Goal: Task Accomplishment & Management: Manage account settings

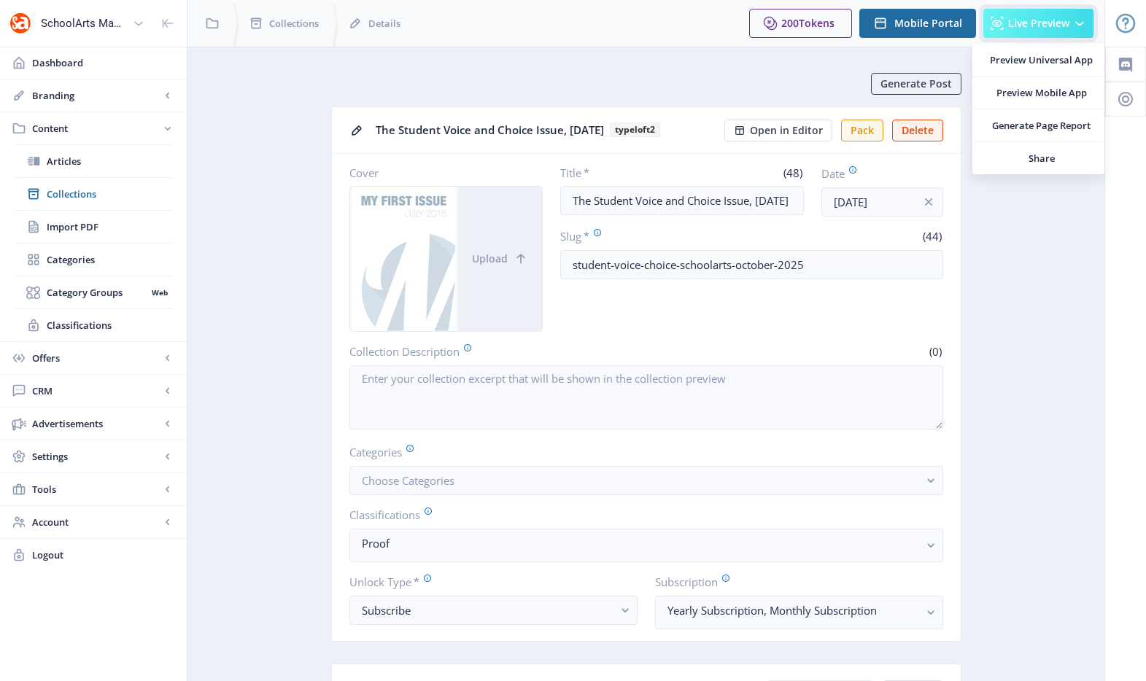
click at [1020, 18] on span "Live Preview" at bounding box center [1038, 24] width 61 height 12
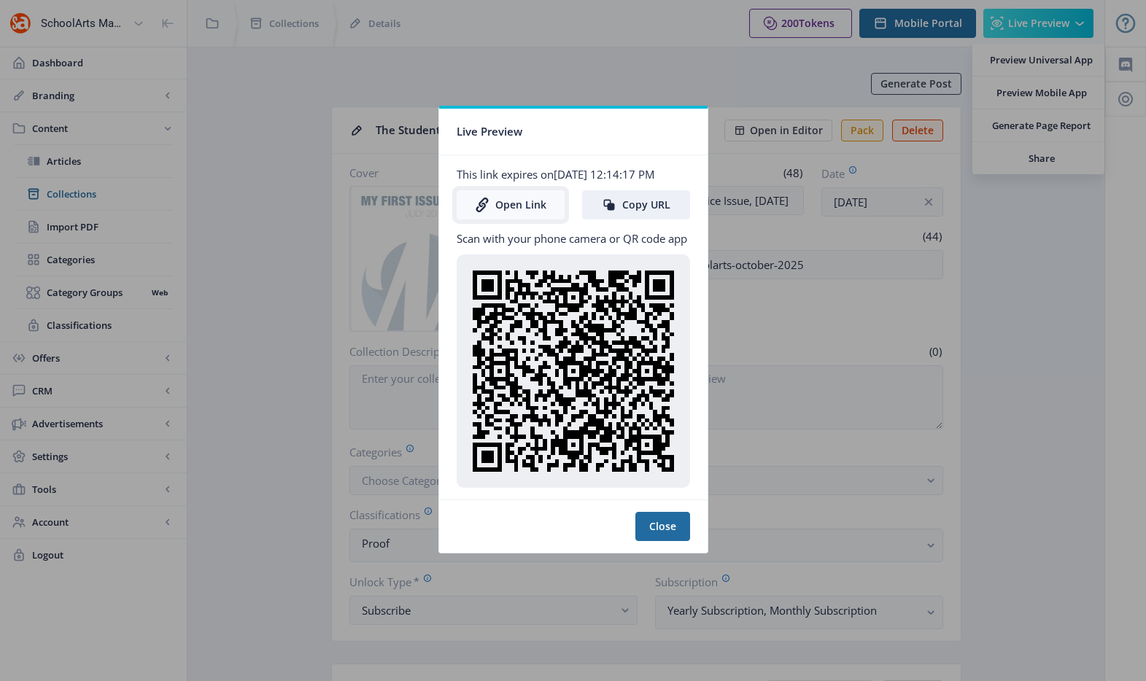
click at [515, 214] on link "Open Link" at bounding box center [511, 204] width 108 height 29
click at [634, 64] on div at bounding box center [573, 340] width 1146 height 681
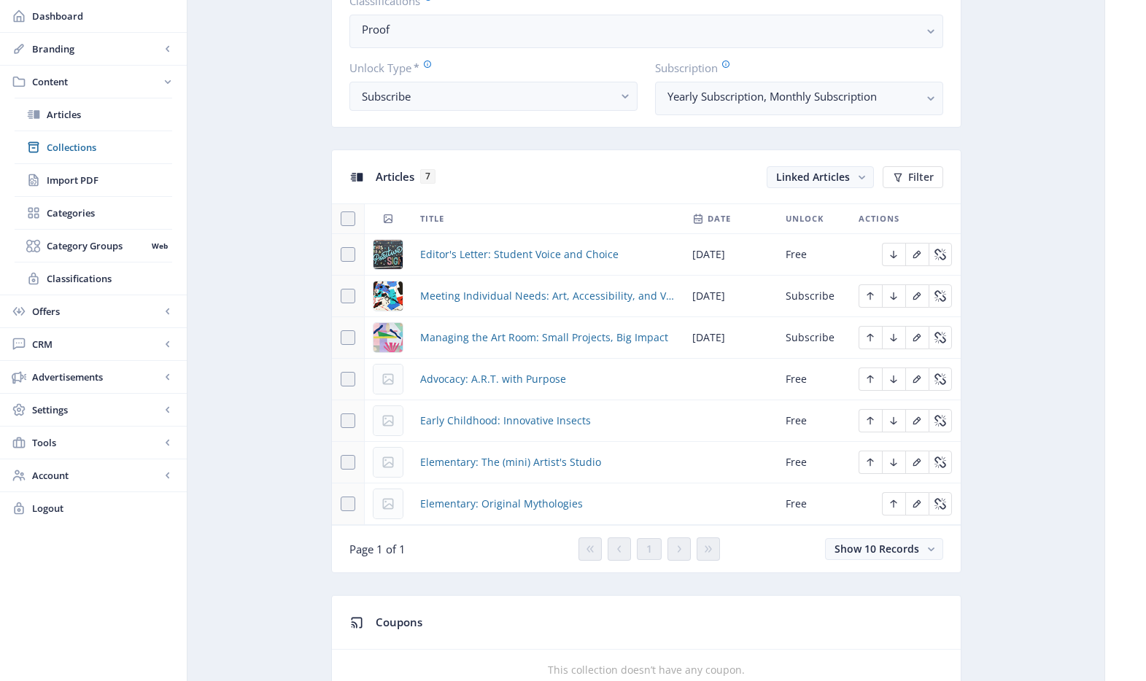
scroll to position [589, 0]
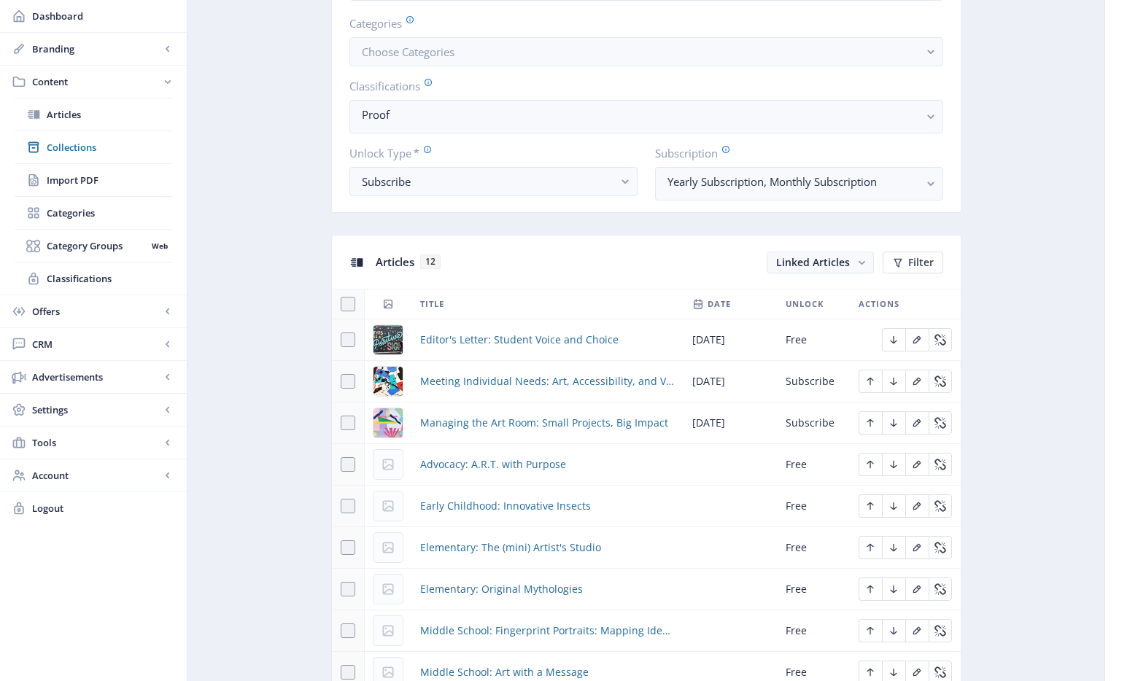
scroll to position [682, 0]
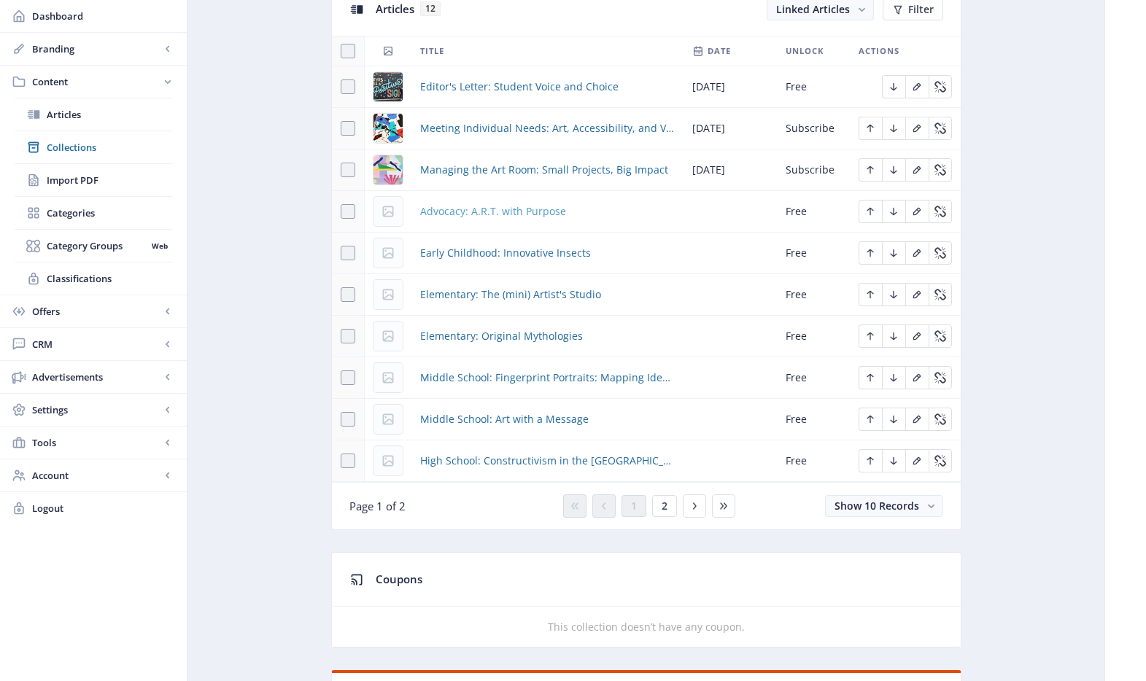
click at [514, 211] on span "Advocacy: A.R.T. with Purpose" at bounding box center [493, 212] width 146 height 18
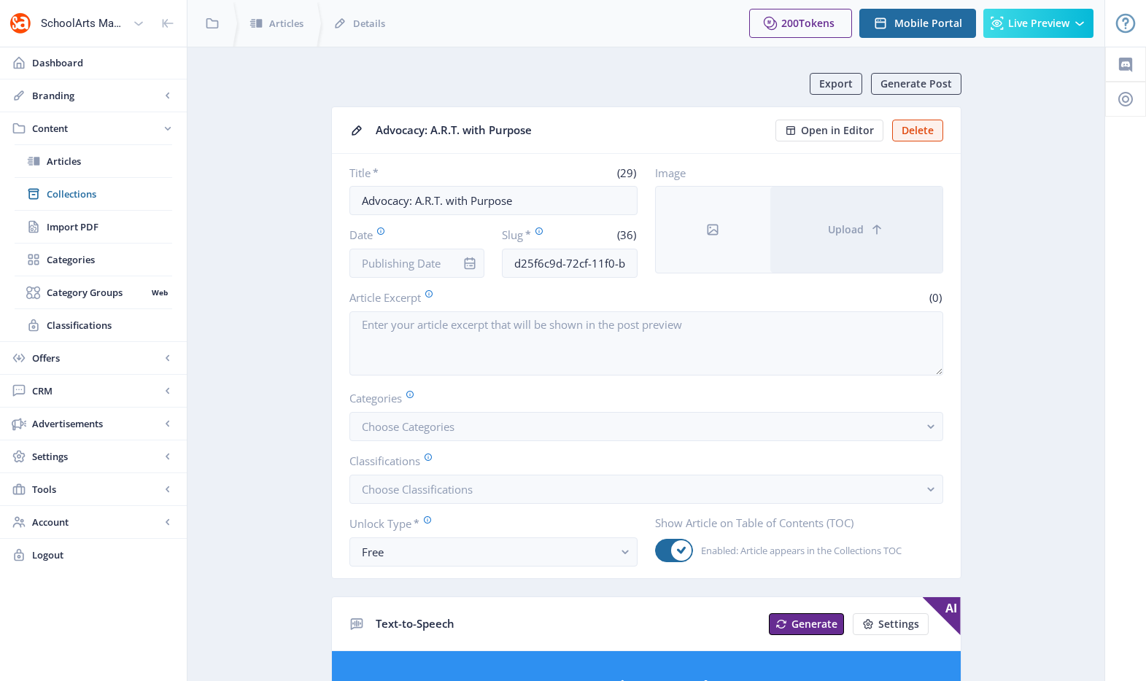
scroll to position [384, 0]
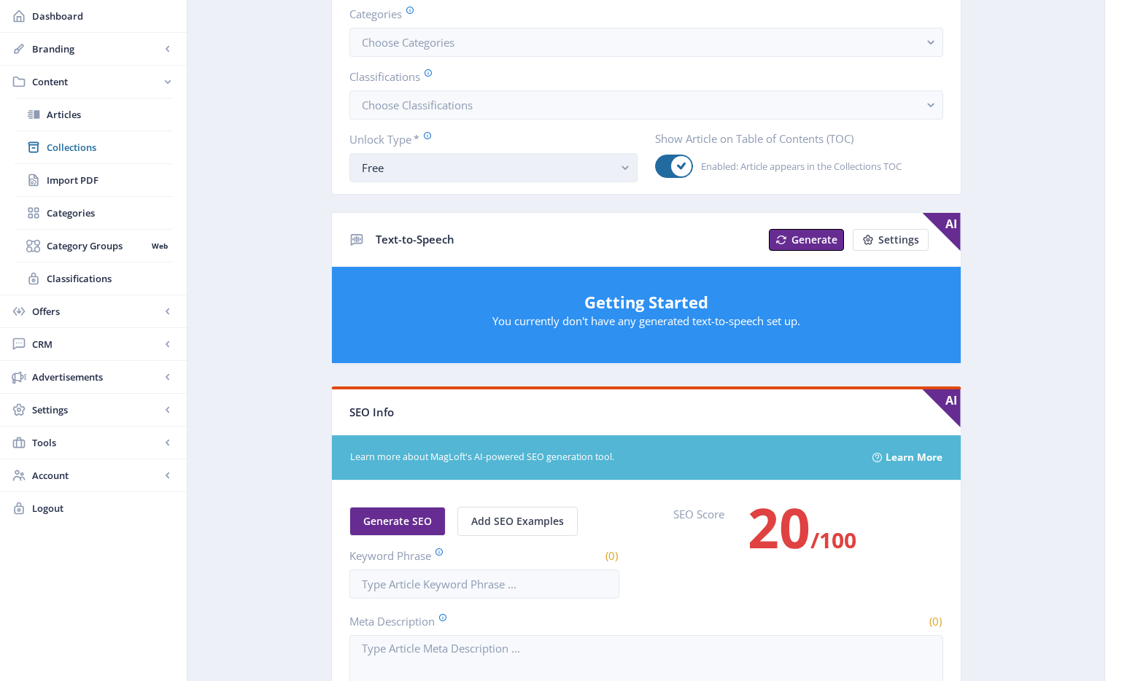
click at [430, 169] on div "Free" at bounding box center [488, 168] width 252 height 18
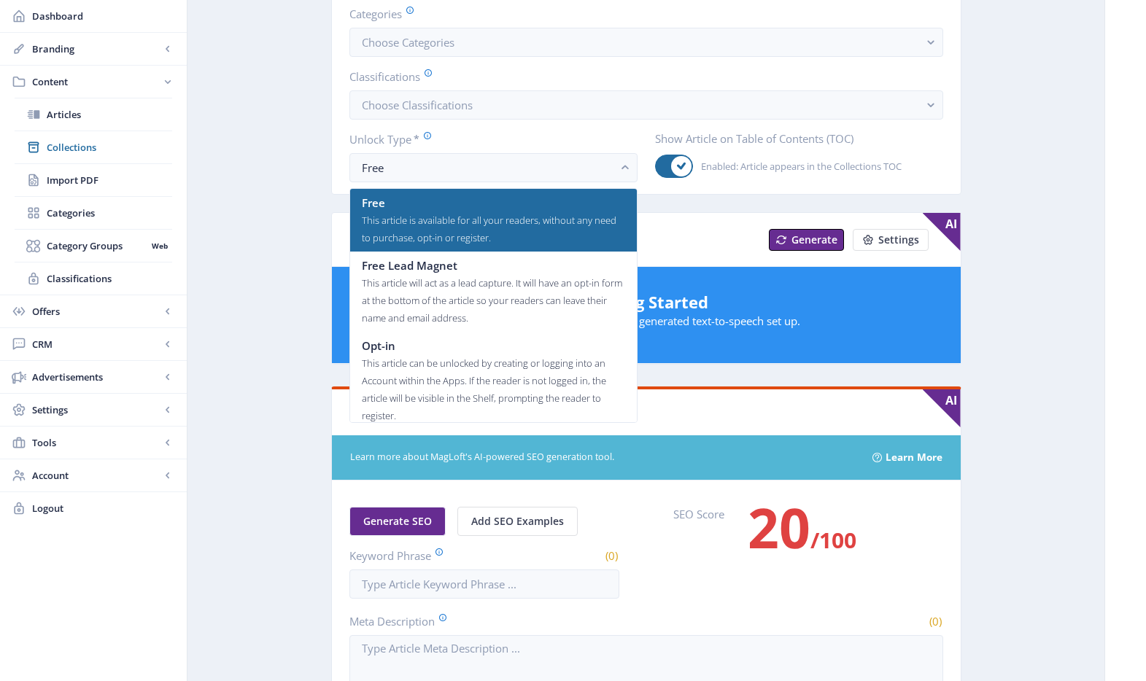
scroll to position [88, 0]
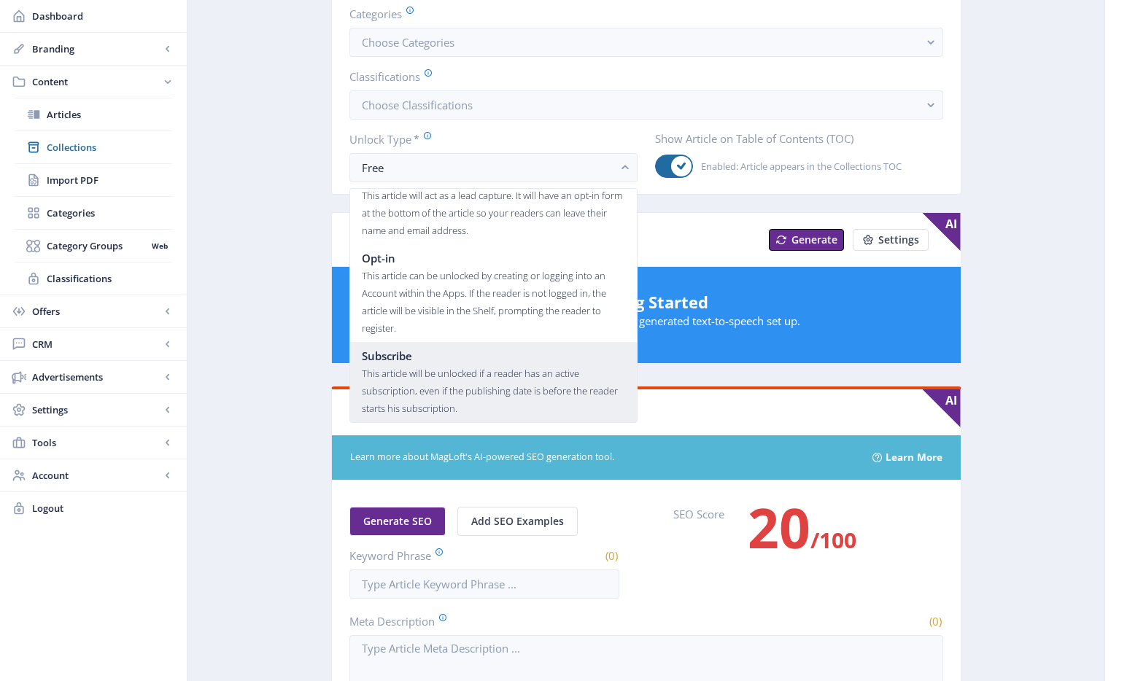
click at [451, 369] on div "This article will be unlocked if a reader has an active subscription, even if t…" at bounding box center [493, 391] width 263 height 53
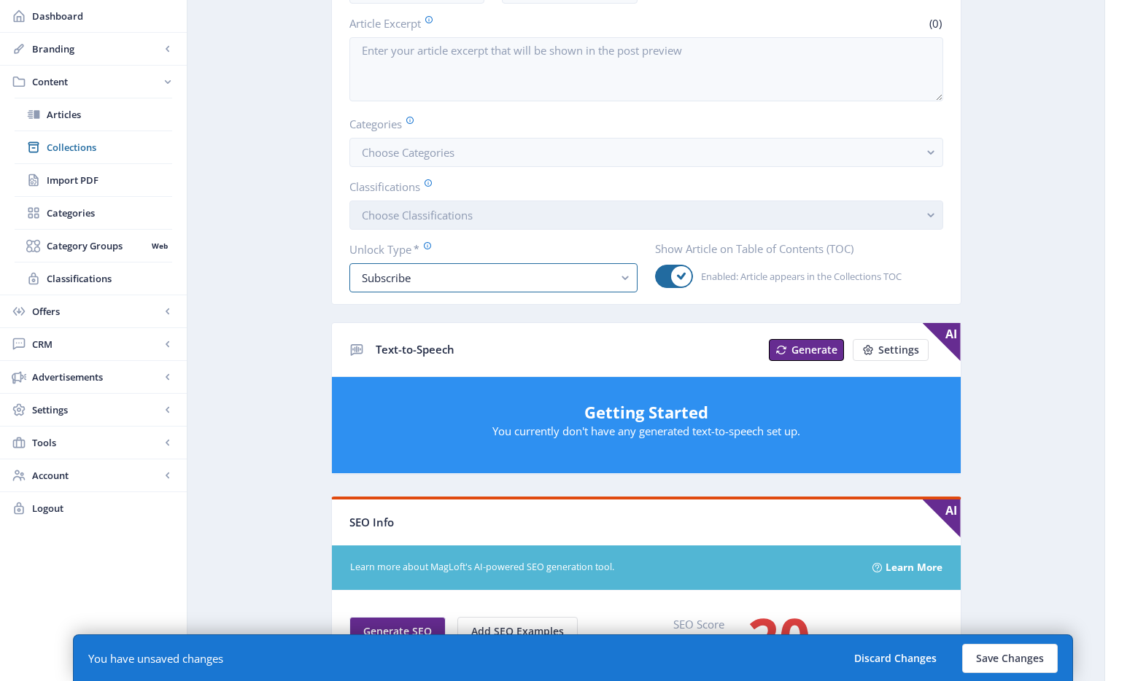
scroll to position [265, 0]
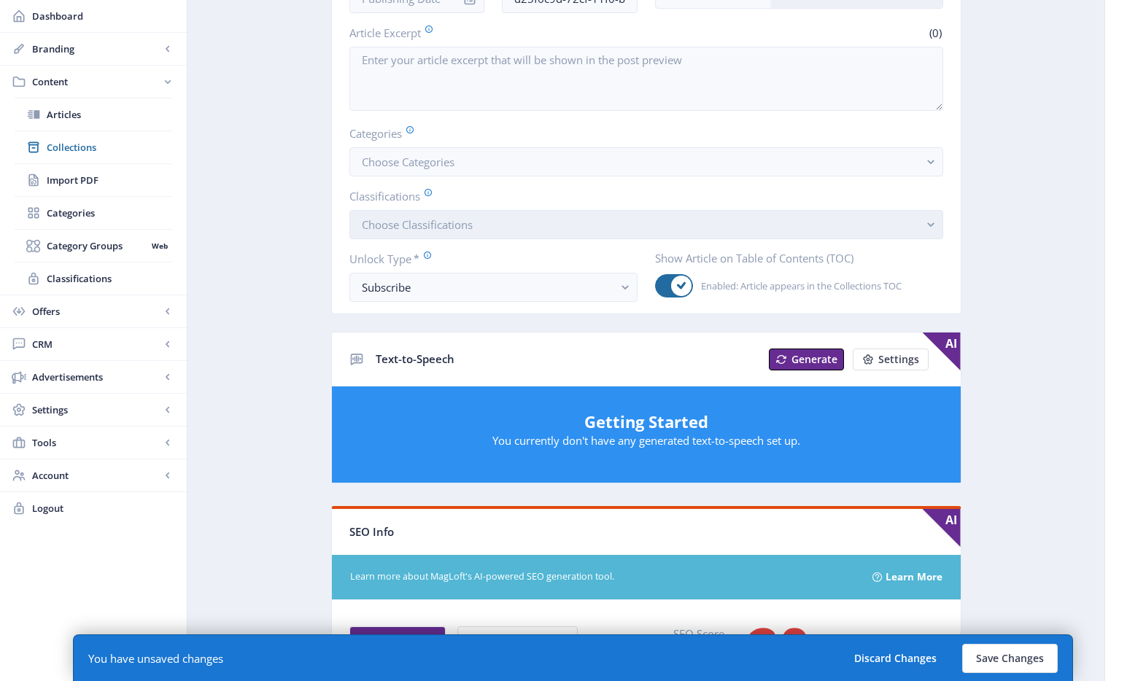
click at [430, 230] on span "Choose Classifications" at bounding box center [417, 224] width 111 height 15
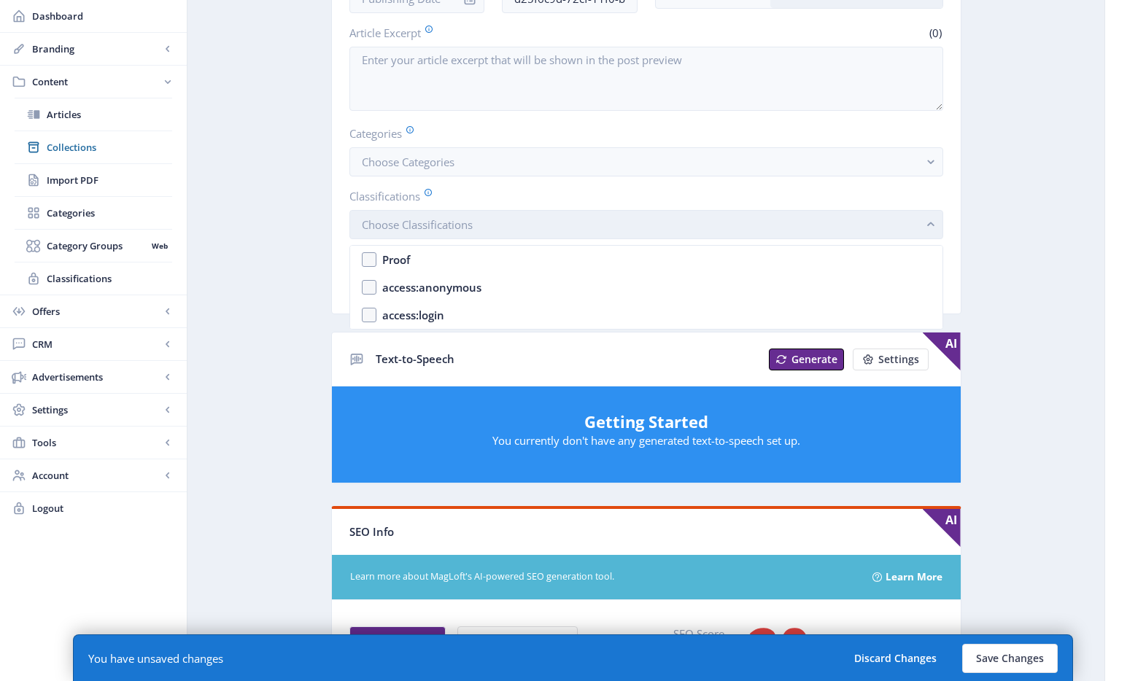
scroll to position [0, 0]
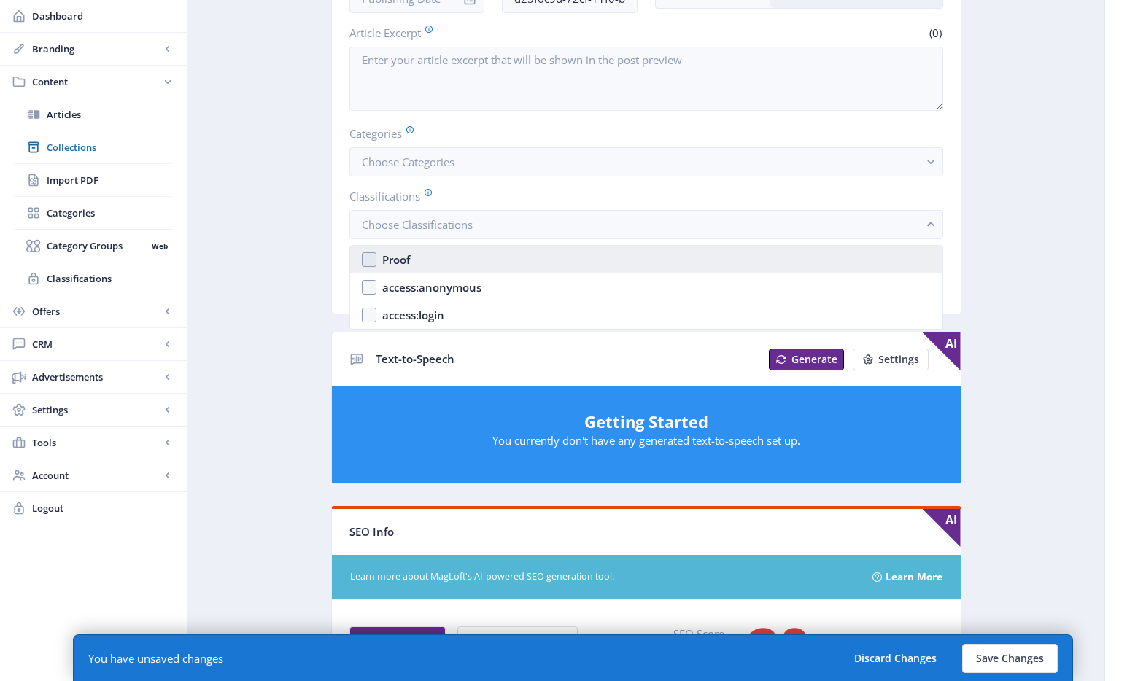
click at [430, 262] on nb-option "Proof" at bounding box center [646, 260] width 592 height 28
checkbox input "true"
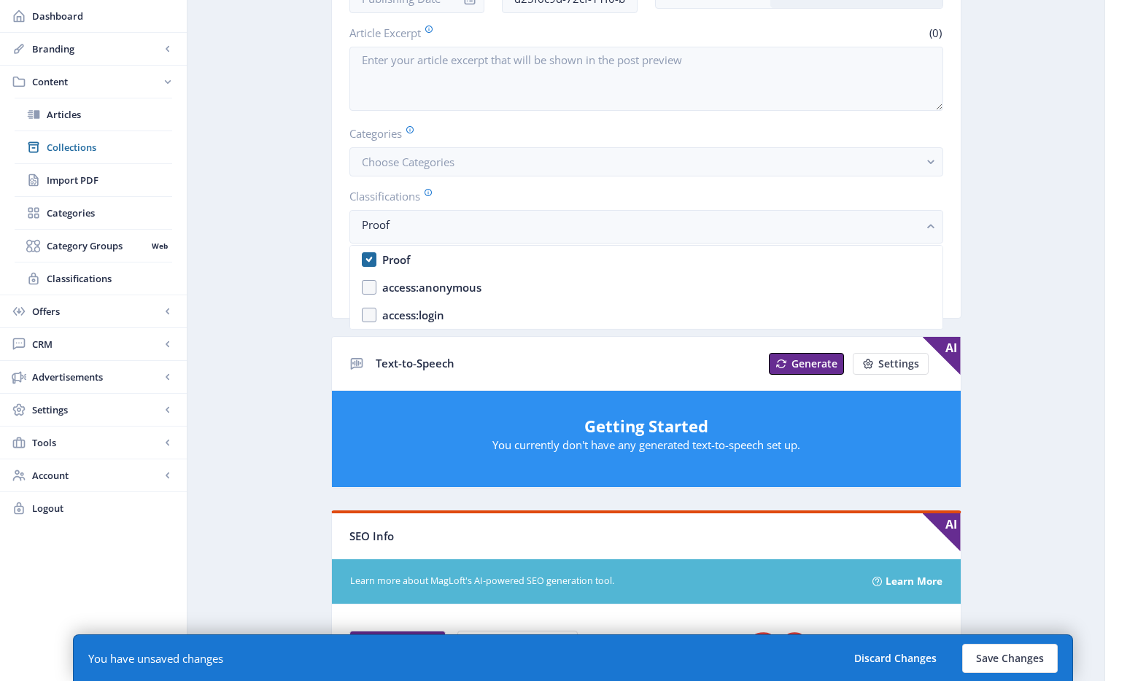
click at [995, 376] on app-content-article "Export Generate Post Advocacy: A.R.T. with Purpose Open in Editor Delete Title …" at bounding box center [646, 502] width 866 height 1388
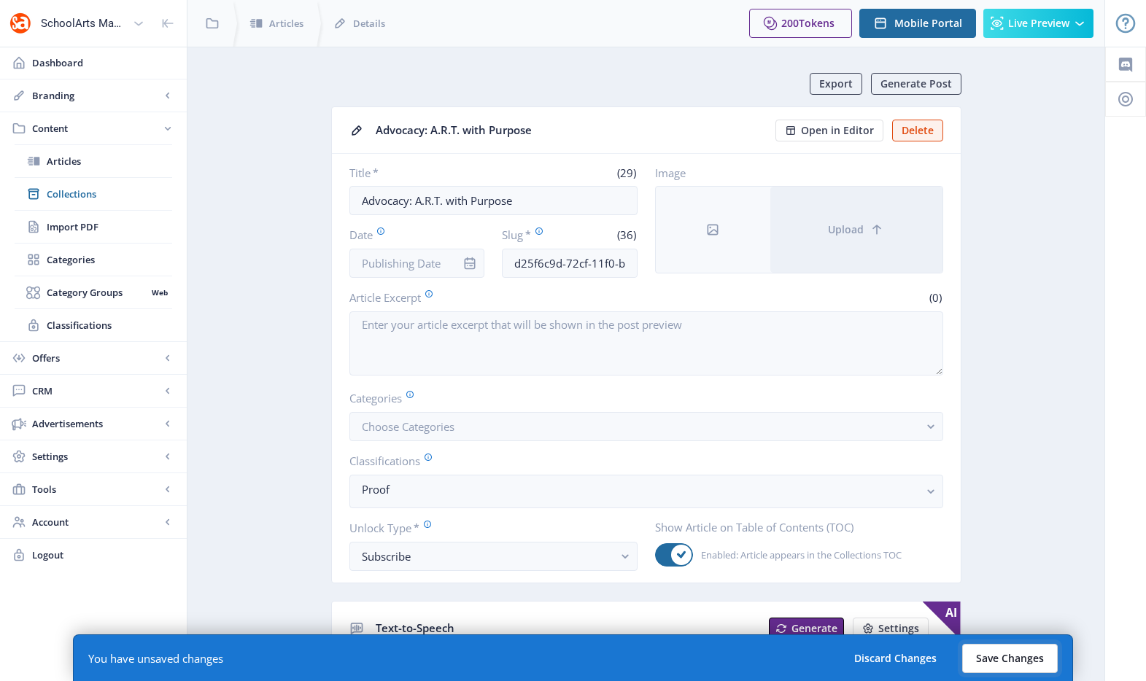
click at [1000, 657] on button "Save Changes" at bounding box center [1010, 658] width 96 height 29
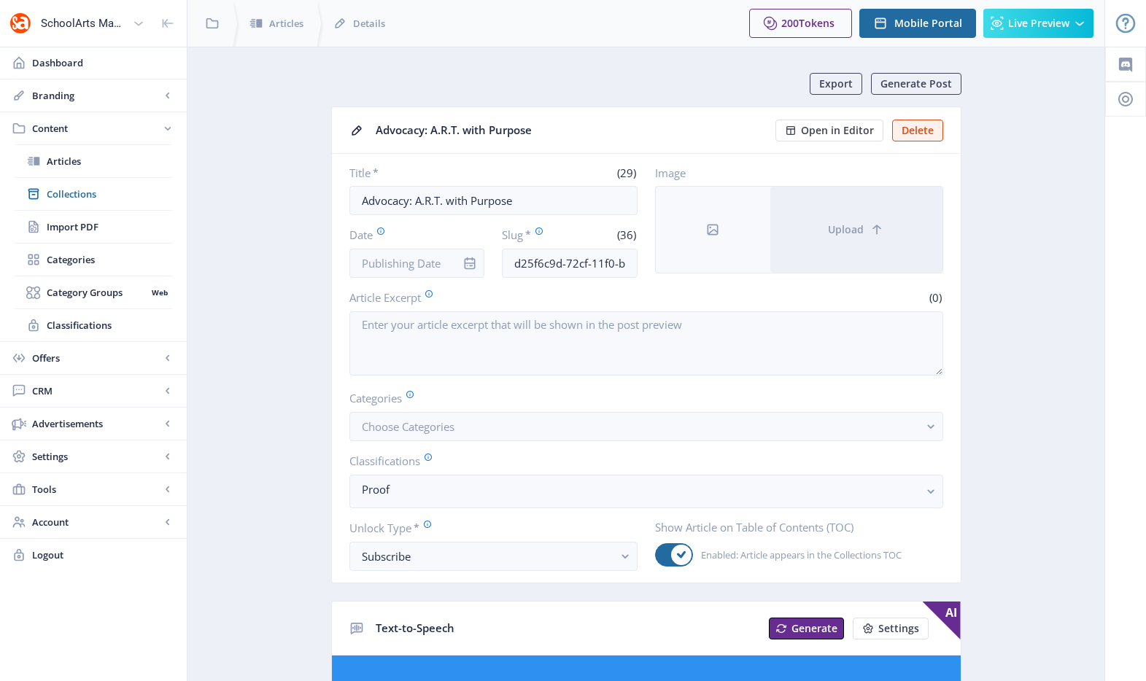
click at [470, 265] on icon "info" at bounding box center [469, 263] width 15 height 15
click at [401, 265] on input "Date" at bounding box center [417, 263] width 136 height 29
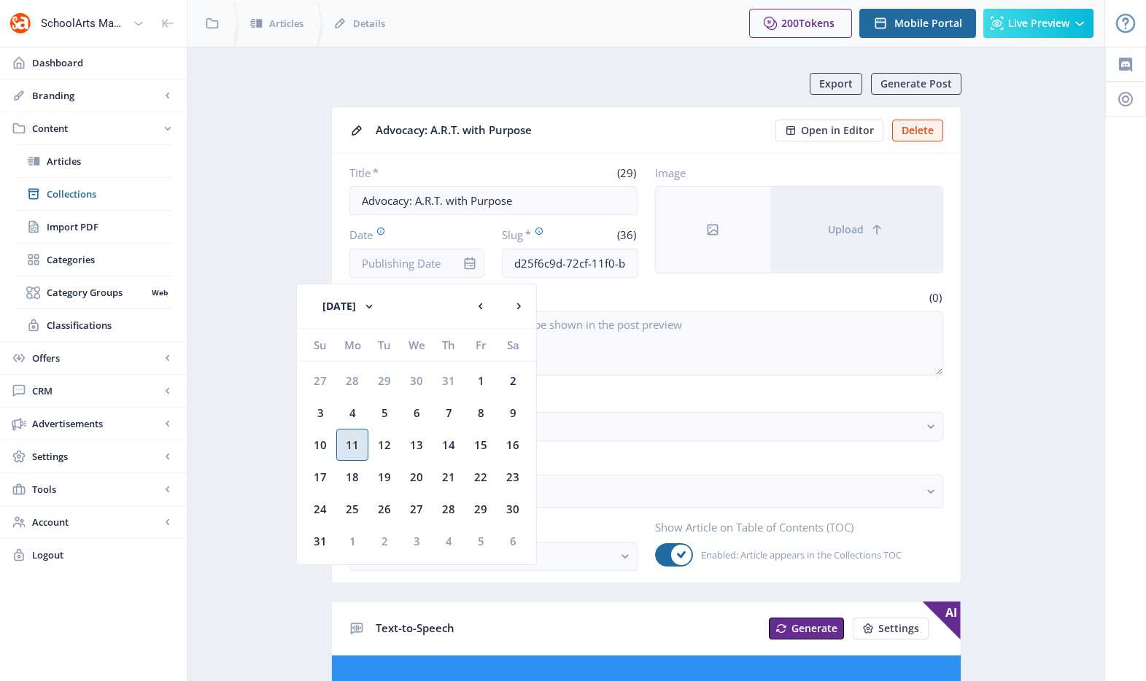
click at [358, 444] on div "11" at bounding box center [352, 445] width 32 height 32
type input "[DATE]"
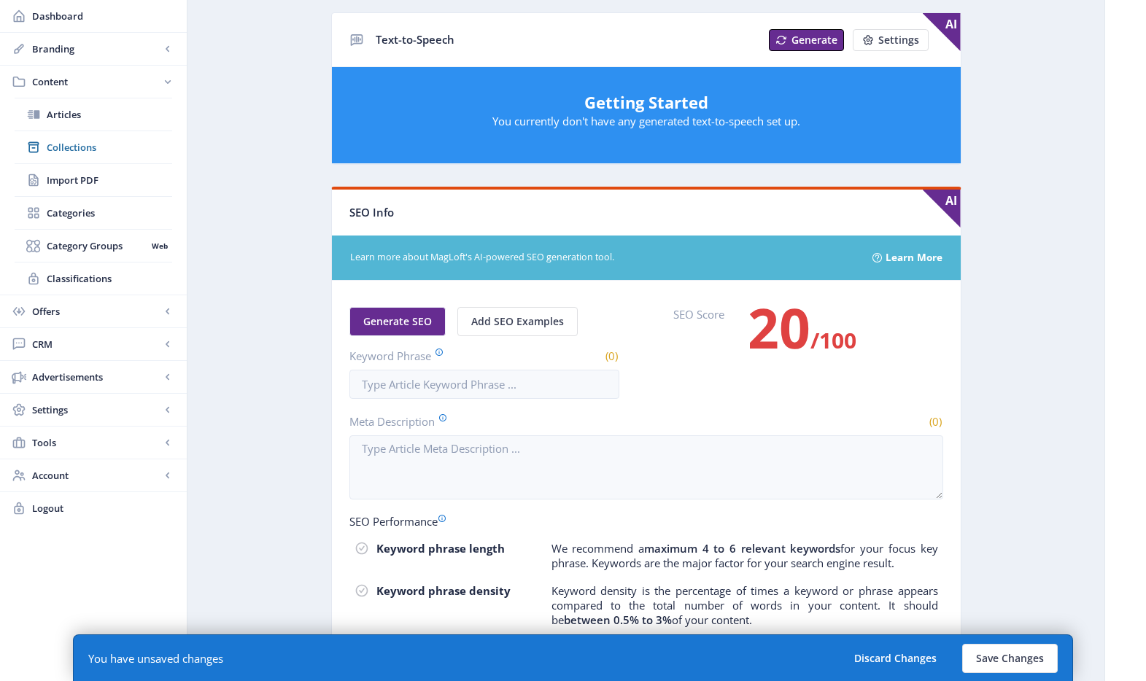
scroll to position [664, 0]
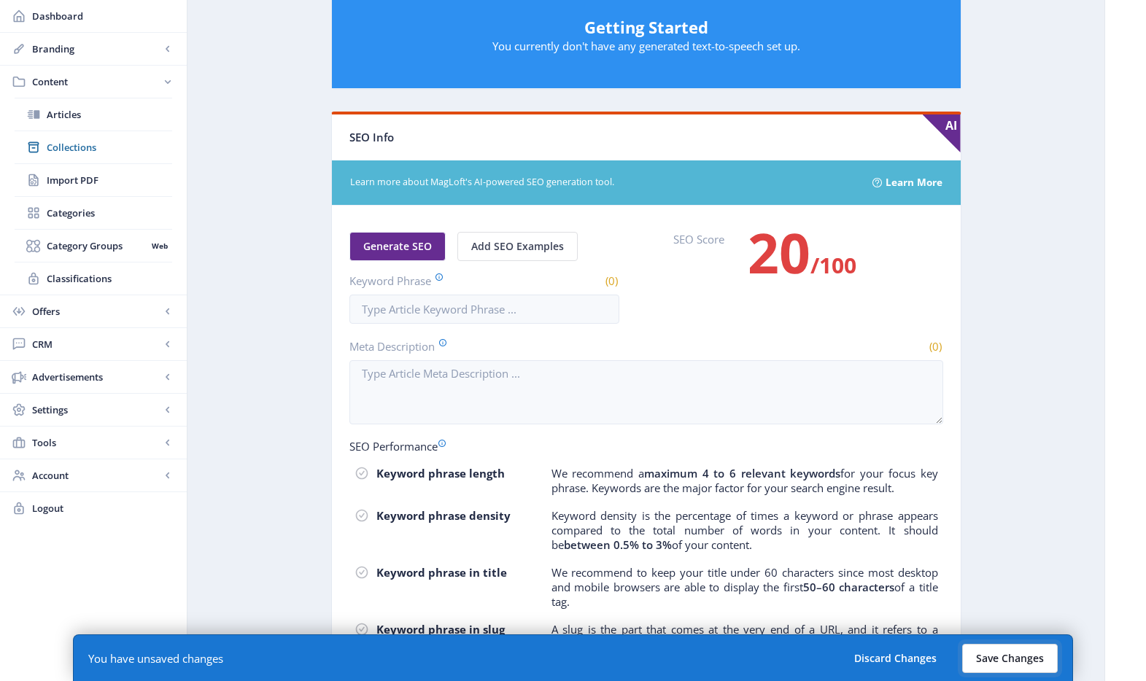
click at [999, 661] on button "Save Changes" at bounding box center [1010, 658] width 96 height 29
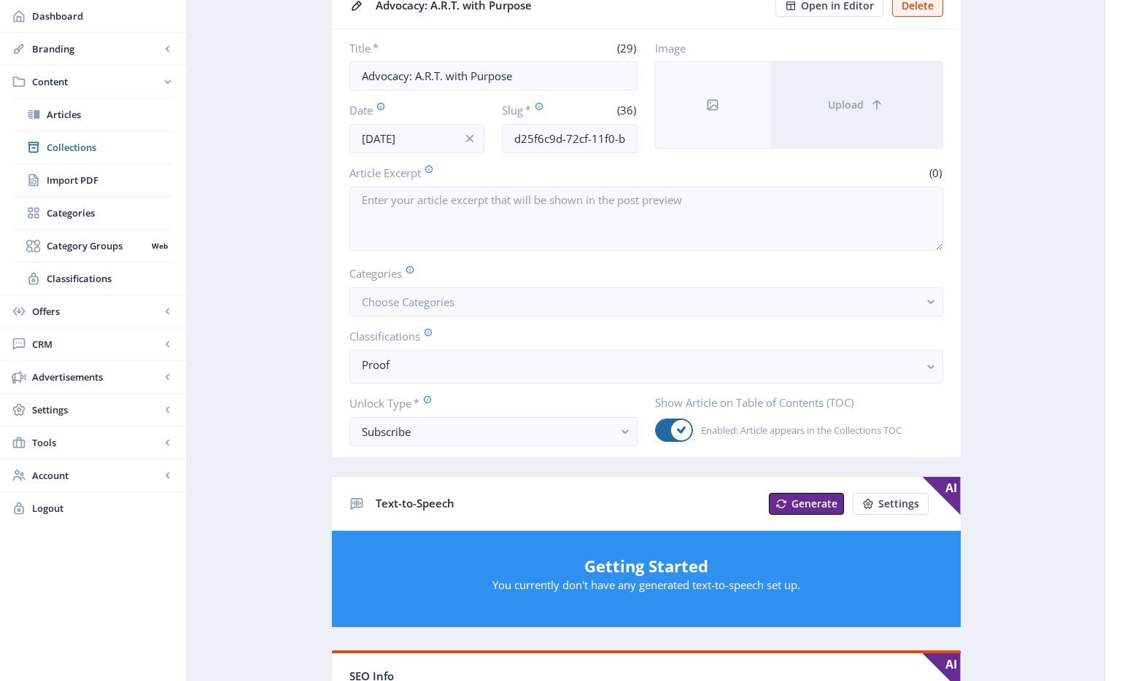
scroll to position [0, 0]
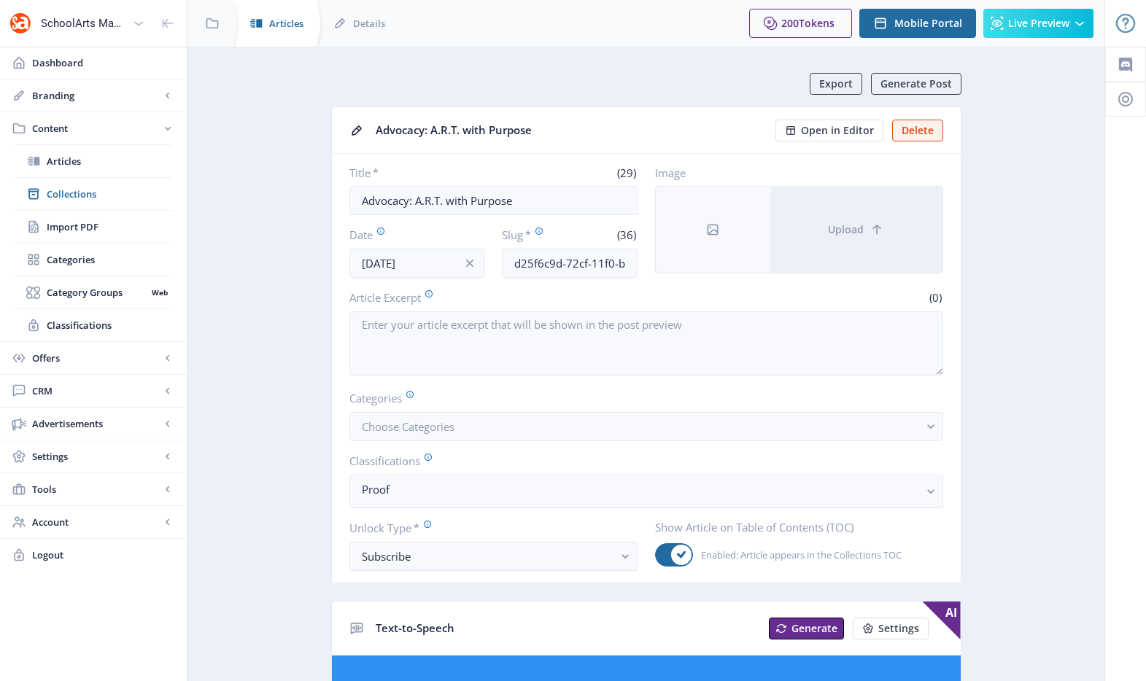
click at [286, 23] on span "Articles" at bounding box center [286, 23] width 34 height 15
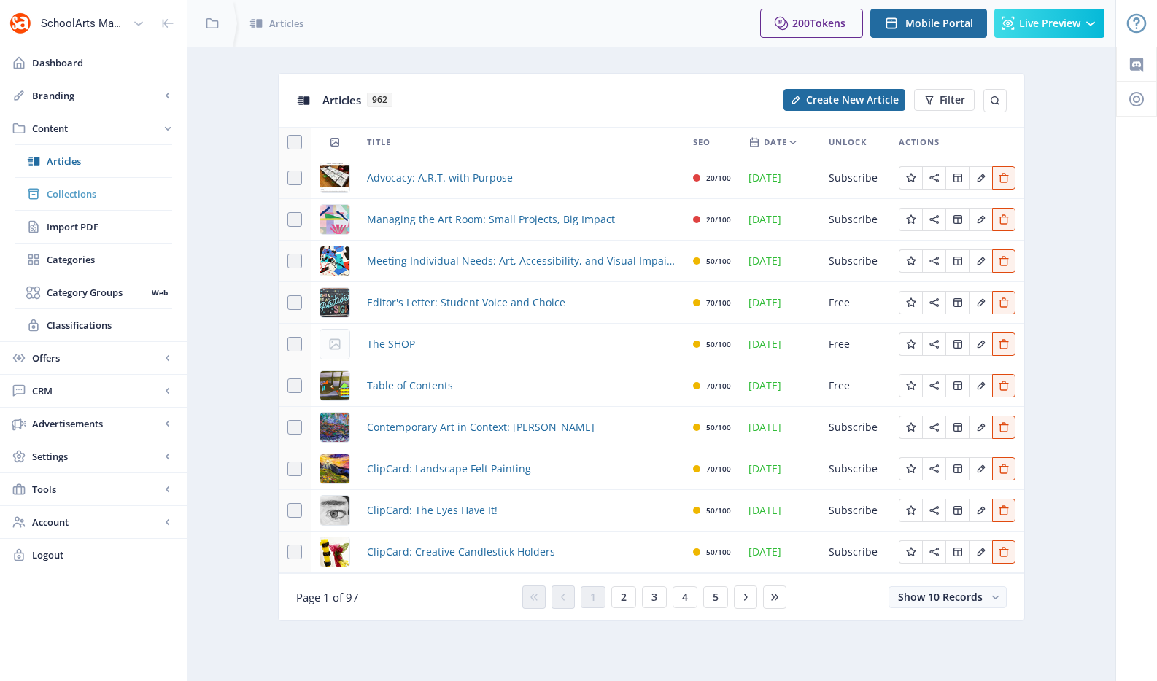
click at [66, 178] on link "Collections" at bounding box center [94, 194] width 158 height 32
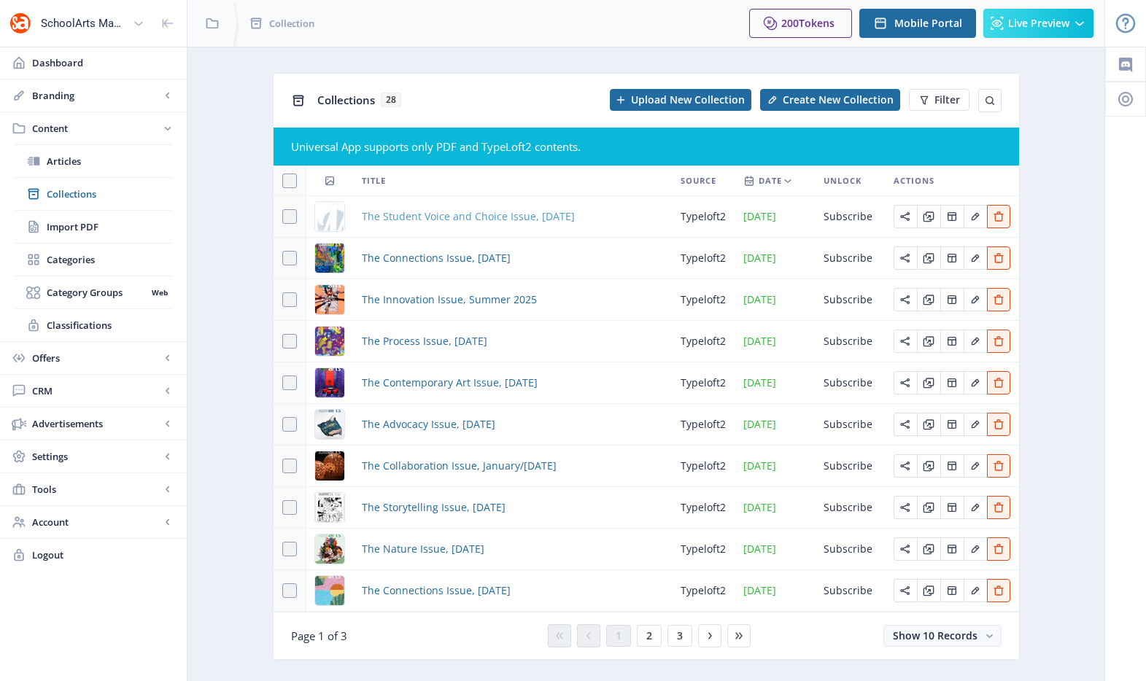
click at [476, 219] on span "The Student Voice and Choice Issue, [DATE]" at bounding box center [468, 217] width 213 height 18
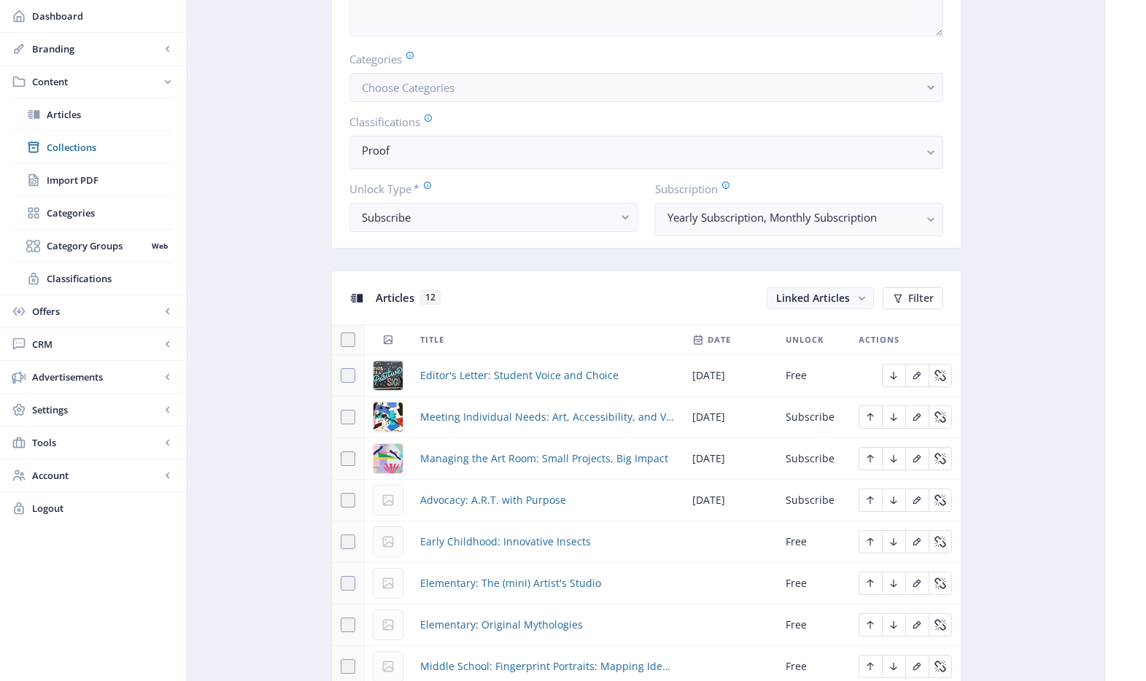
scroll to position [719, 0]
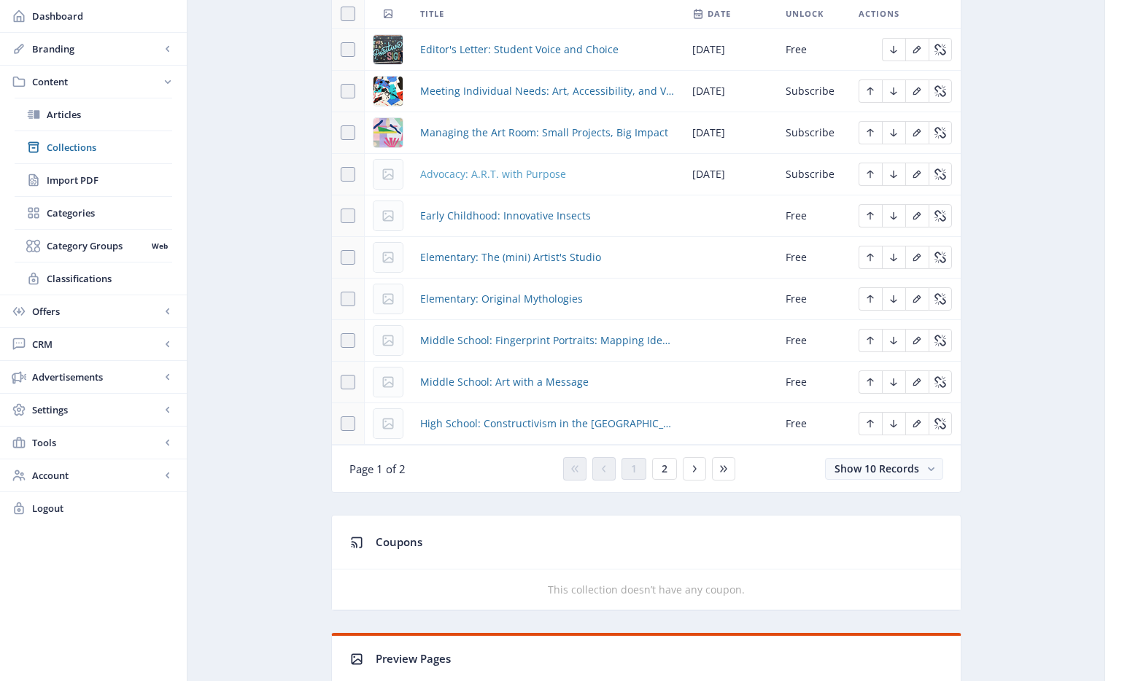
click at [516, 172] on span "Advocacy: A.R.T. with Purpose" at bounding box center [493, 175] width 146 height 18
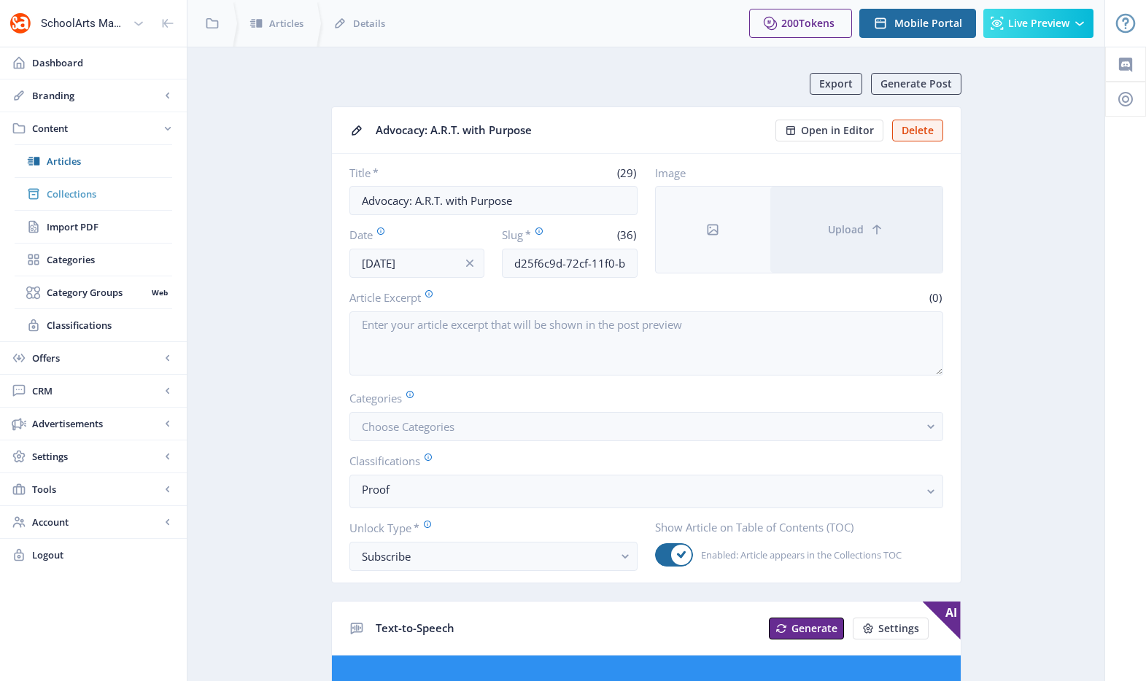
click at [80, 194] on span "Collections" at bounding box center [109, 194] width 125 height 15
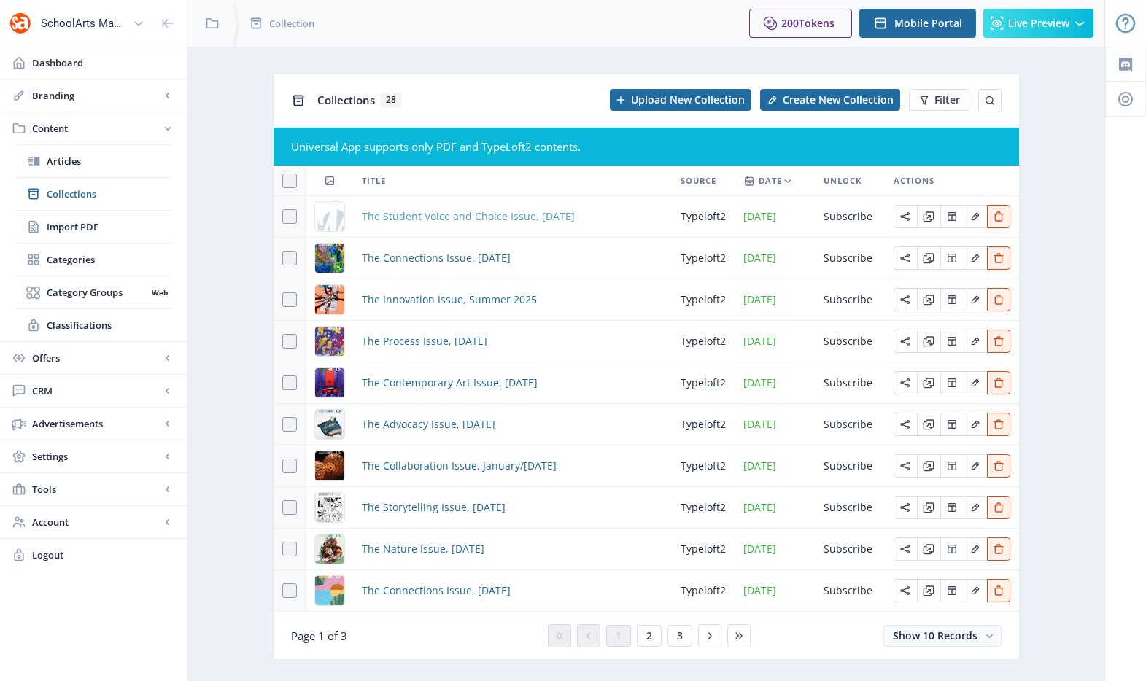
click at [381, 209] on span "The Student Voice and Choice Issue, [DATE]" at bounding box center [468, 217] width 213 height 18
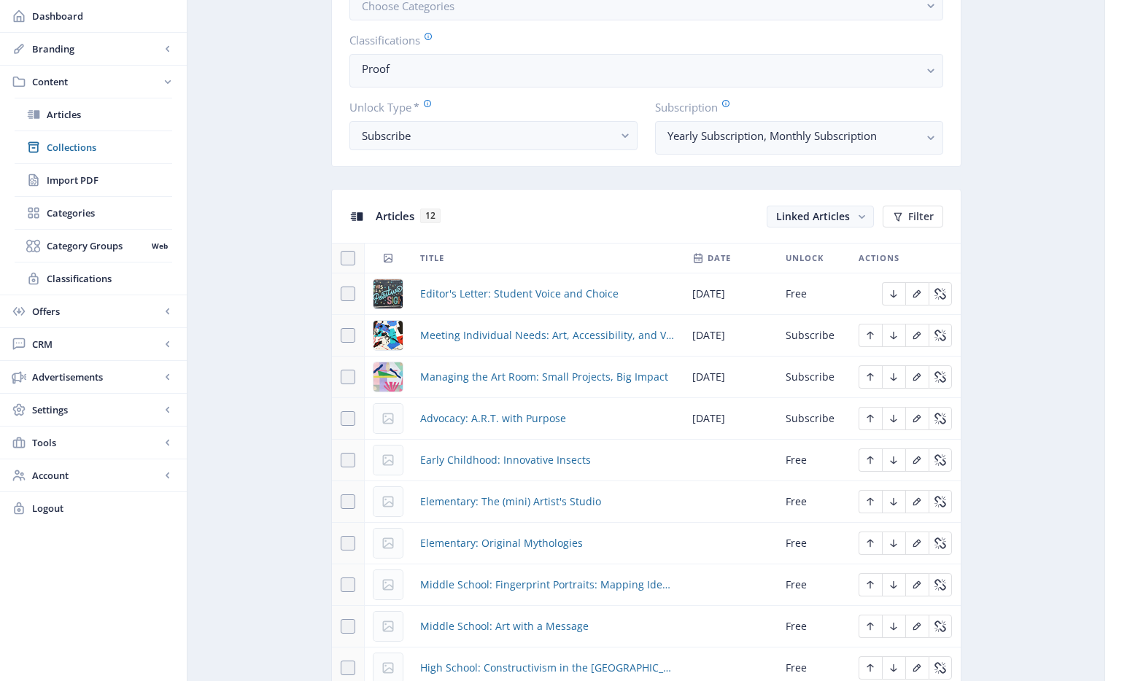
scroll to position [550, 0]
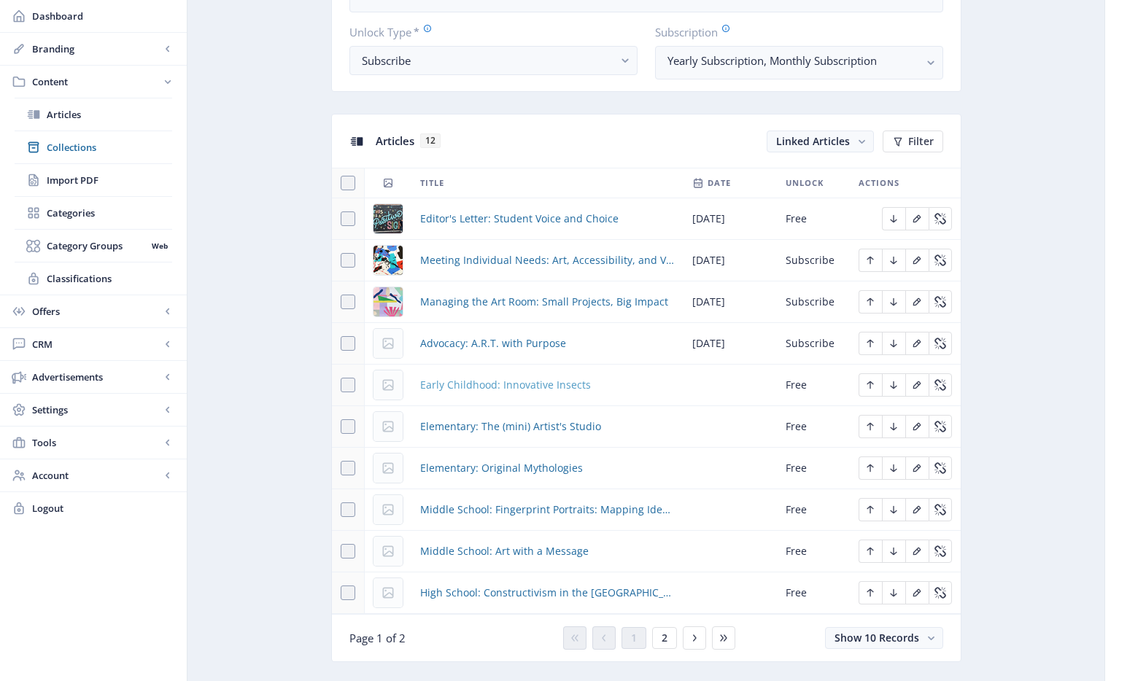
click at [532, 388] on span "Early Childhood: Innovative Insects" at bounding box center [505, 385] width 171 height 18
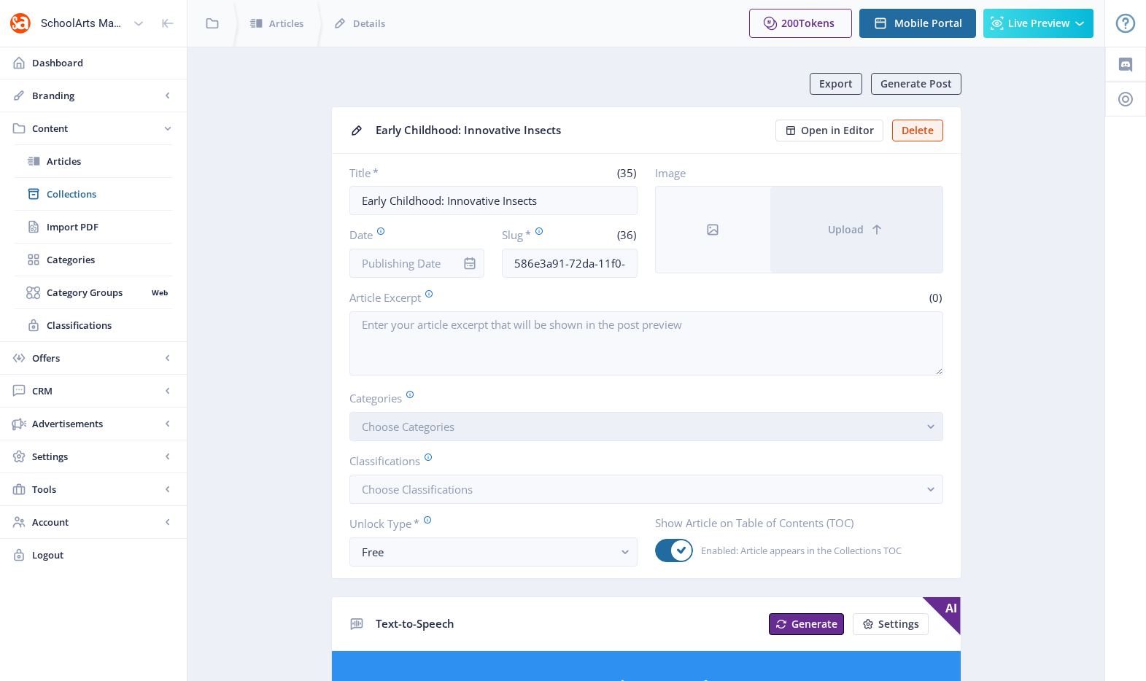
drag, startPoint x: 402, startPoint y: 418, endPoint x: 408, endPoint y: 424, distance: 9.3
click at [402, 418] on button "Choose Categories" at bounding box center [646, 426] width 594 height 29
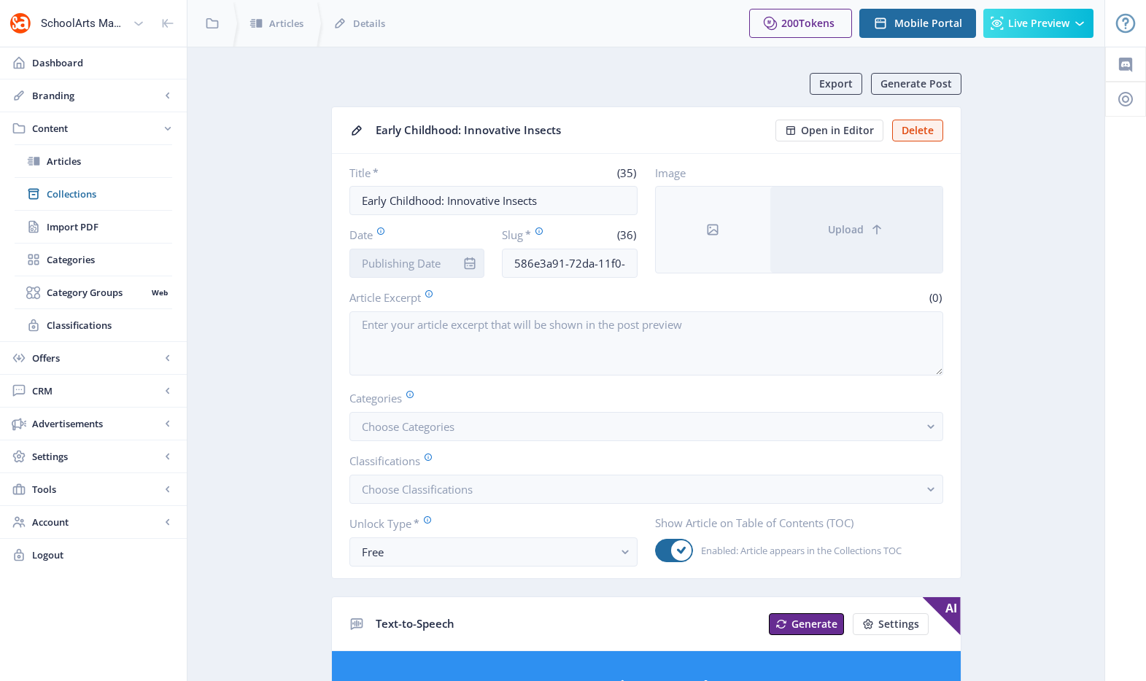
click at [422, 259] on input "Date" at bounding box center [417, 263] width 136 height 29
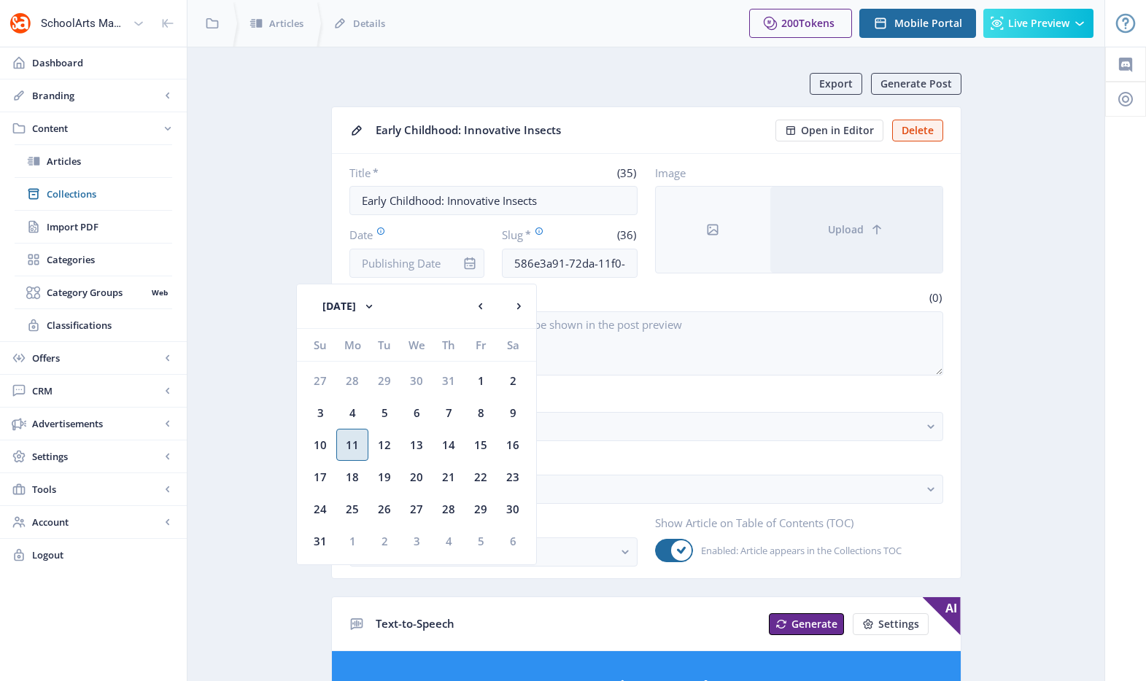
click at [355, 446] on div "11" at bounding box center [352, 445] width 32 height 32
type input "[DATE]"
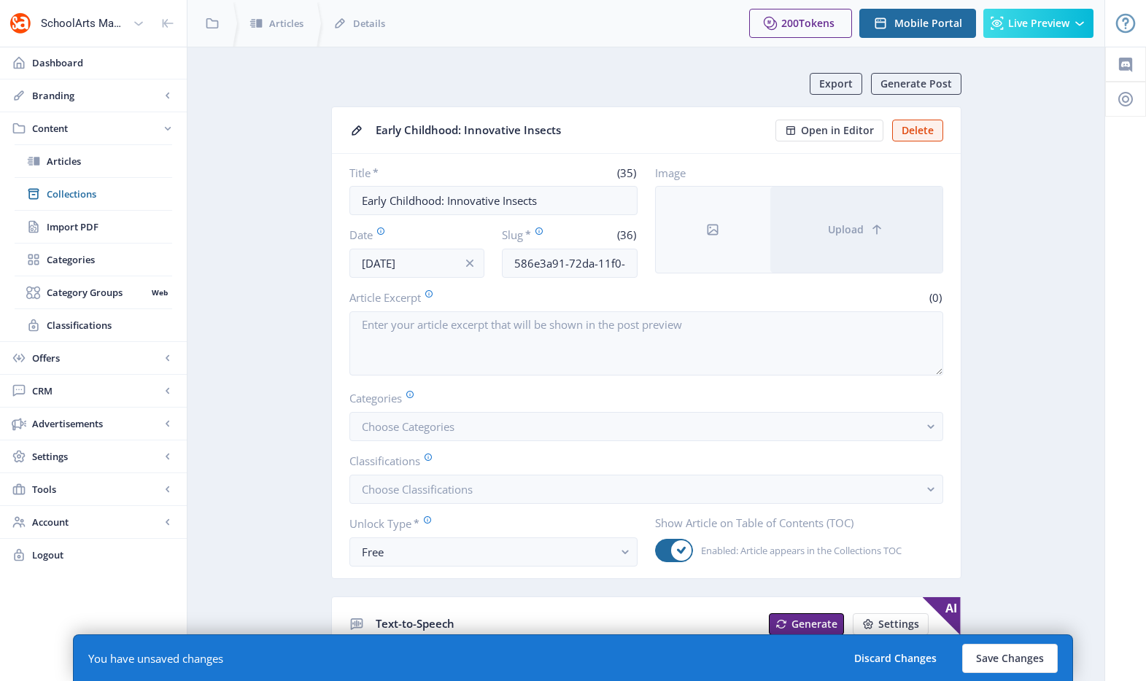
drag, startPoint x: 255, startPoint y: 448, endPoint x: 286, endPoint y: 460, distance: 33.7
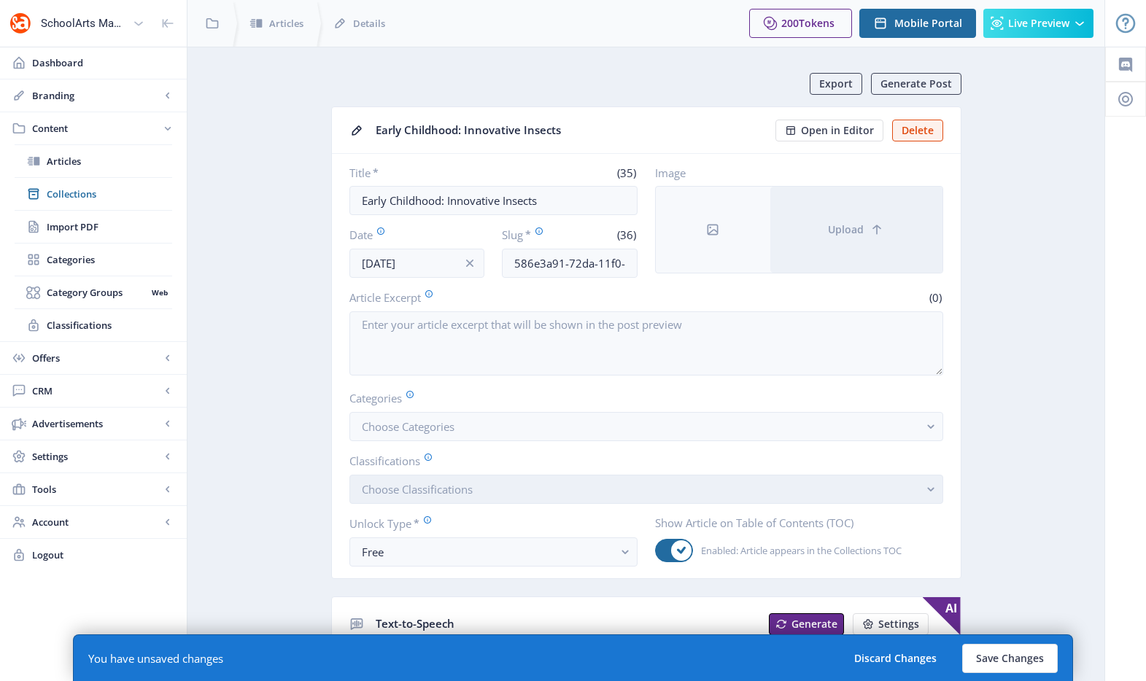
click at [433, 489] on span "Choose Classifications" at bounding box center [417, 489] width 111 height 15
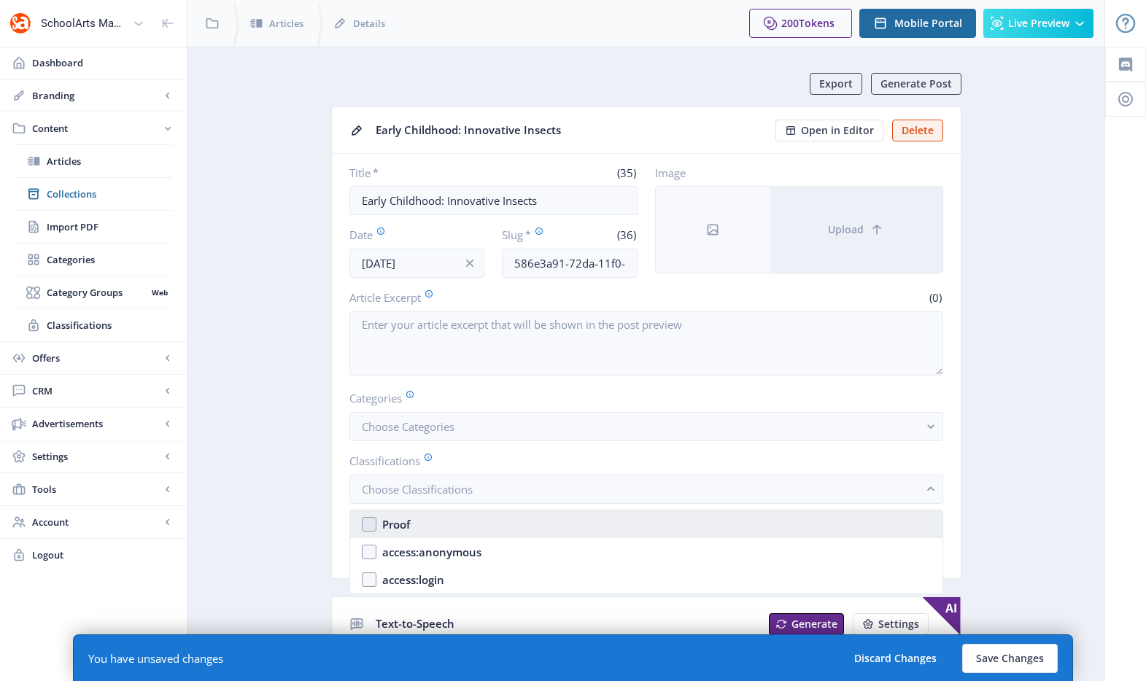
click at [418, 518] on nb-option "Proof" at bounding box center [646, 525] width 592 height 28
checkbox input "true"
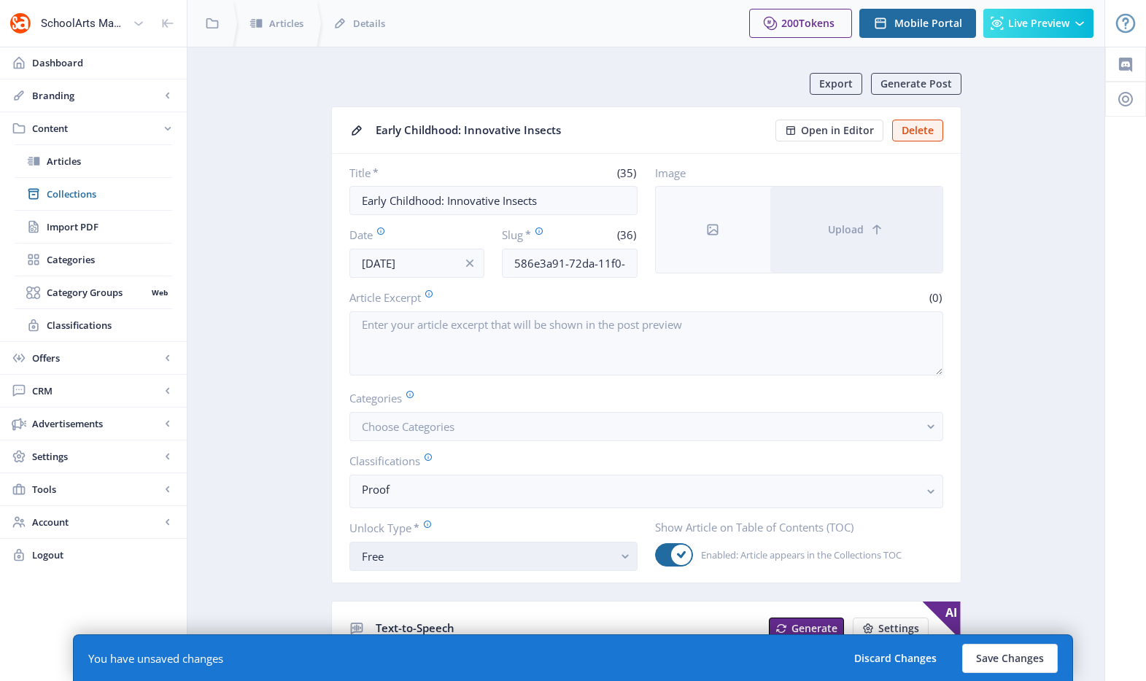
click at [416, 554] on div "Free" at bounding box center [488, 557] width 252 height 18
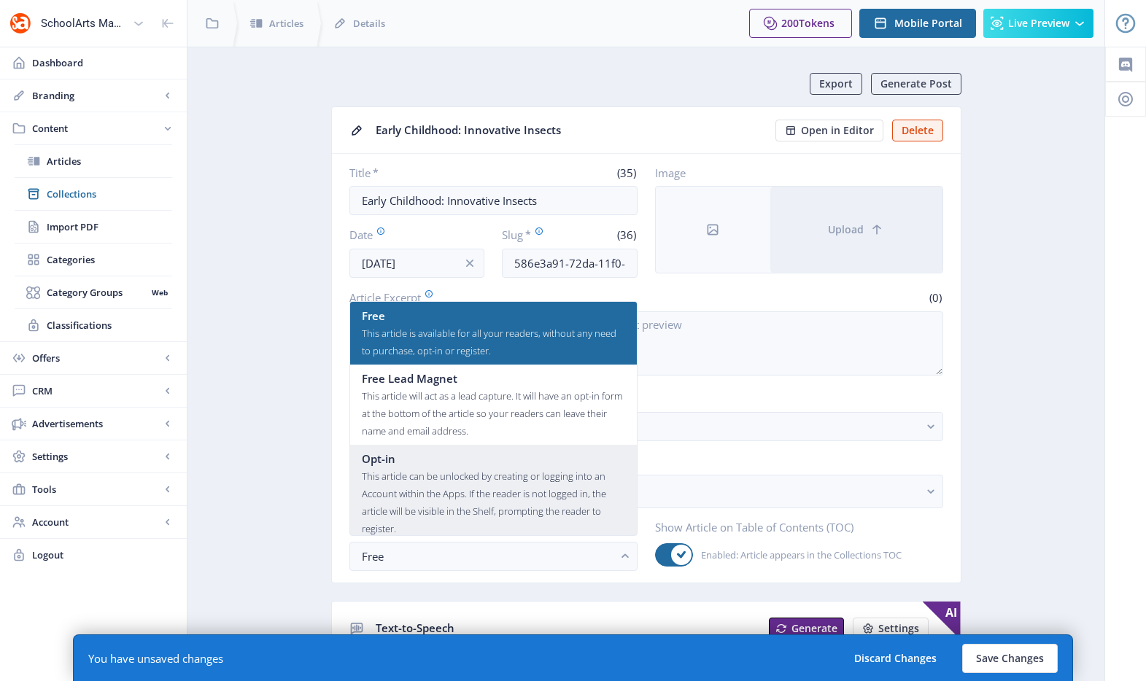
scroll to position [88, 0]
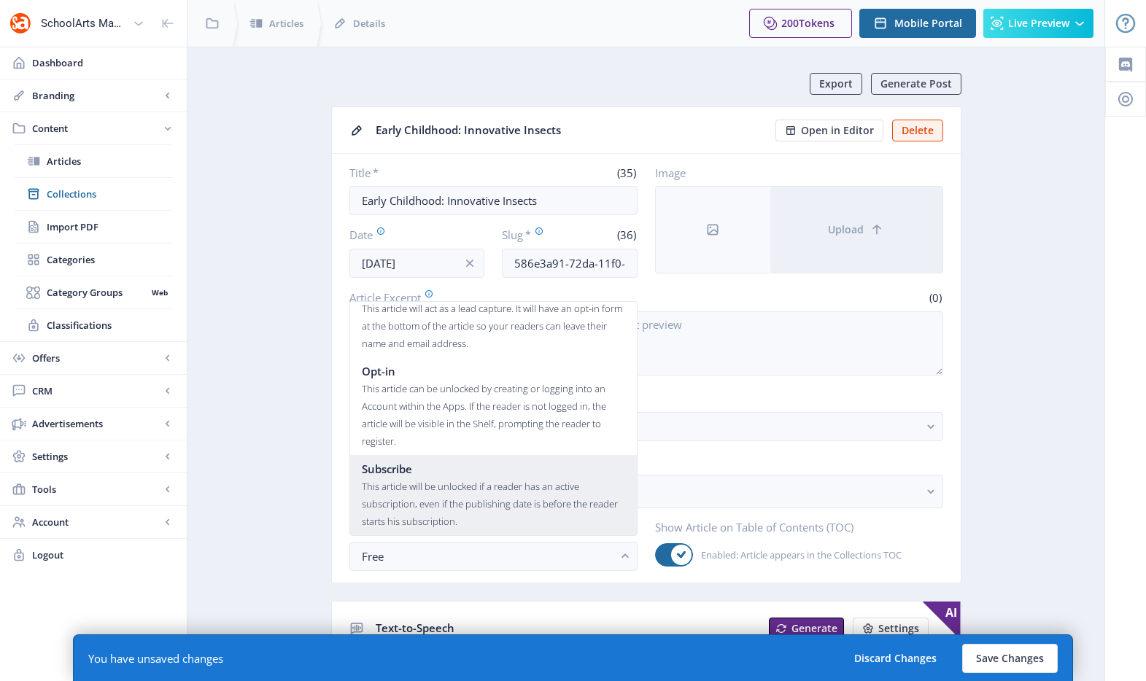
click at [424, 475] on div "Subscribe" at bounding box center [493, 469] width 263 height 18
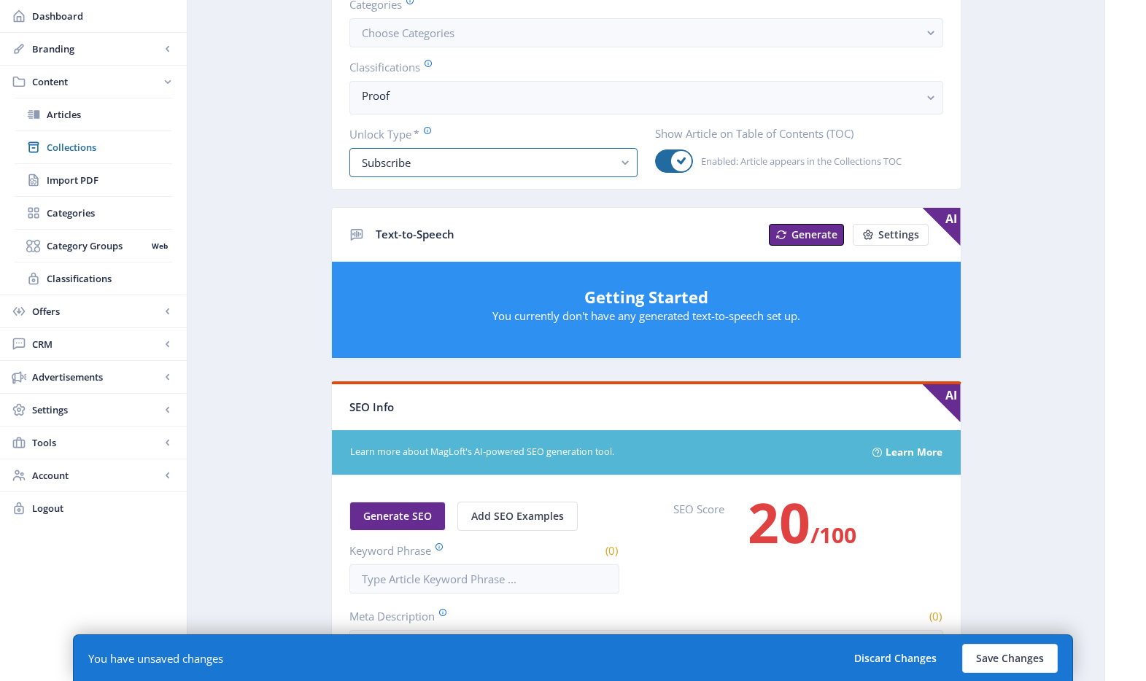
scroll to position [544, 0]
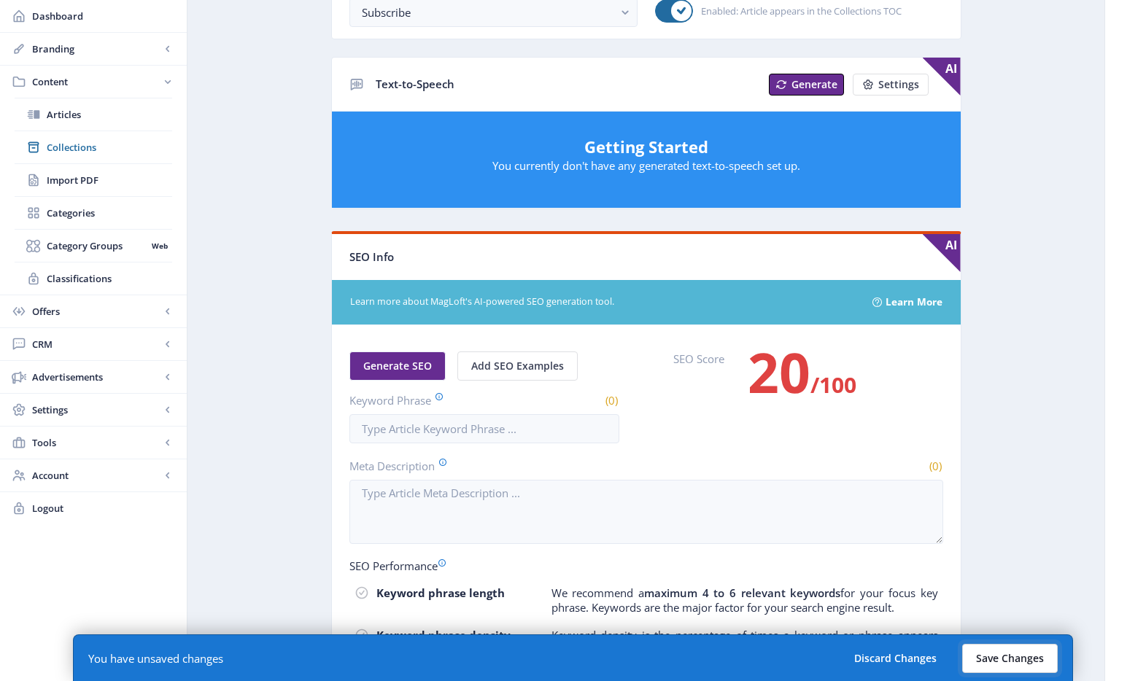
click at [1017, 651] on button "Save Changes" at bounding box center [1010, 658] width 96 height 29
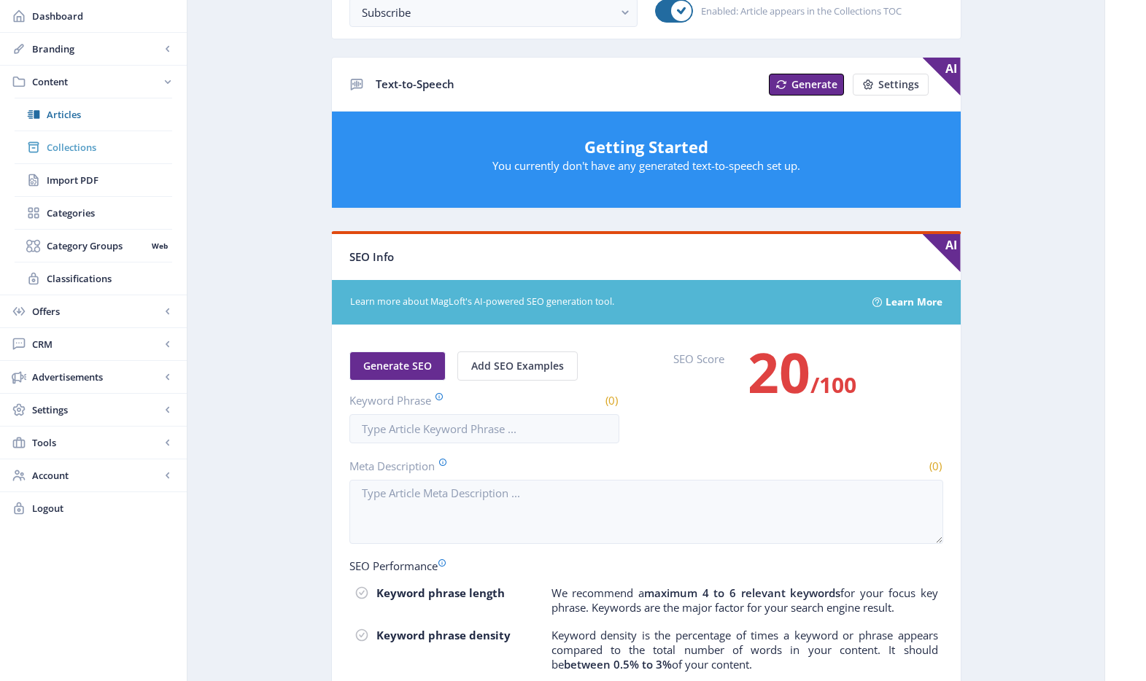
click at [95, 139] on link "Collections" at bounding box center [94, 147] width 158 height 32
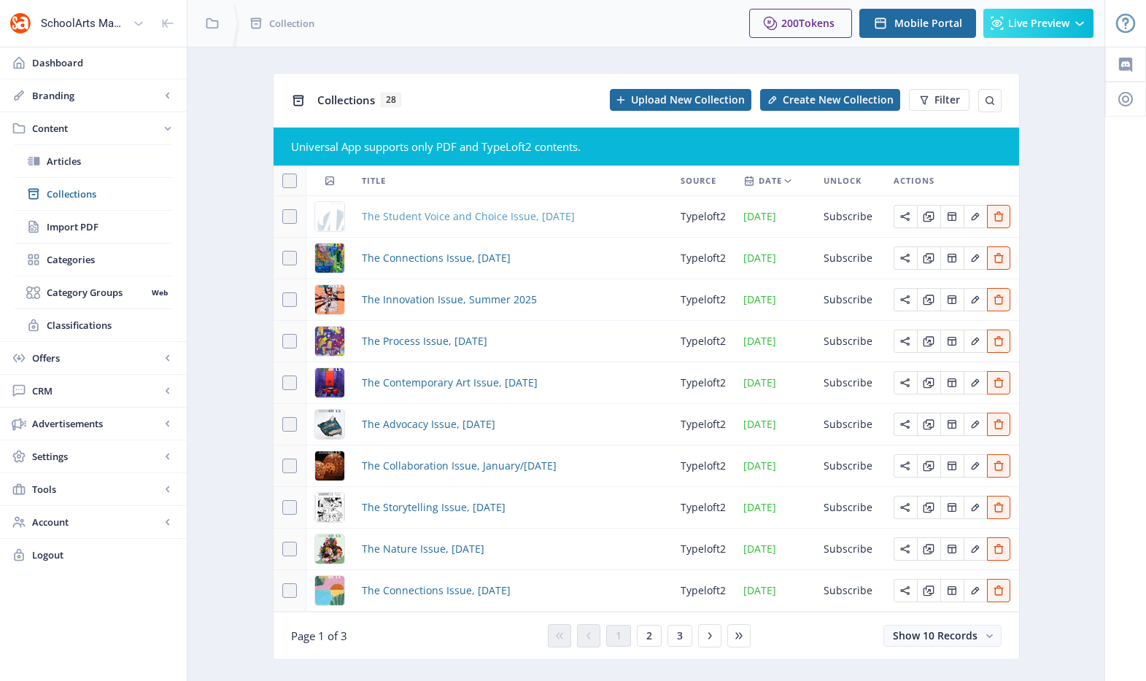
click at [435, 219] on span "The Student Voice and Choice Issue, [DATE]" at bounding box center [468, 217] width 213 height 18
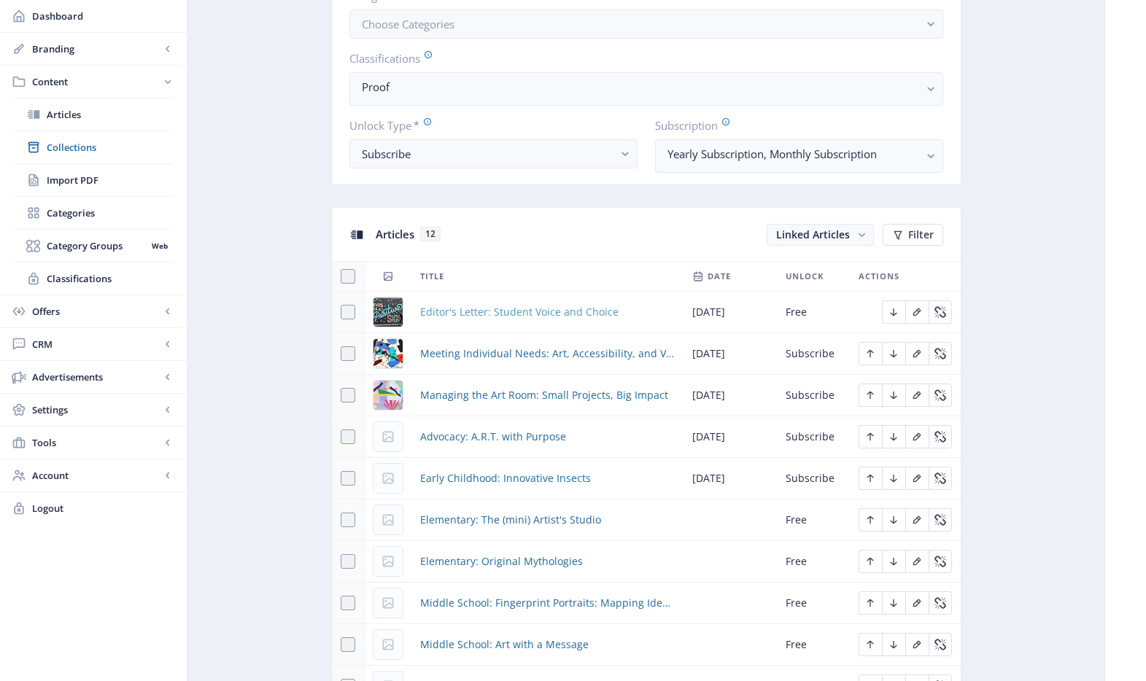
scroll to position [515, 0]
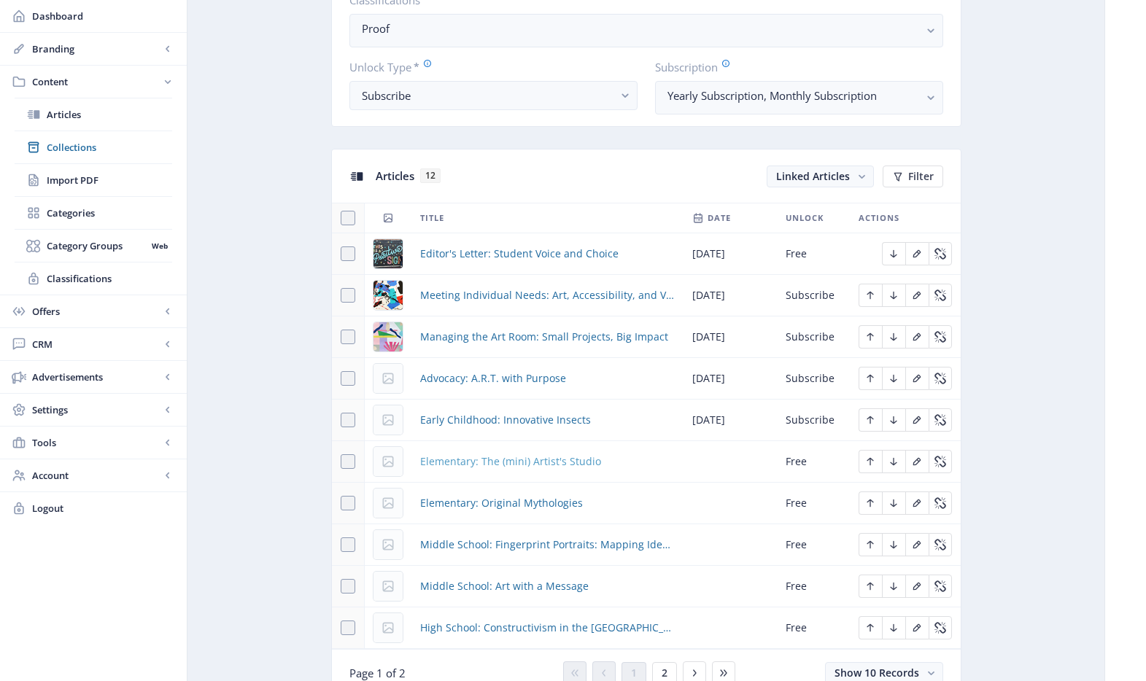
click at [505, 463] on span "Elementary: The (mini) Artist's Studio" at bounding box center [510, 462] width 181 height 18
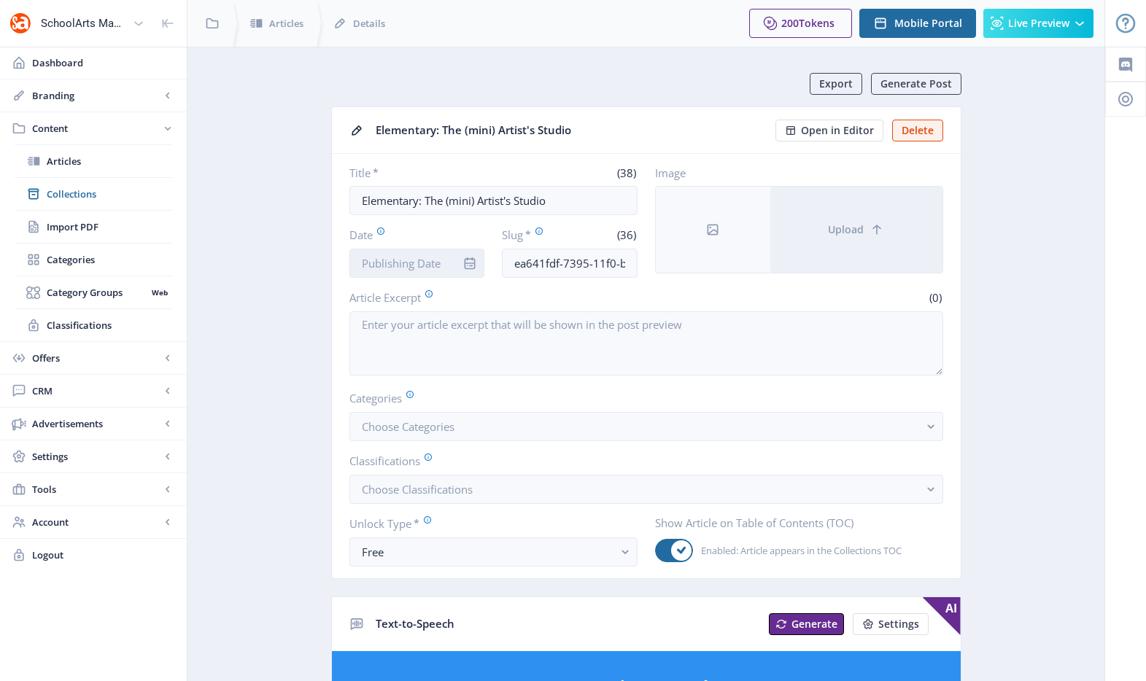
click at [439, 264] on input "Date" at bounding box center [417, 263] width 136 height 29
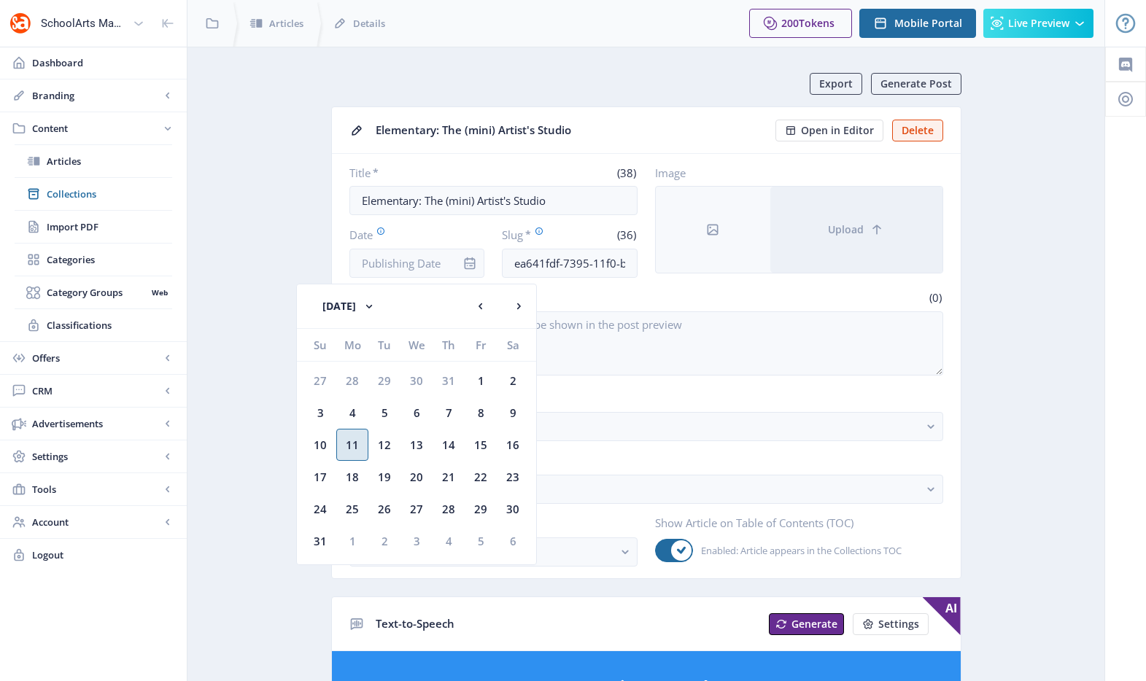
click at [359, 439] on div "11" at bounding box center [352, 445] width 32 height 32
type input "[DATE]"
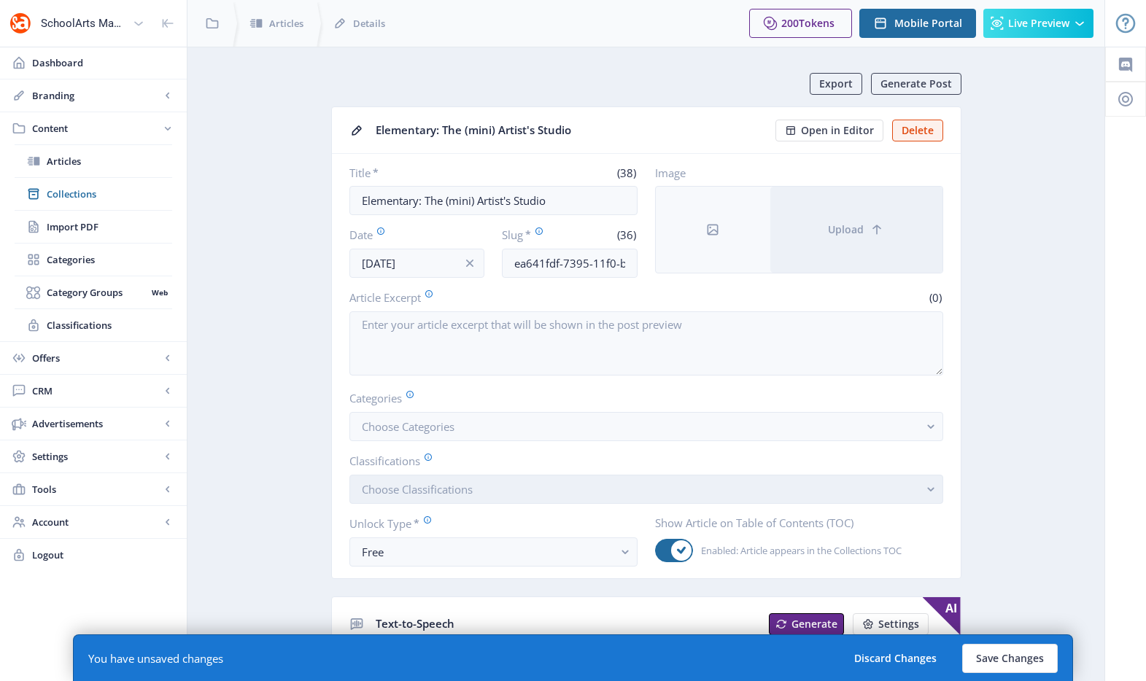
click at [447, 500] on button "Choose Classifications" at bounding box center [646, 489] width 594 height 29
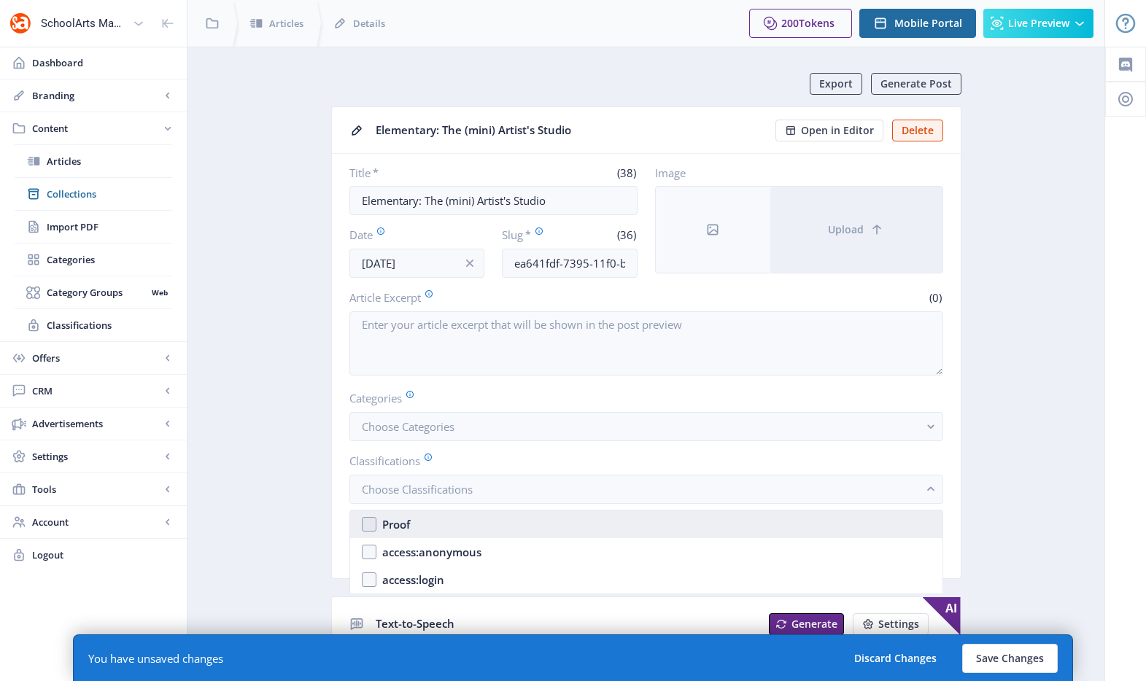
click at [435, 523] on nb-option "Proof" at bounding box center [646, 525] width 592 height 28
checkbox input "true"
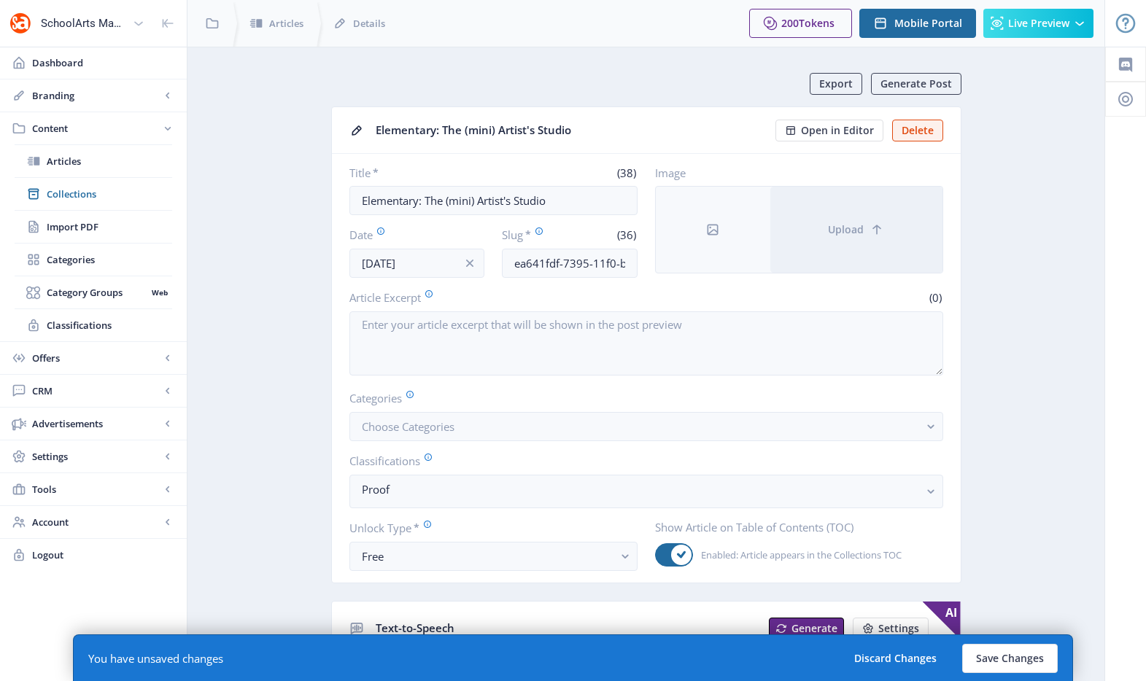
click at [400, 573] on nb-card-body "Title * (38) Elementary: The (mini) Artist's Studio Date [DATE] Slug * (36) ea6…" at bounding box center [646, 368] width 629 height 429
click at [399, 557] on div "Free" at bounding box center [488, 557] width 252 height 18
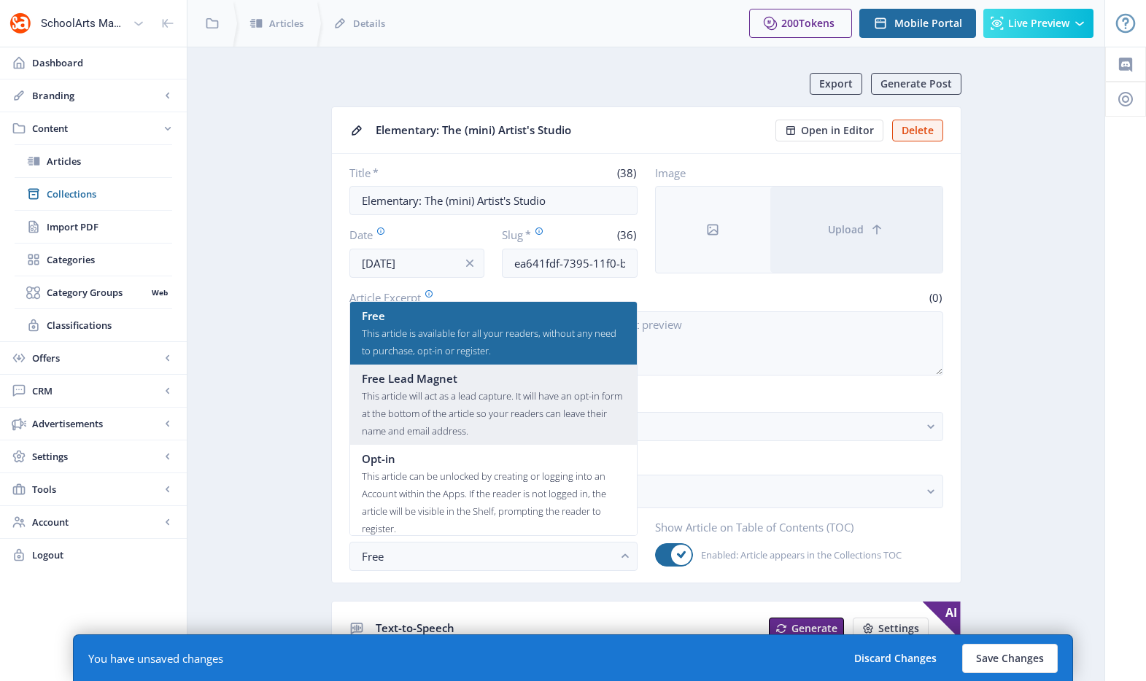
scroll to position [88, 0]
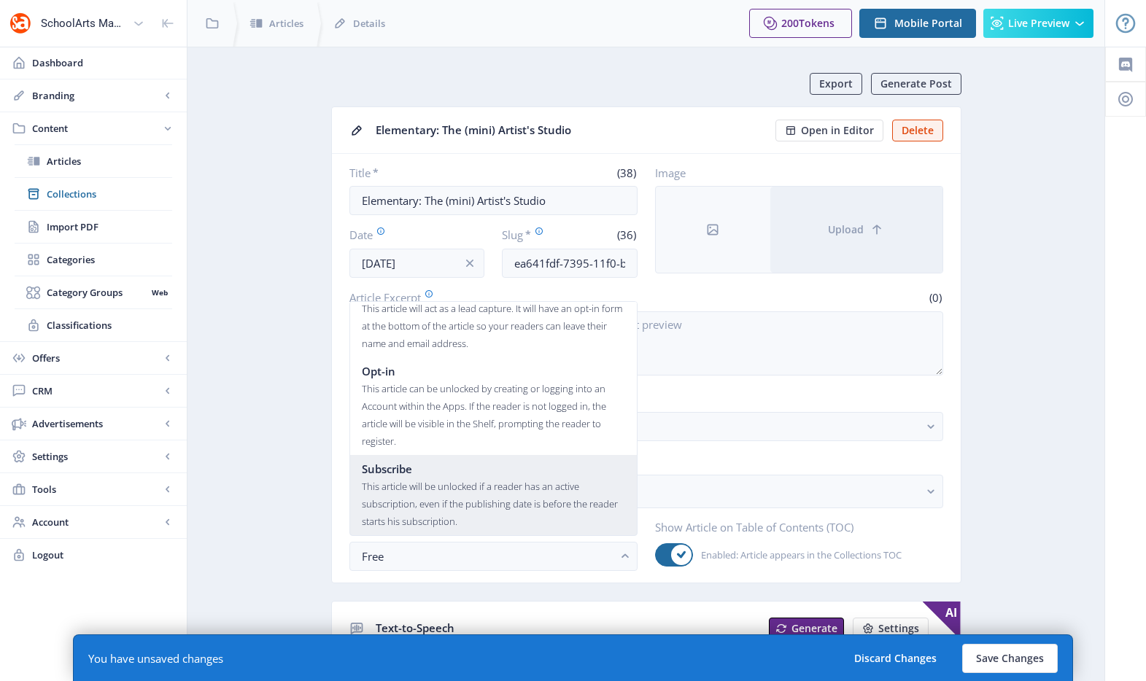
click at [430, 488] on div "This article will be unlocked if a reader has an active subscription, even if t…" at bounding box center [493, 504] width 263 height 53
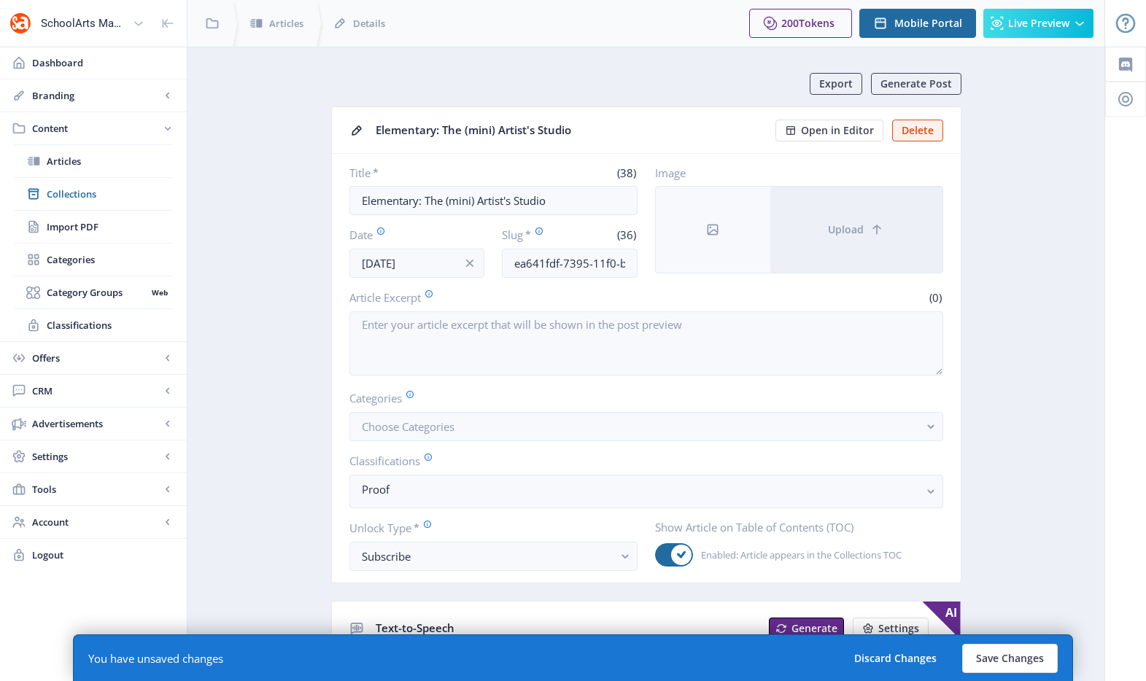
click at [339, 491] on nb-card-body "Title * (38) Elementary: The (mini) Artist's Studio Date [DATE] Slug * (36) ea6…" at bounding box center [646, 368] width 629 height 429
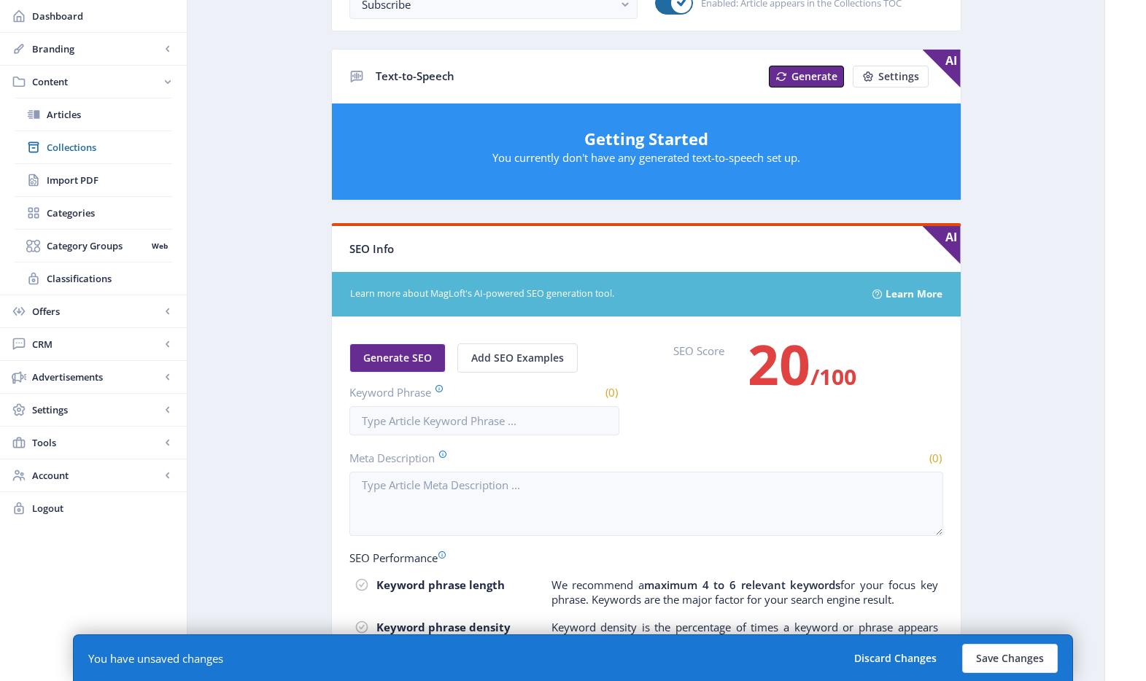
scroll to position [809, 0]
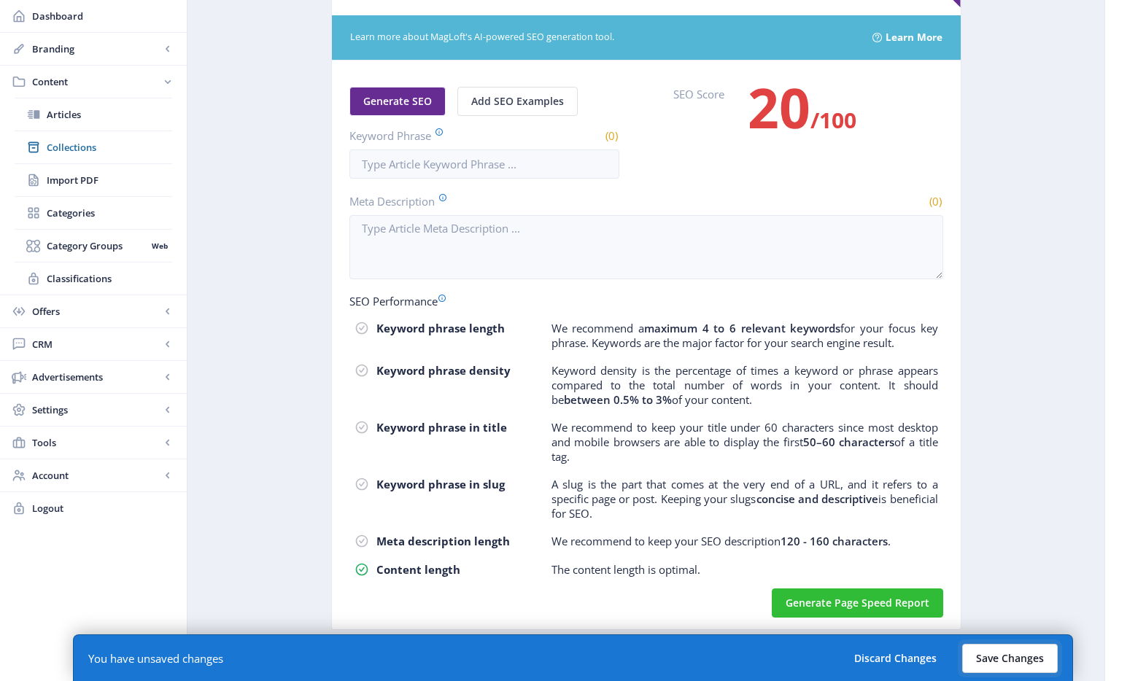
click at [1025, 664] on button "Save Changes" at bounding box center [1010, 658] width 96 height 29
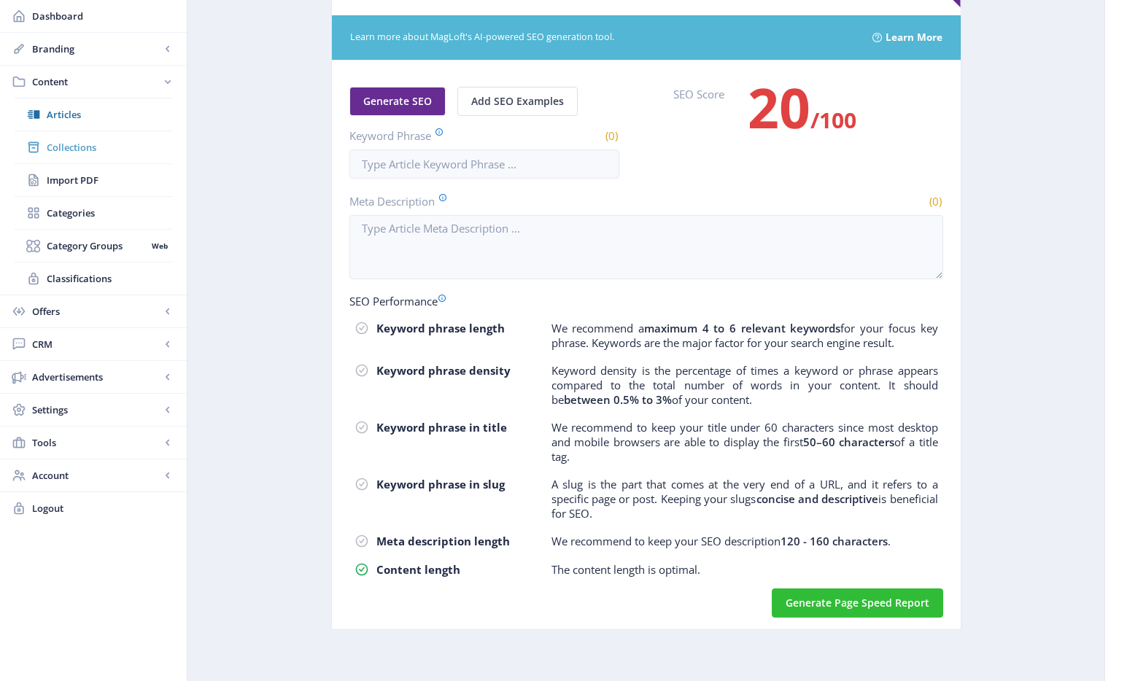
click at [81, 150] on span "Collections" at bounding box center [109, 147] width 125 height 15
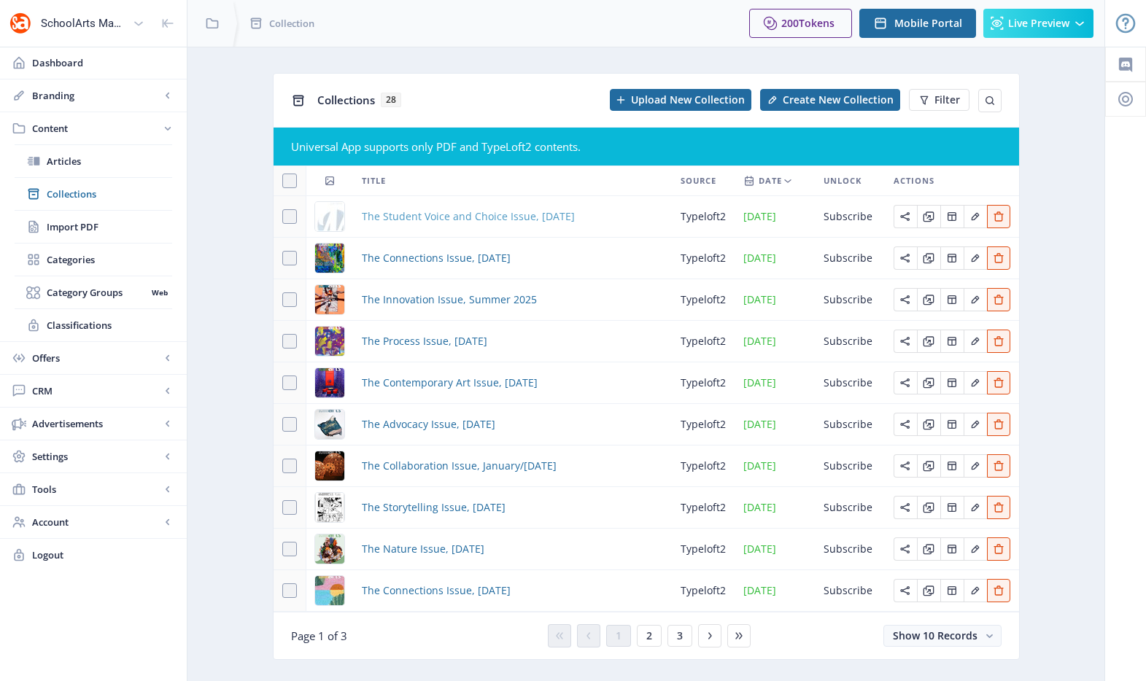
click at [411, 212] on span "The Student Voice and Choice Issue, [DATE]" at bounding box center [468, 217] width 213 height 18
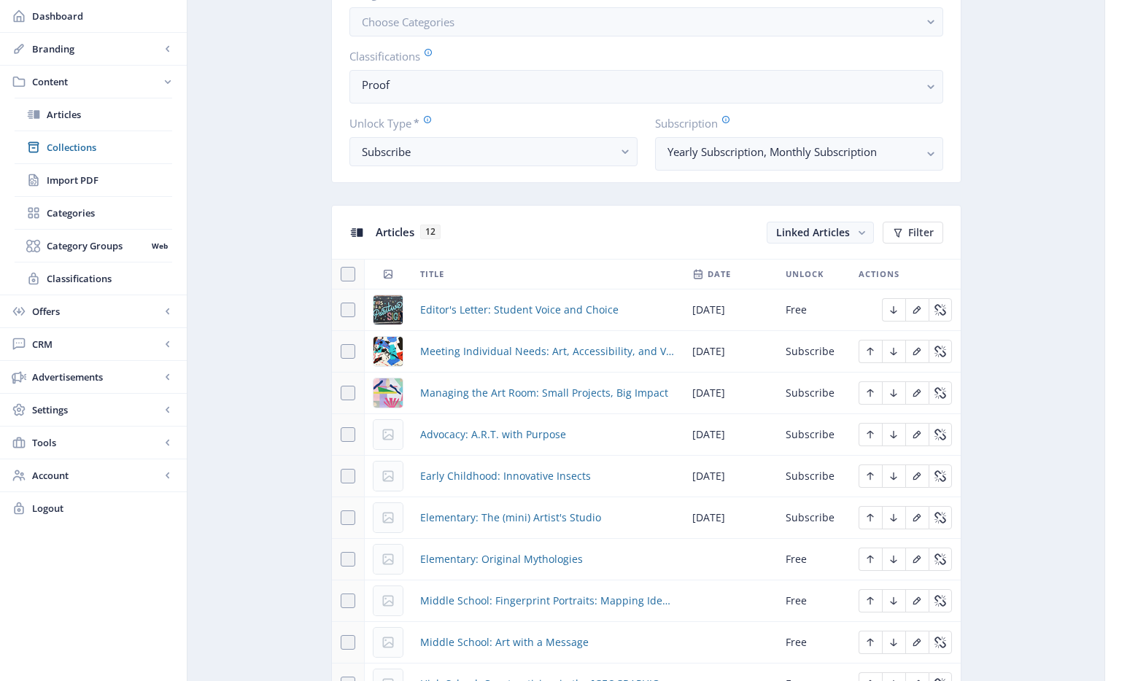
scroll to position [713, 0]
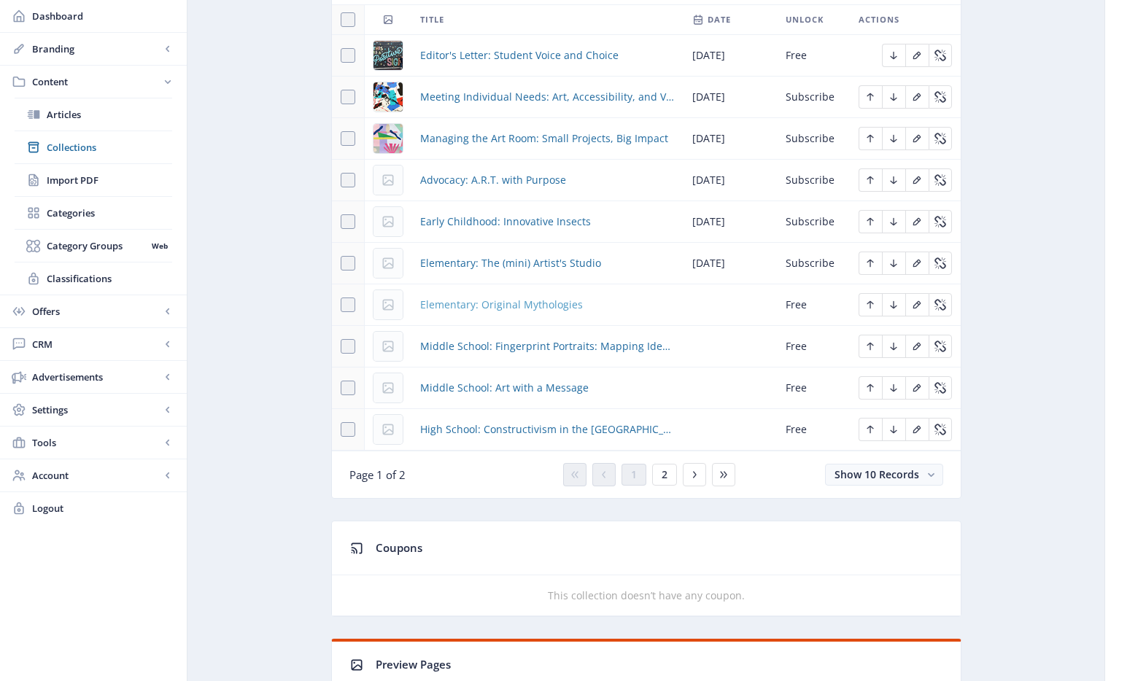
click at [473, 306] on span "Elementary: Original Mythologies" at bounding box center [501, 305] width 163 height 18
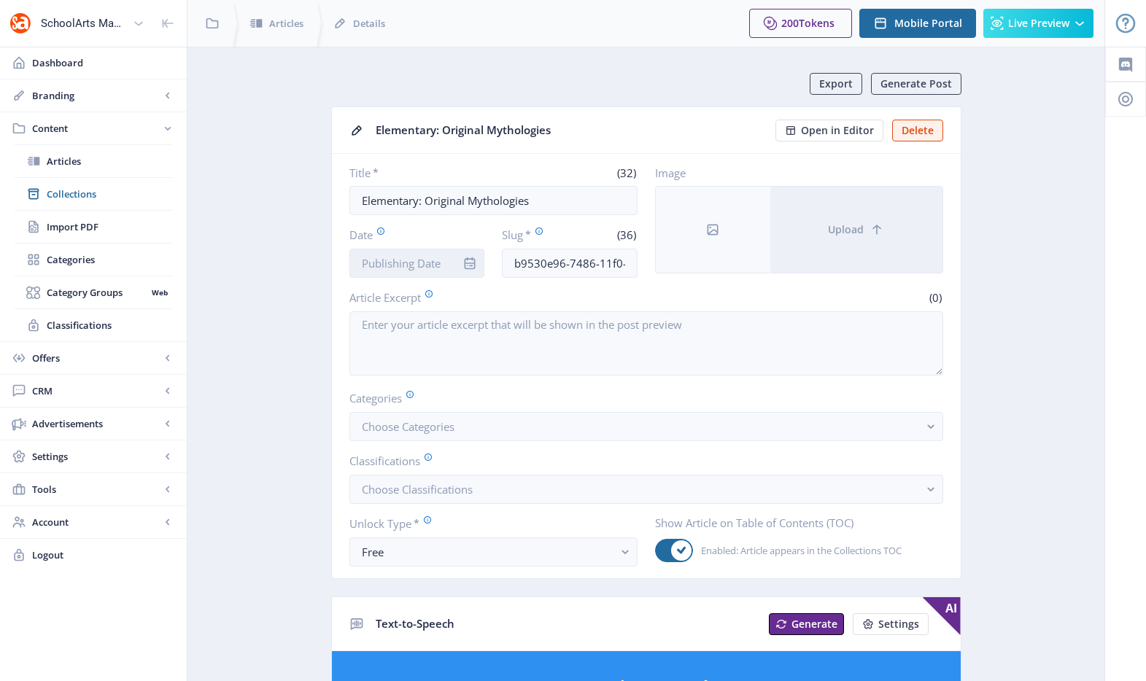
click at [407, 269] on input "Date" at bounding box center [417, 263] width 136 height 29
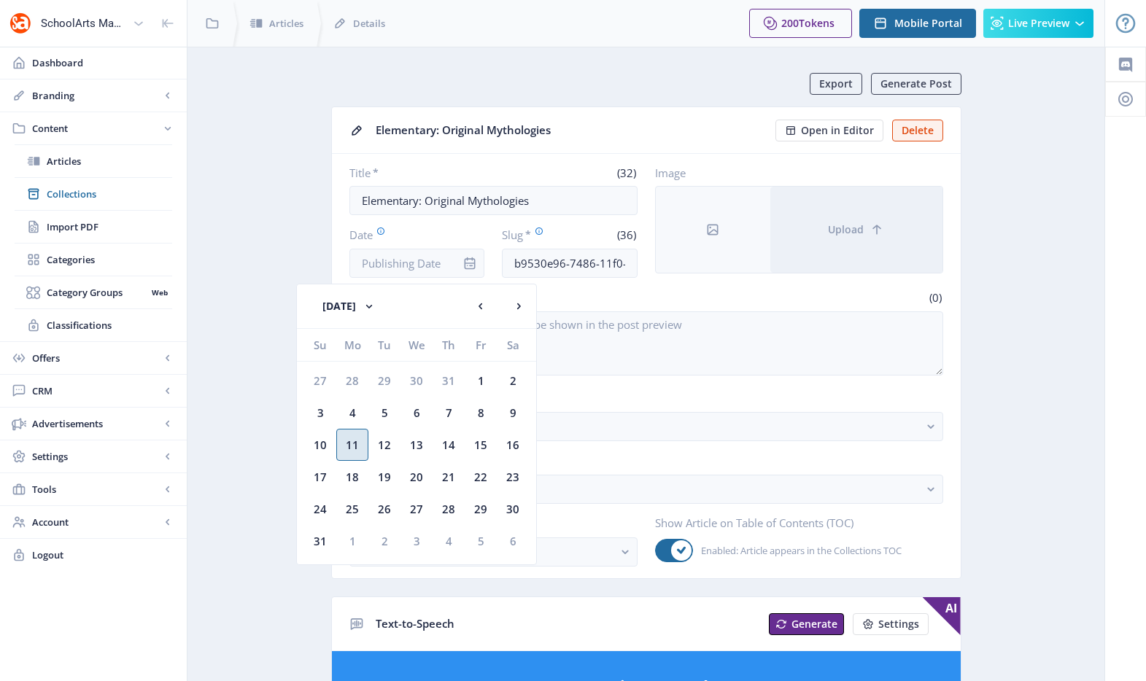
click at [349, 445] on div "11" at bounding box center [352, 445] width 32 height 32
type input "[DATE]"
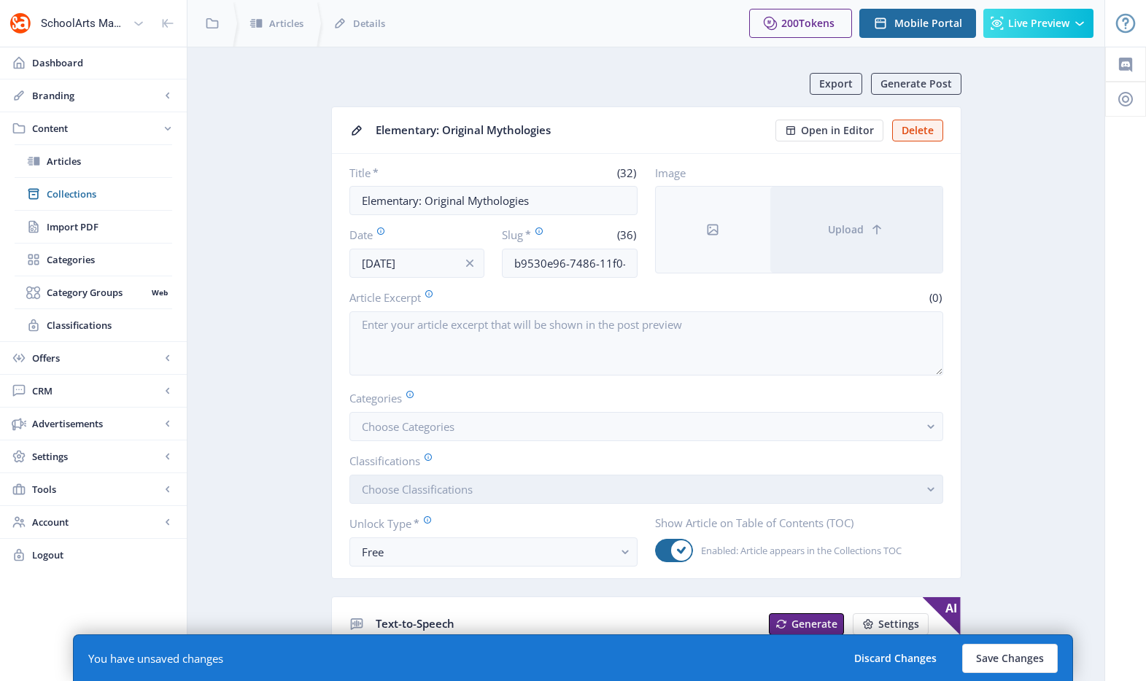
click at [424, 495] on span "Choose Classifications" at bounding box center [417, 489] width 111 height 15
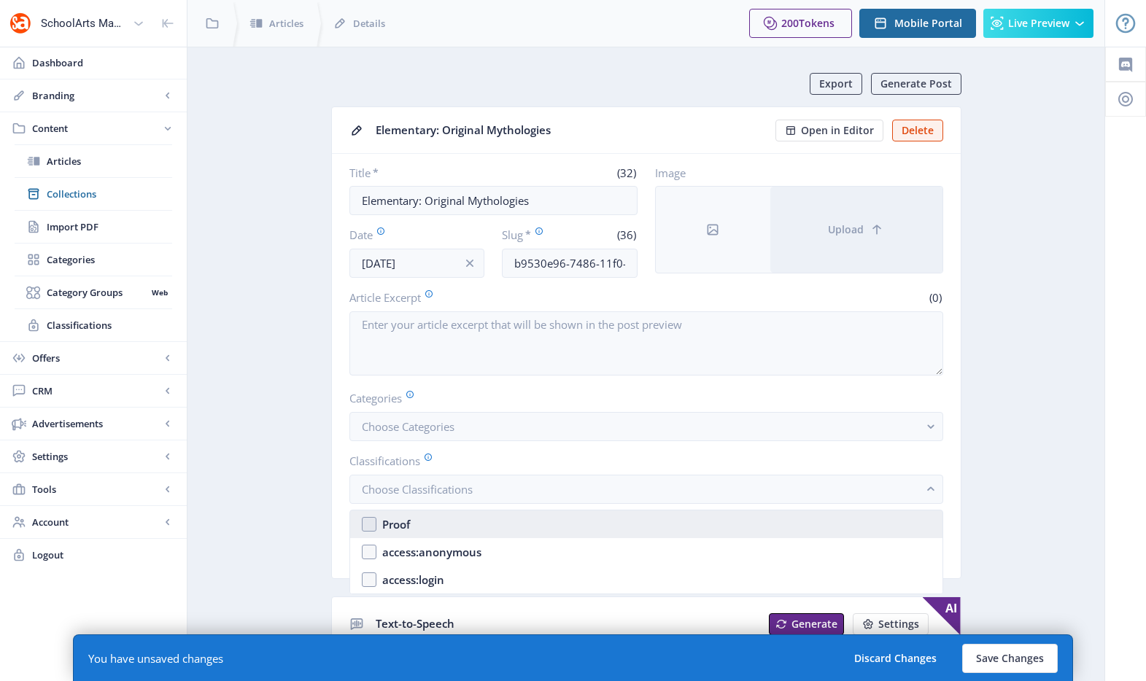
click at [435, 525] on nb-option "Proof" at bounding box center [646, 525] width 592 height 28
checkbox input "true"
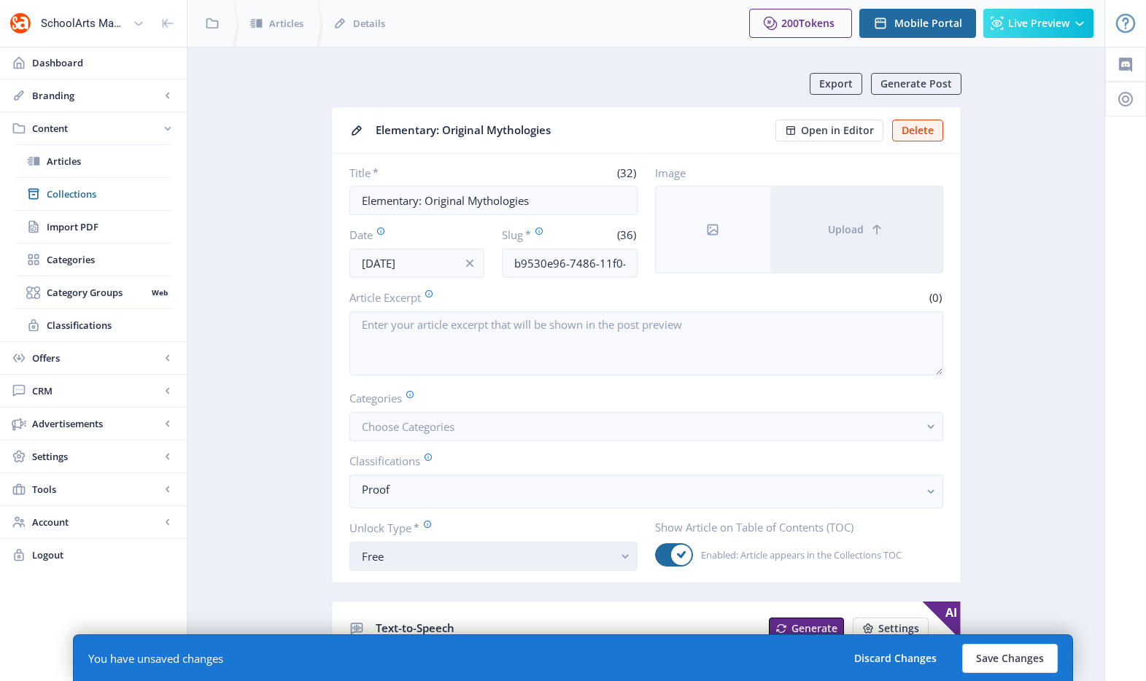
click at [406, 558] on div "Free" at bounding box center [488, 557] width 252 height 18
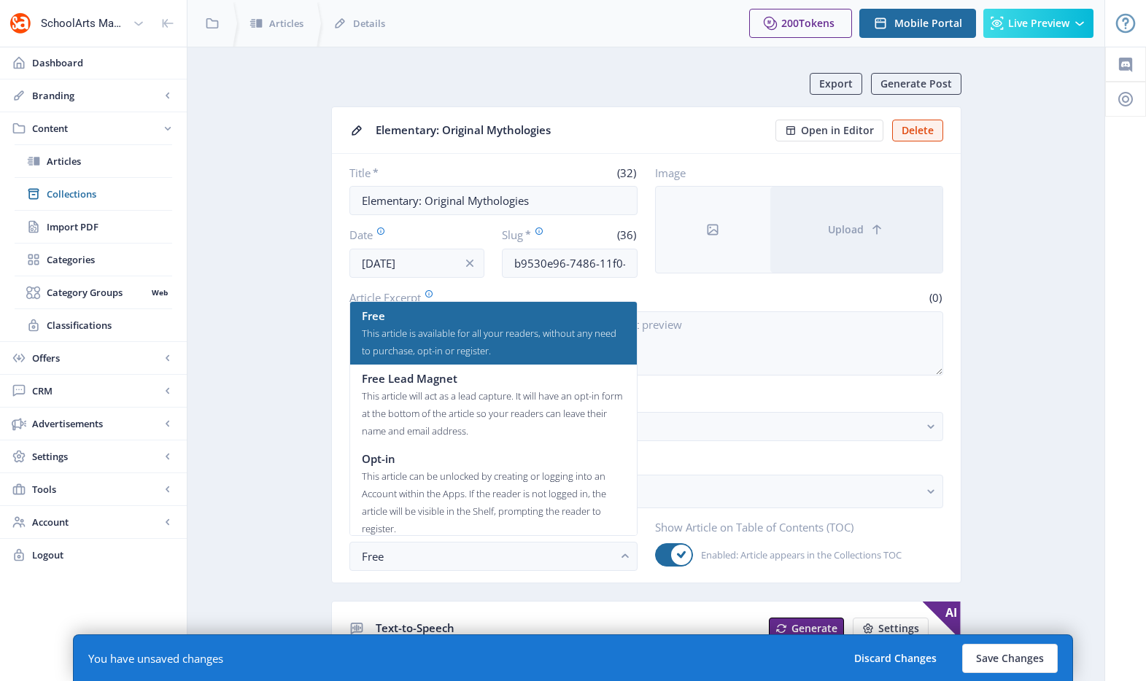
scroll to position [88, 0]
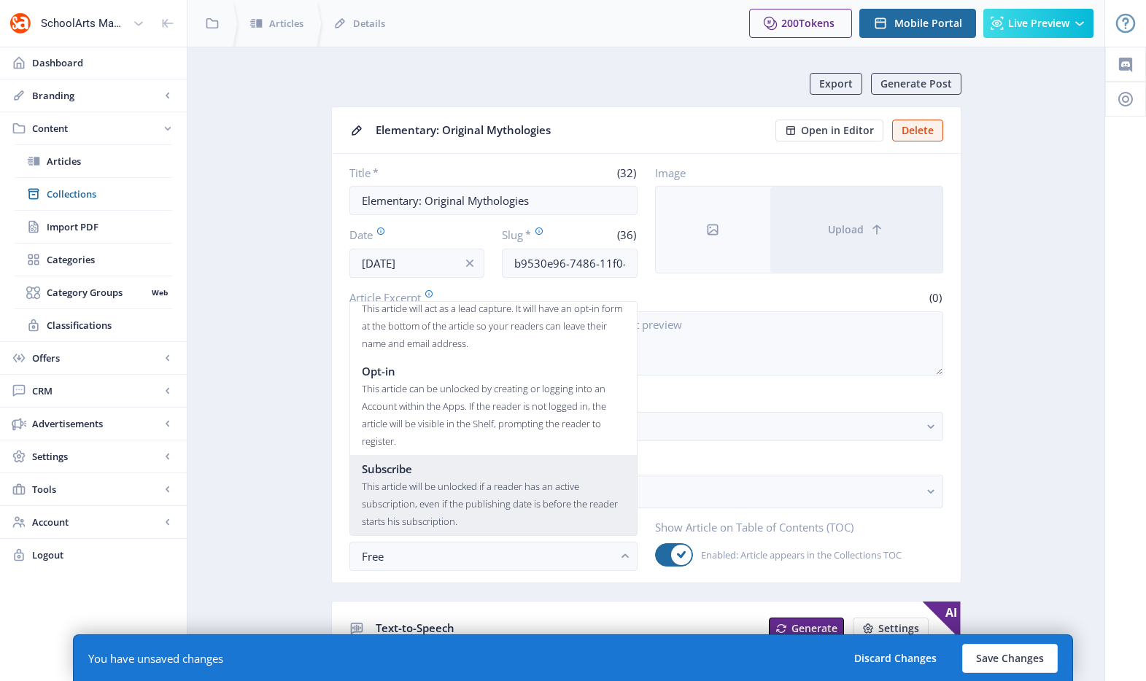
click at [419, 513] on div "This article will be unlocked if a reader has an active subscription, even if t…" at bounding box center [493, 504] width 263 height 53
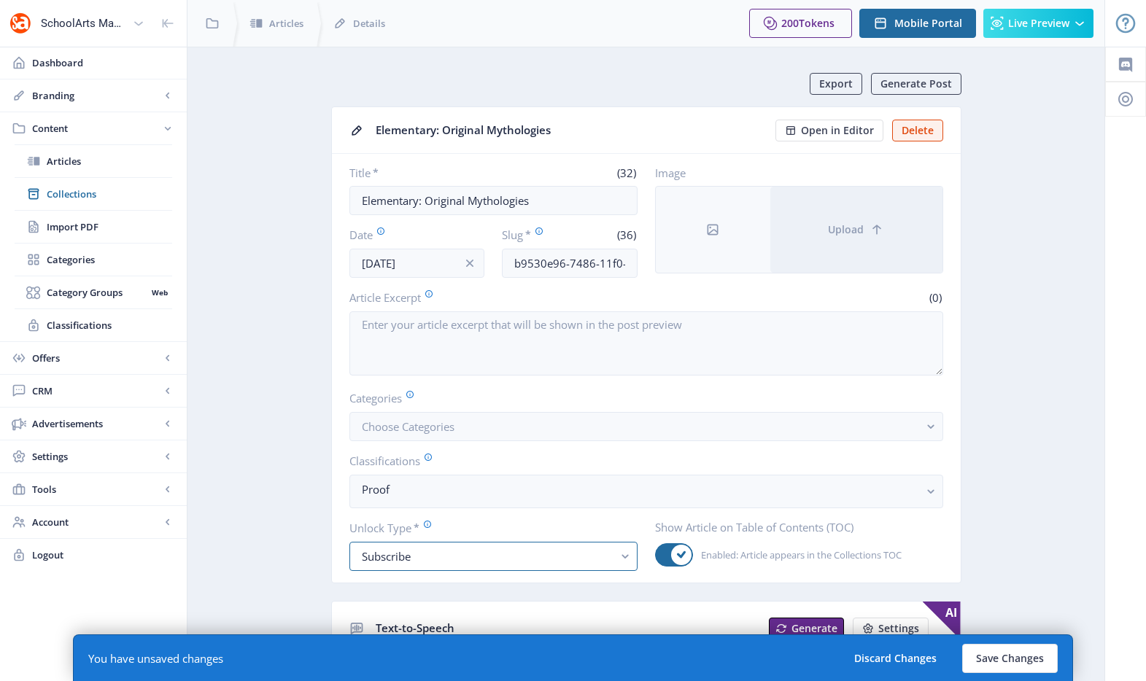
scroll to position [478, 0]
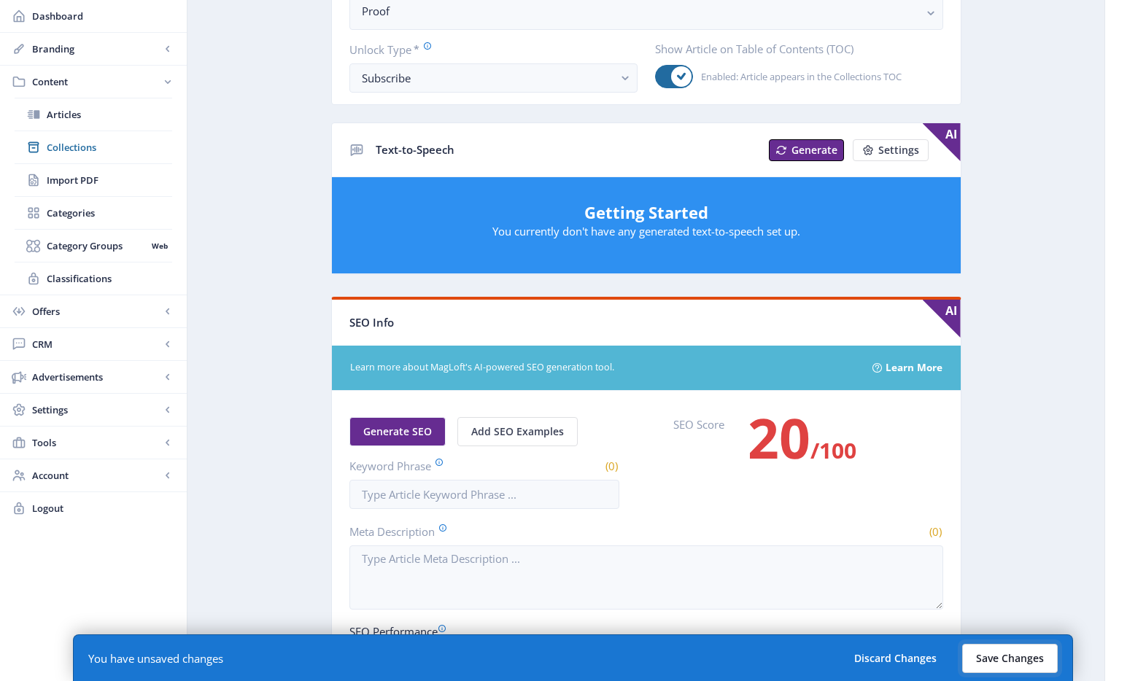
click at [1007, 655] on button "Save Changes" at bounding box center [1010, 658] width 96 height 29
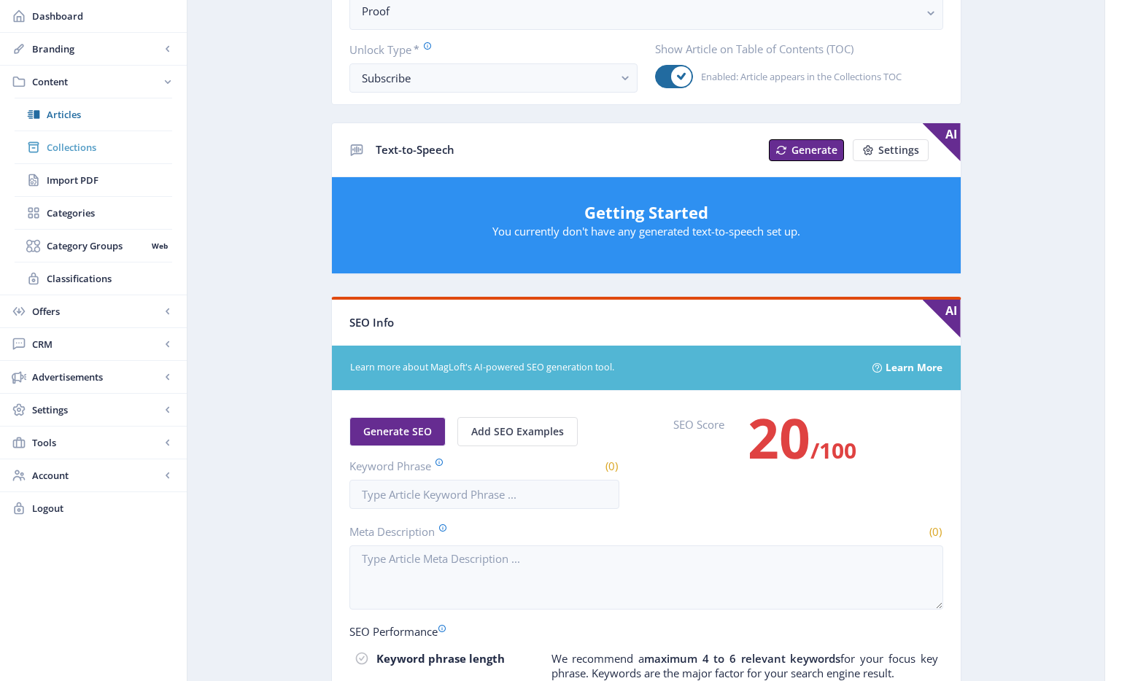
click at [74, 147] on span "Collections" at bounding box center [109, 147] width 125 height 15
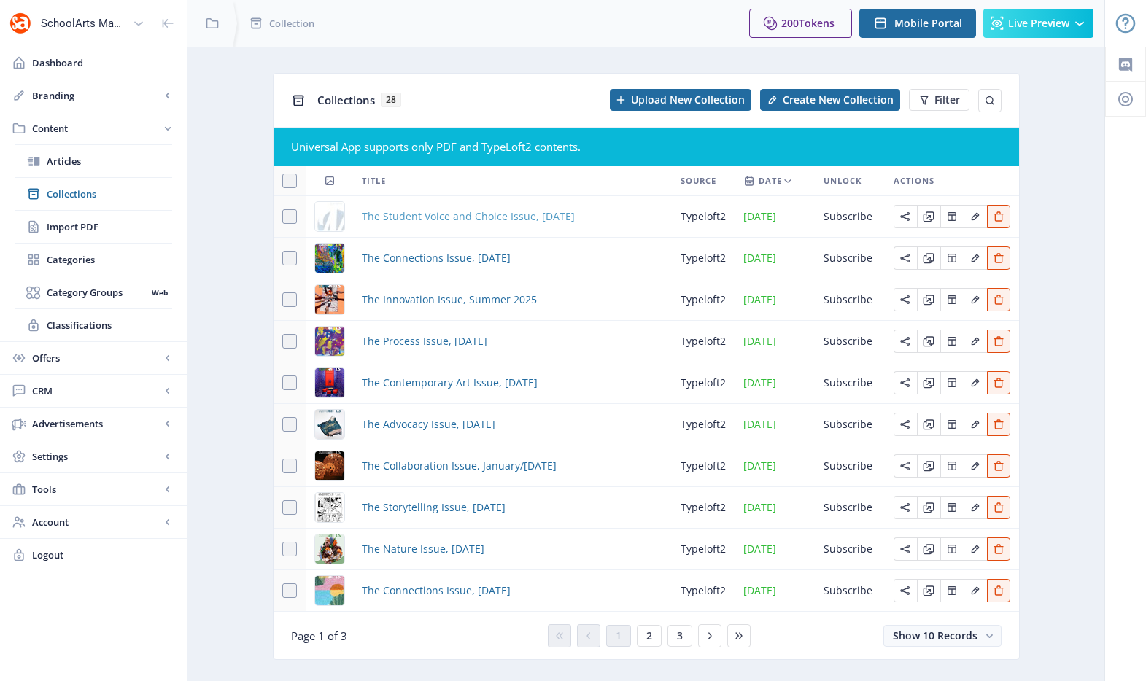
click at [425, 214] on span "The Student Voice and Choice Issue, [DATE]" at bounding box center [468, 217] width 213 height 18
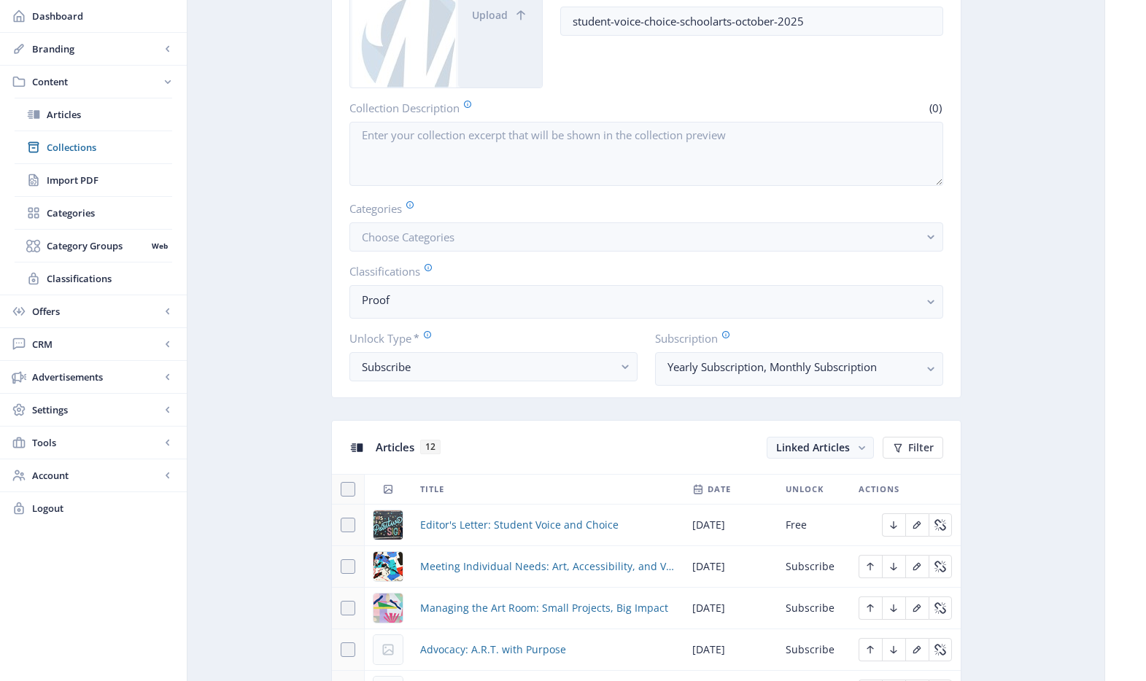
scroll to position [575, 0]
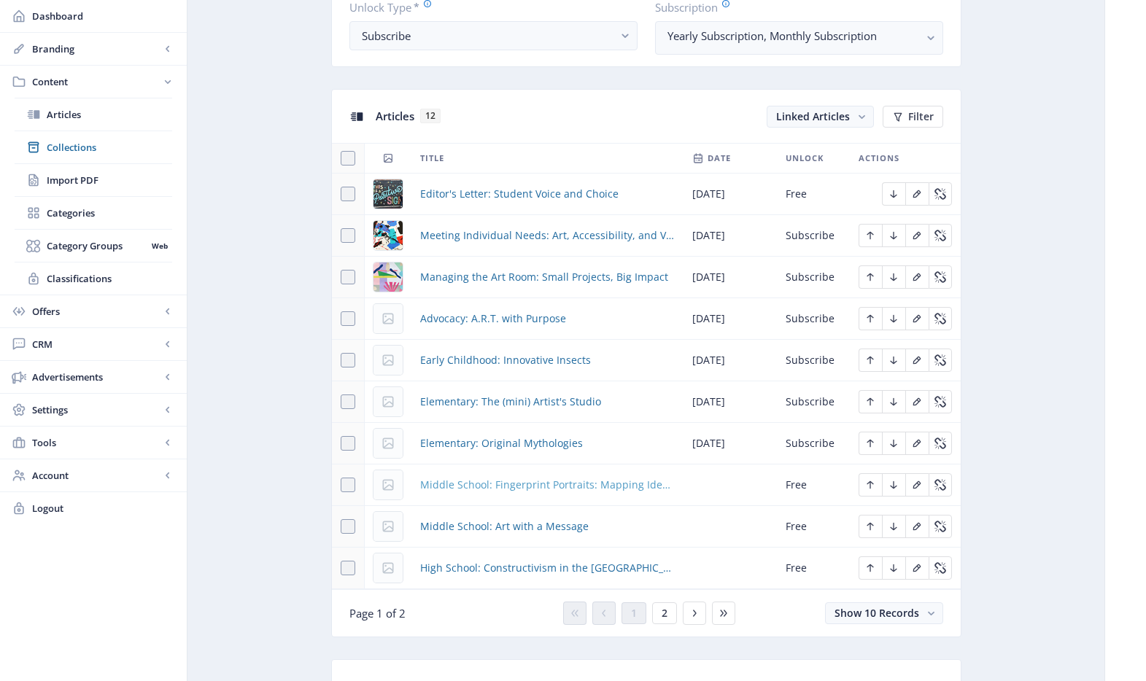
click at [502, 481] on span "Middle School: Fingerprint Portraits: Mapping Identities" at bounding box center [547, 485] width 255 height 18
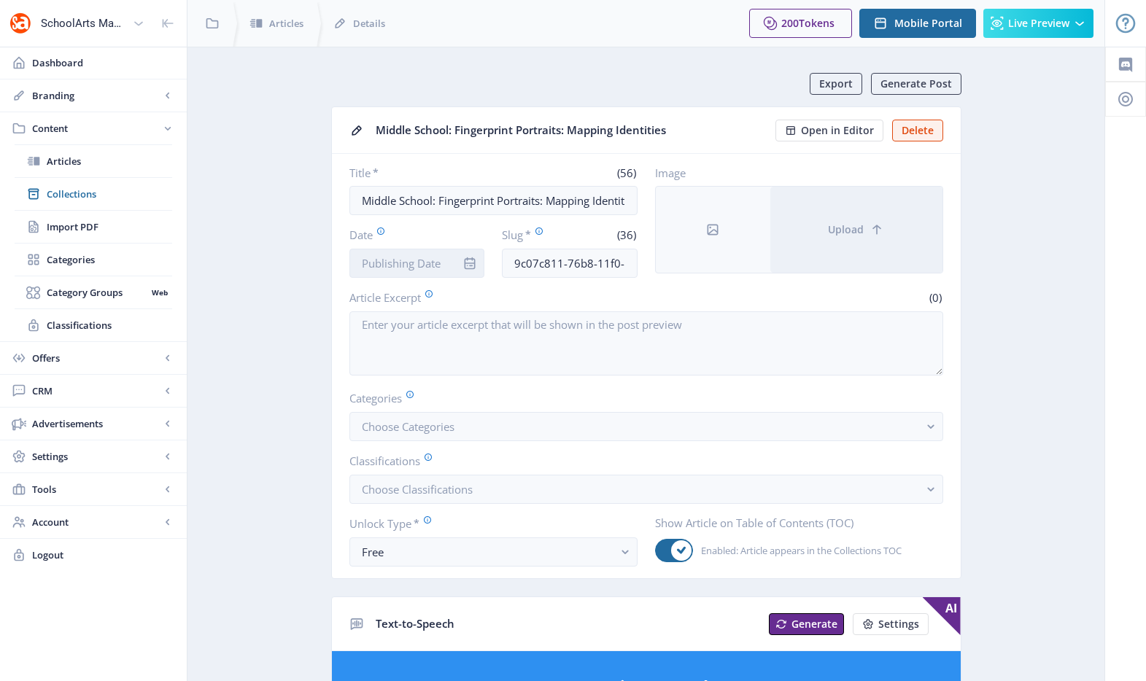
click at [429, 270] on input "Date" at bounding box center [417, 263] width 136 height 29
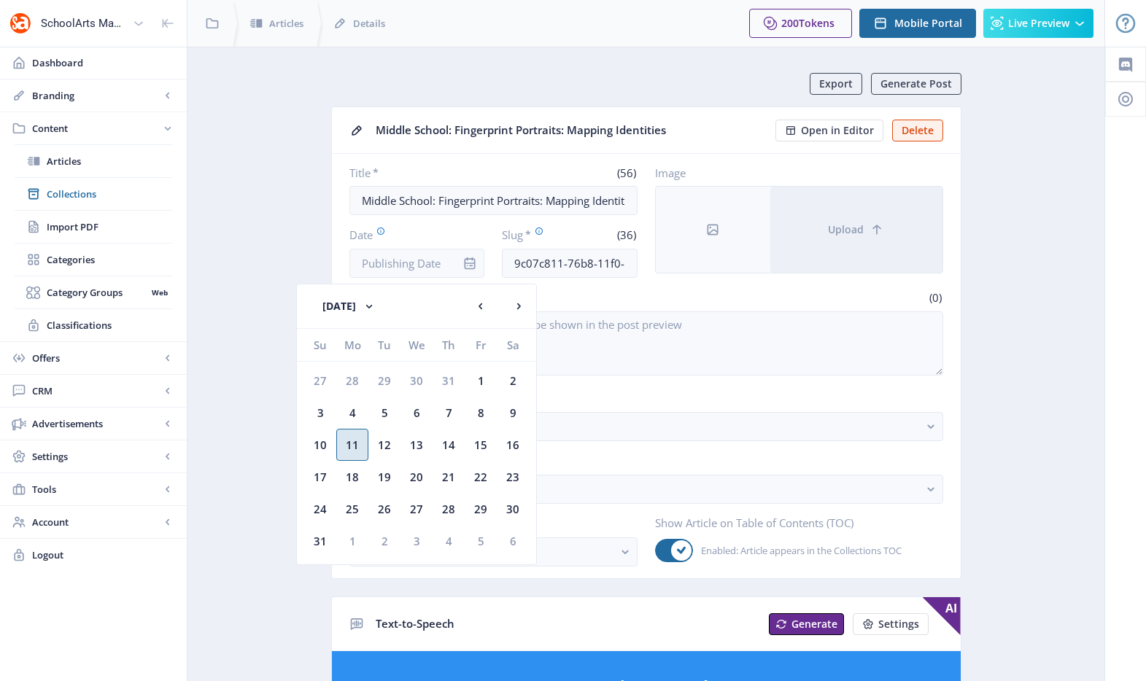
click at [362, 442] on div "11" at bounding box center [352, 445] width 32 height 32
type input "[DATE]"
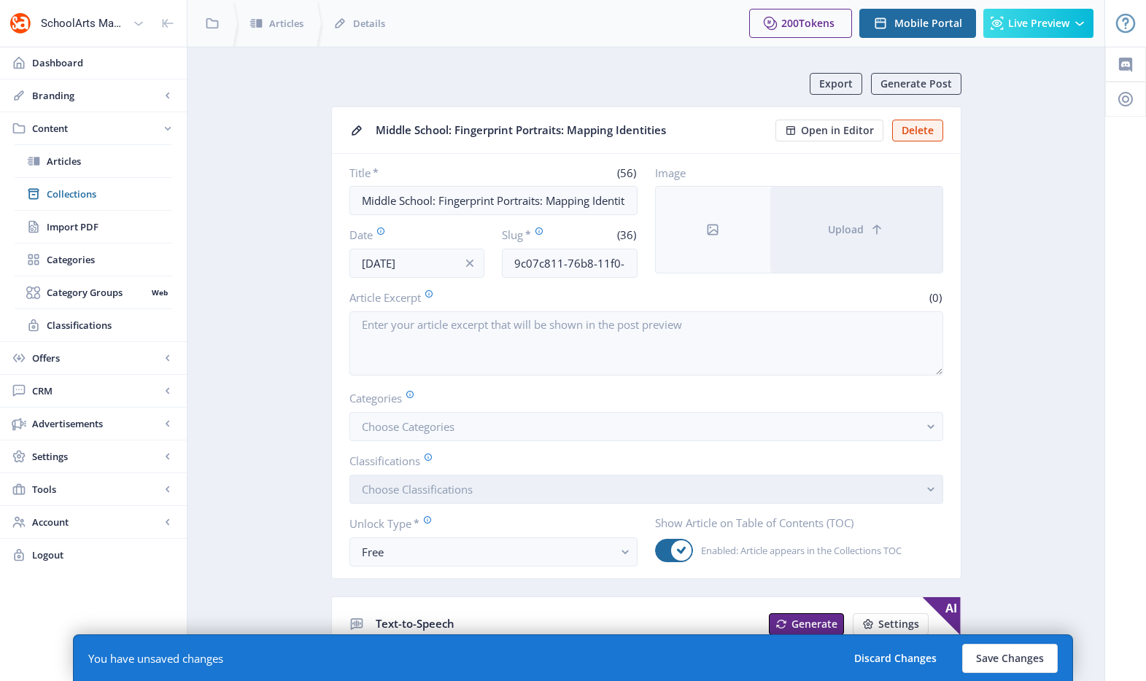
click at [419, 497] on button "Choose Classifications" at bounding box center [646, 489] width 594 height 29
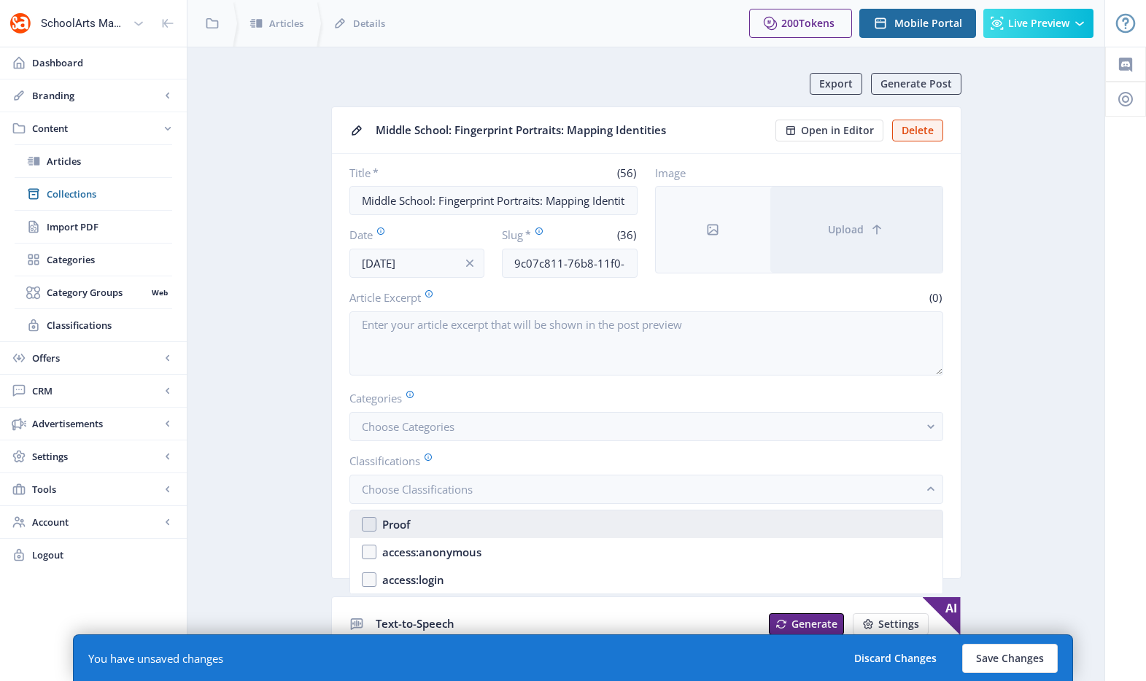
click at [406, 527] on div "Proof" at bounding box center [396, 525] width 28 height 18
checkbox input "true"
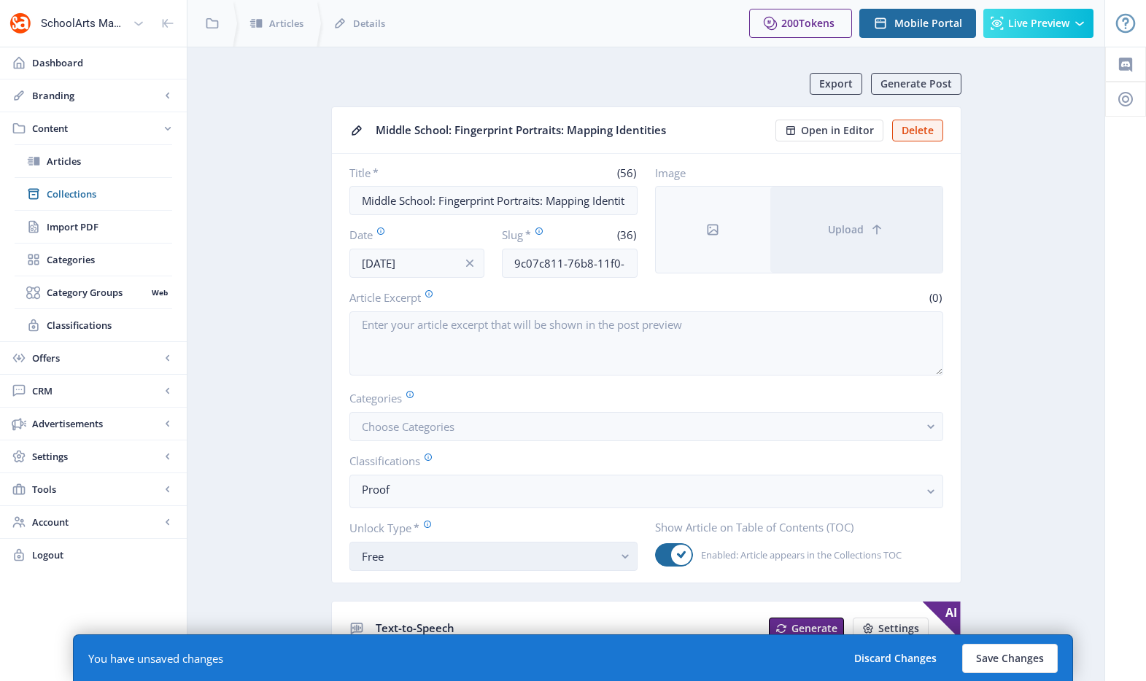
click at [388, 567] on button "Free" at bounding box center [493, 556] width 288 height 29
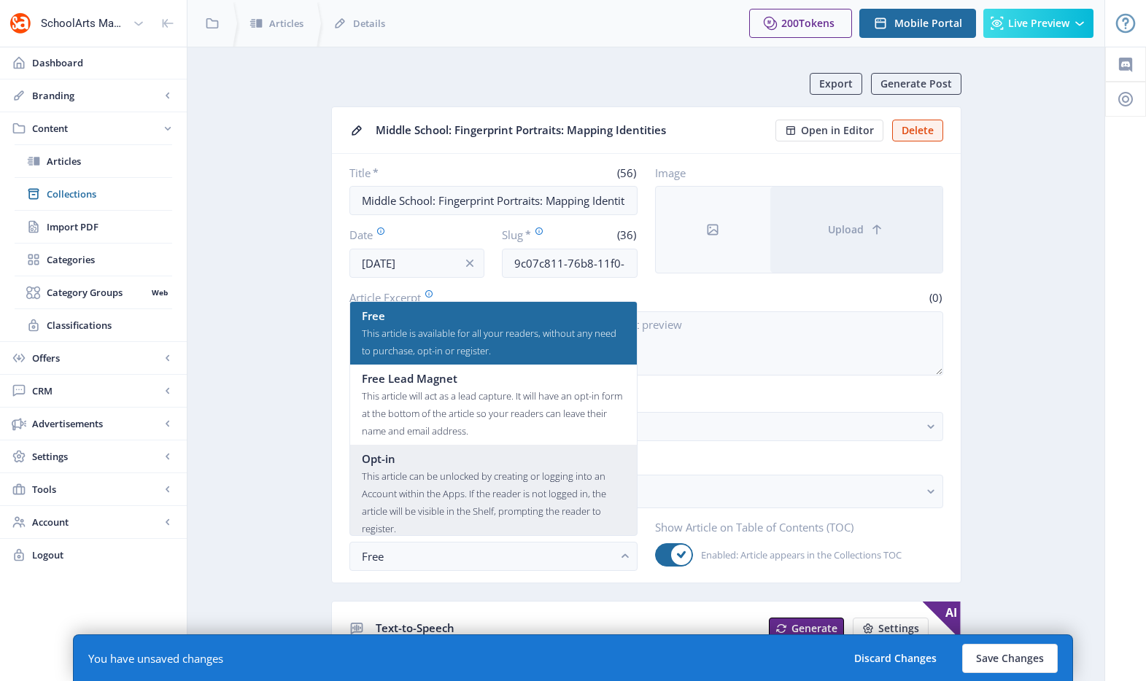
scroll to position [88, 0]
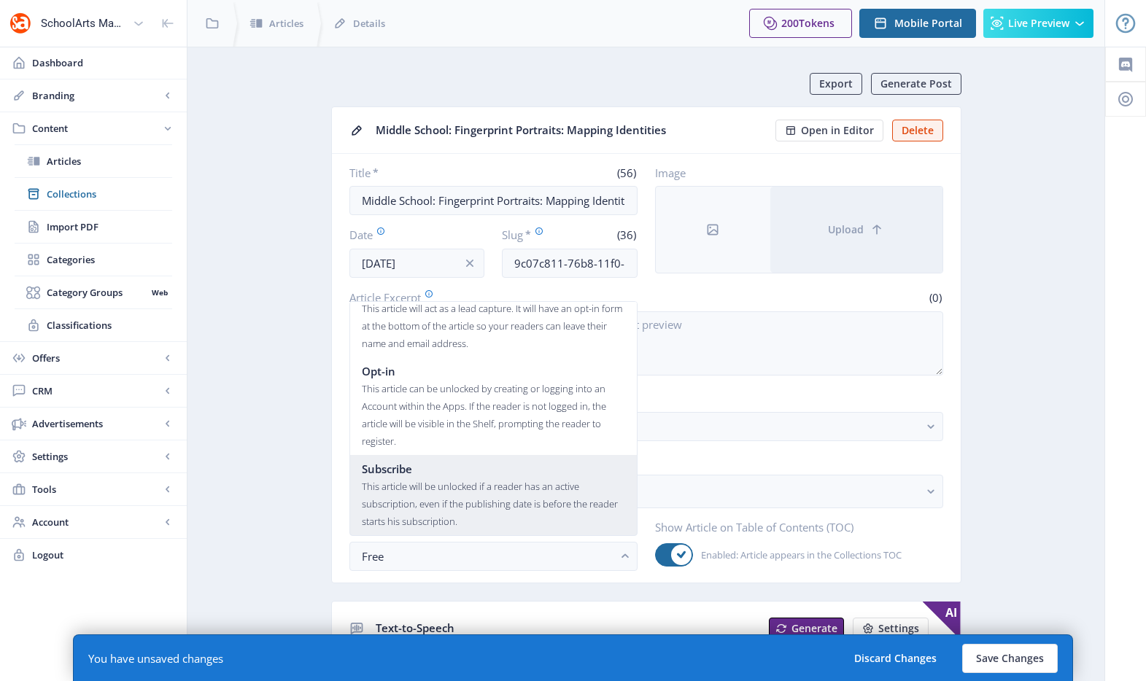
click at [414, 517] on div "This article will be unlocked if a reader has an active subscription, even if t…" at bounding box center [493, 504] width 263 height 53
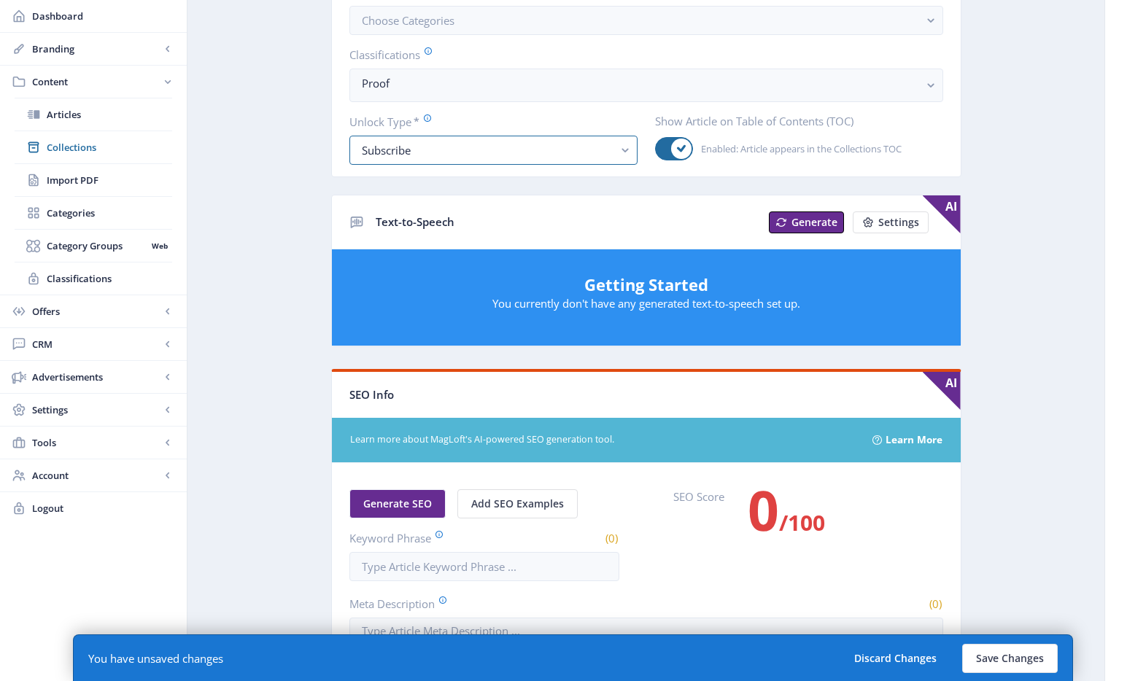
scroll to position [632, 0]
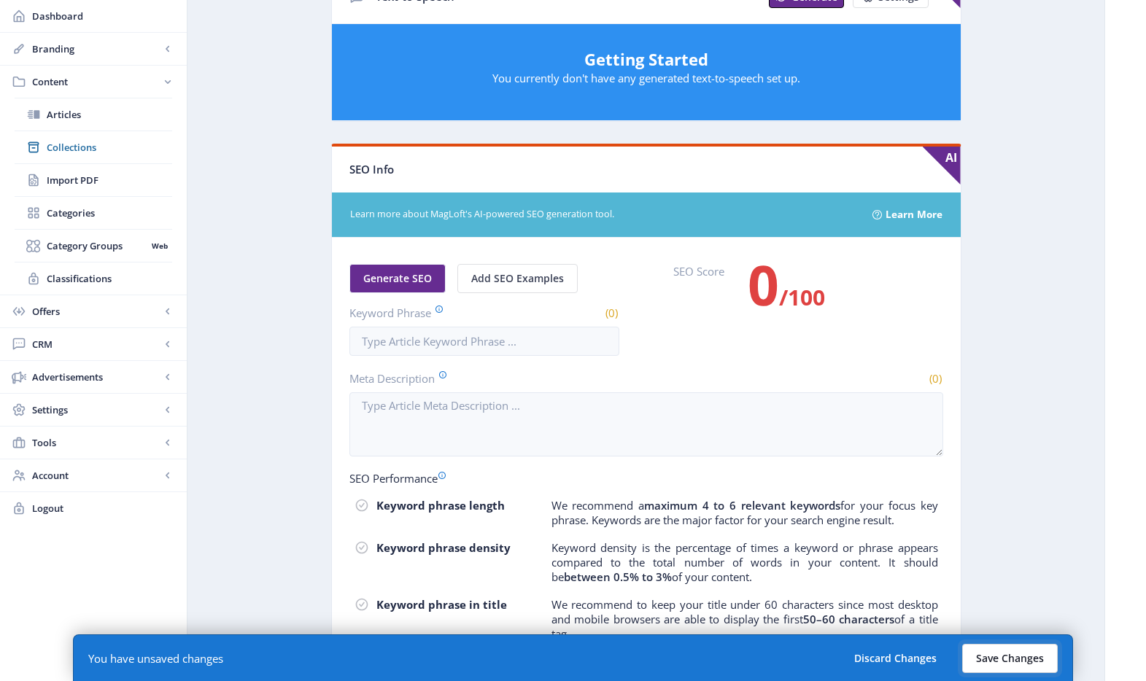
click at [1011, 651] on button "Save Changes" at bounding box center [1010, 658] width 96 height 29
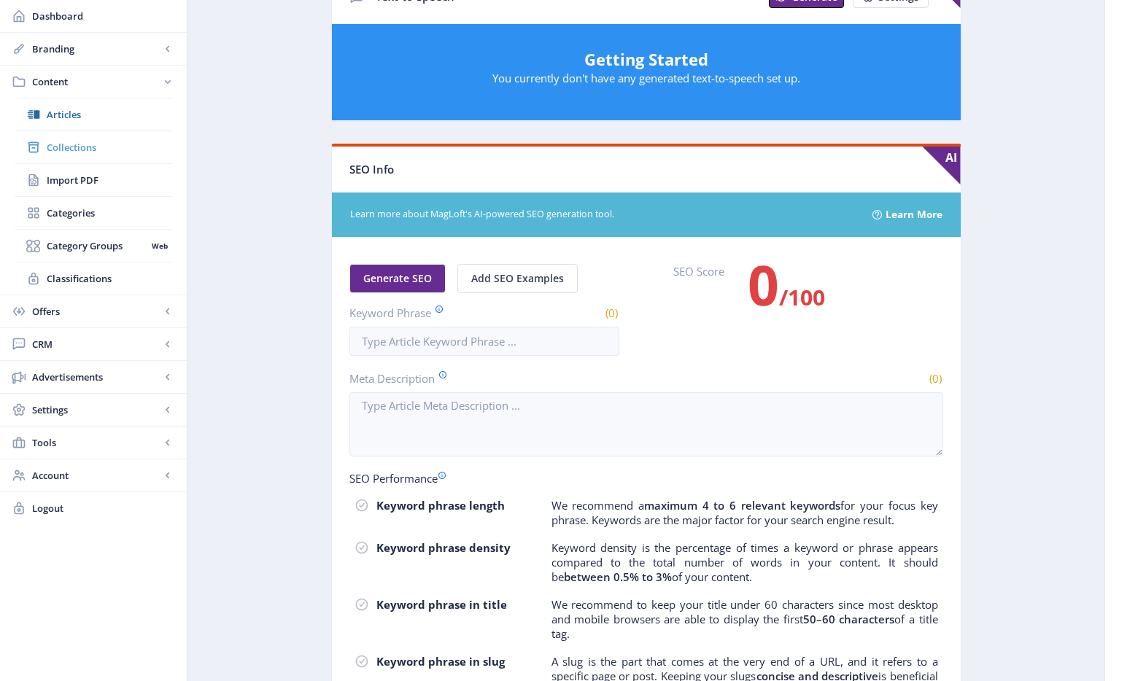
click at [75, 144] on span "Collections" at bounding box center [109, 147] width 125 height 15
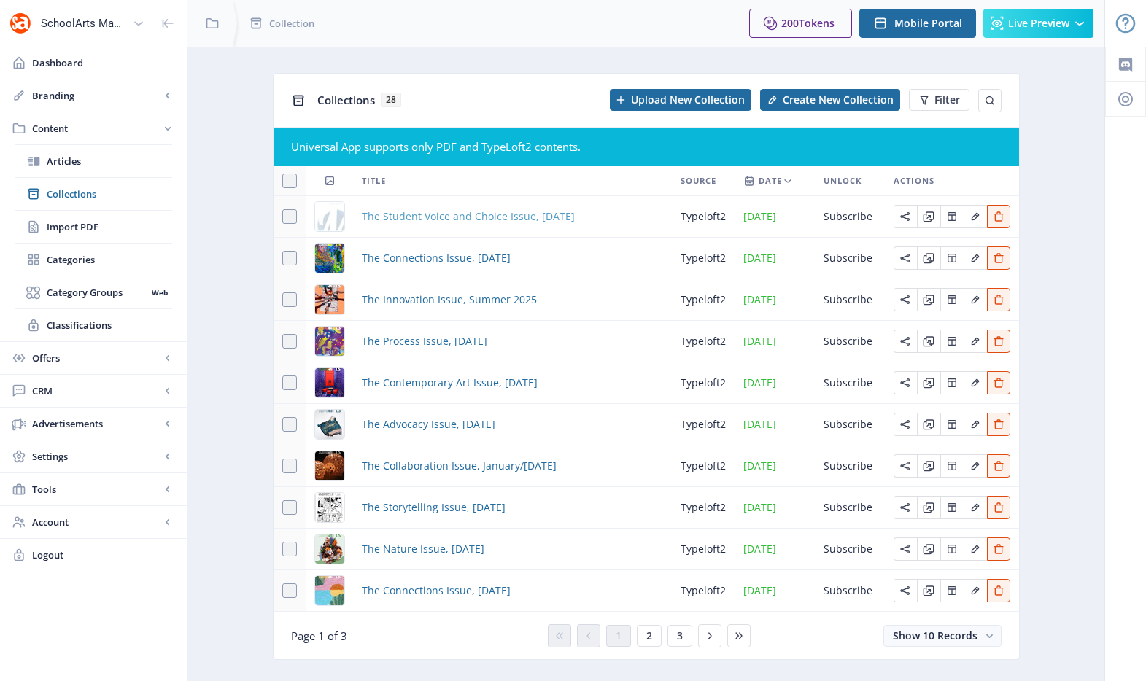
click at [438, 217] on span "The Student Voice and Choice Issue, [DATE]" at bounding box center [468, 217] width 213 height 18
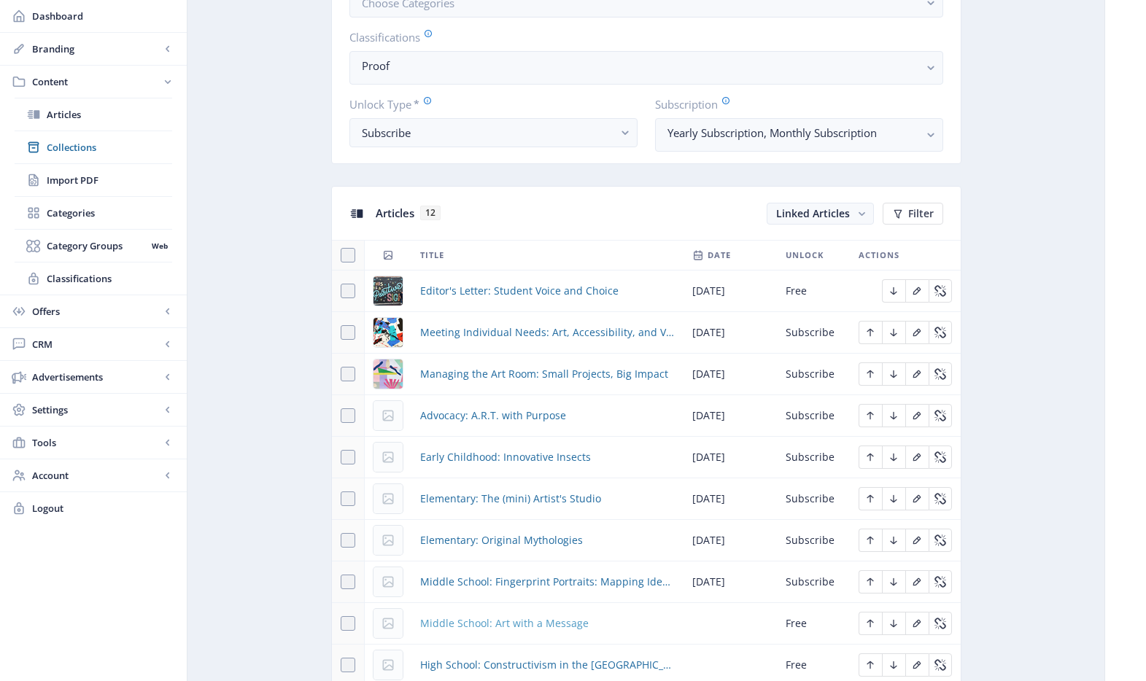
scroll to position [778, 0]
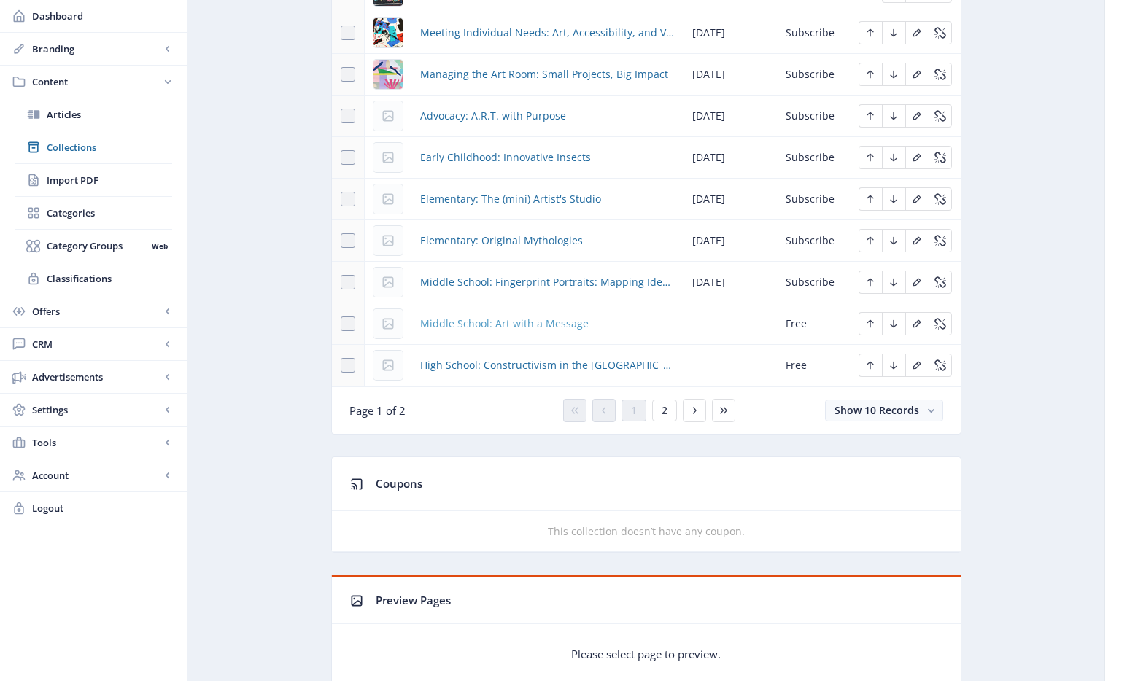
click at [488, 328] on span "Middle School: Art with a Message" at bounding box center [504, 324] width 168 height 18
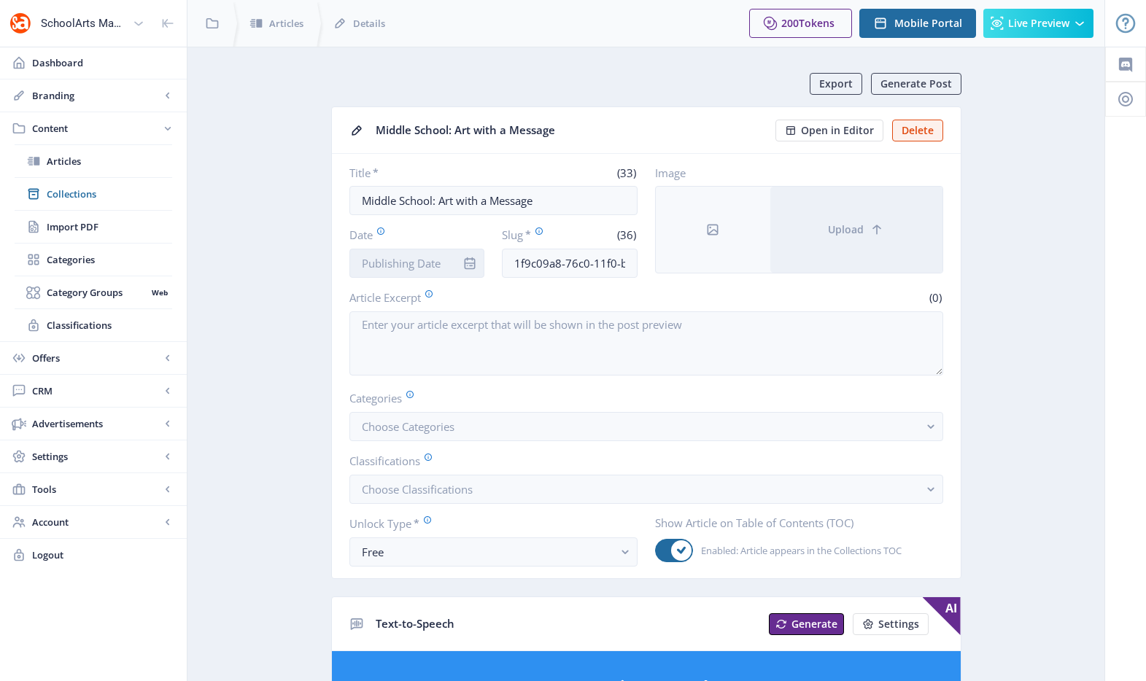
click at [437, 276] on input "Date" at bounding box center [417, 263] width 136 height 29
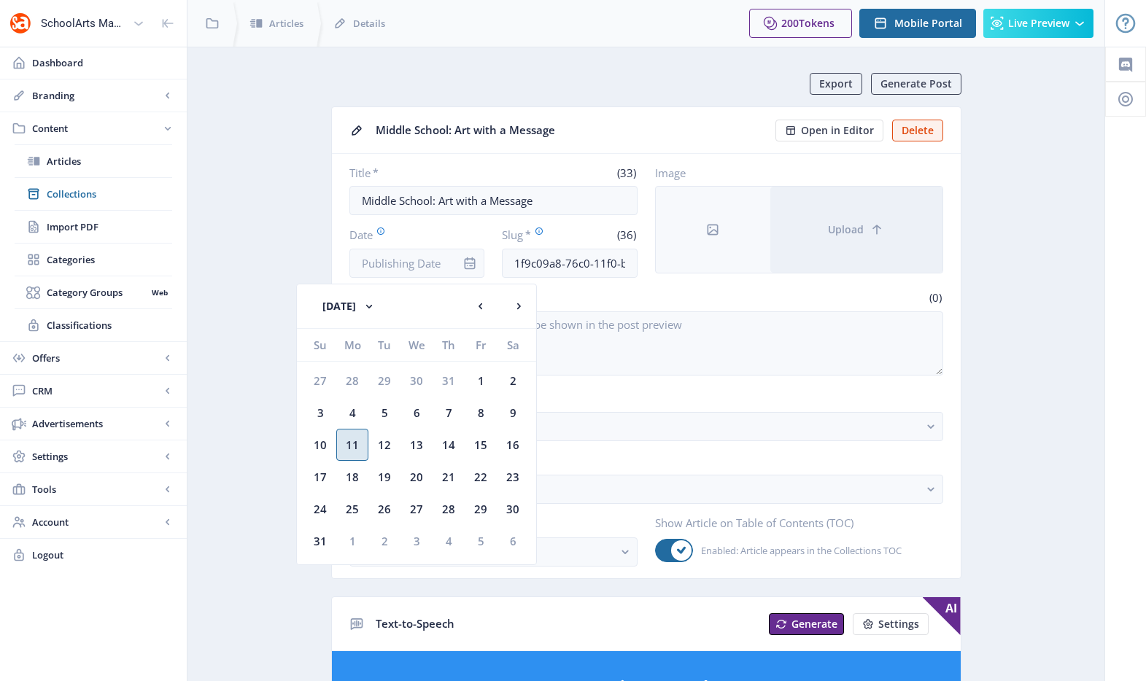
click at [351, 446] on div "11" at bounding box center [352, 445] width 32 height 32
type input "[DATE]"
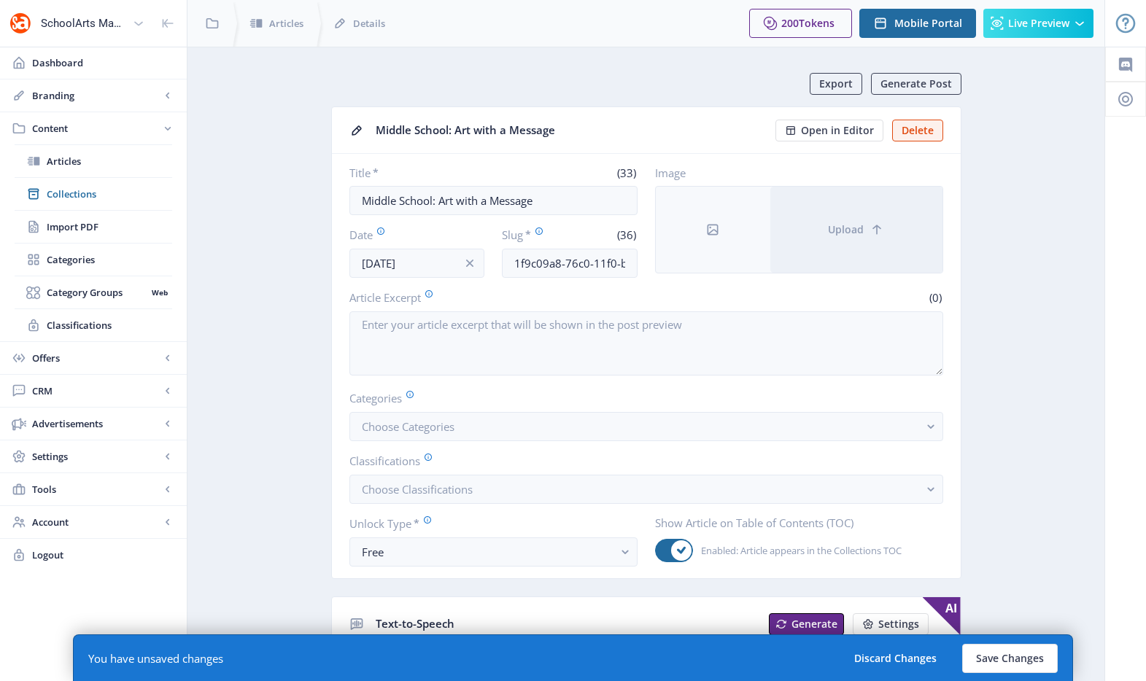
click at [438, 432] on span "Choose Categories" at bounding box center [408, 426] width 93 height 15
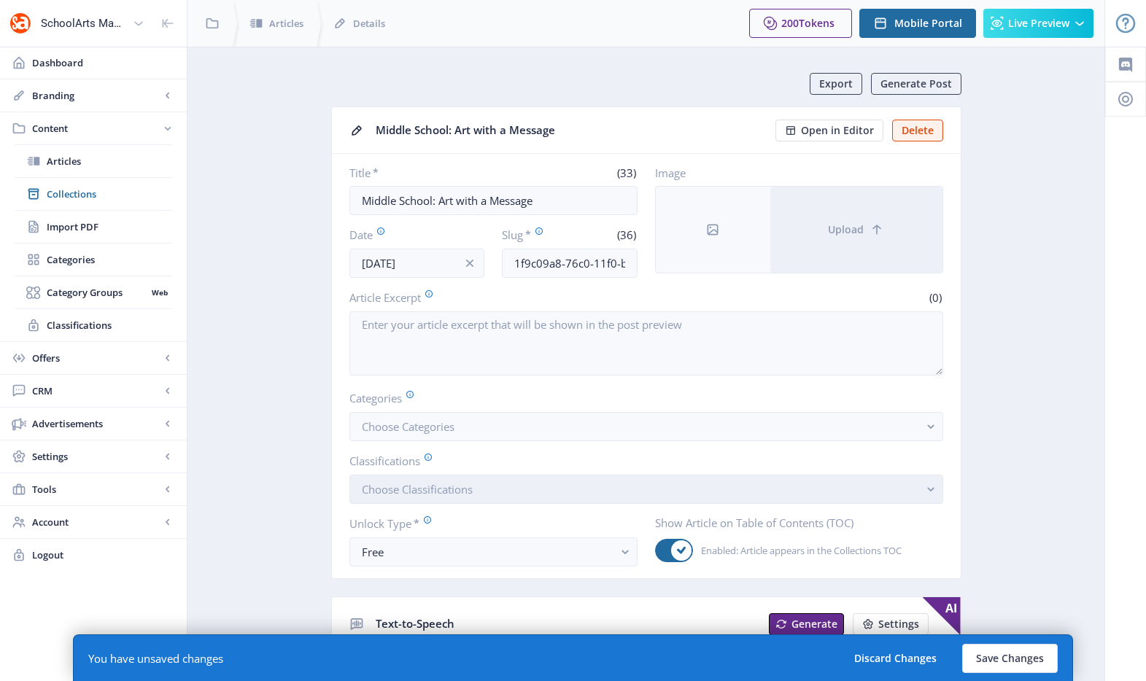
click at [422, 503] on button "Choose Classifications" at bounding box center [646, 489] width 594 height 29
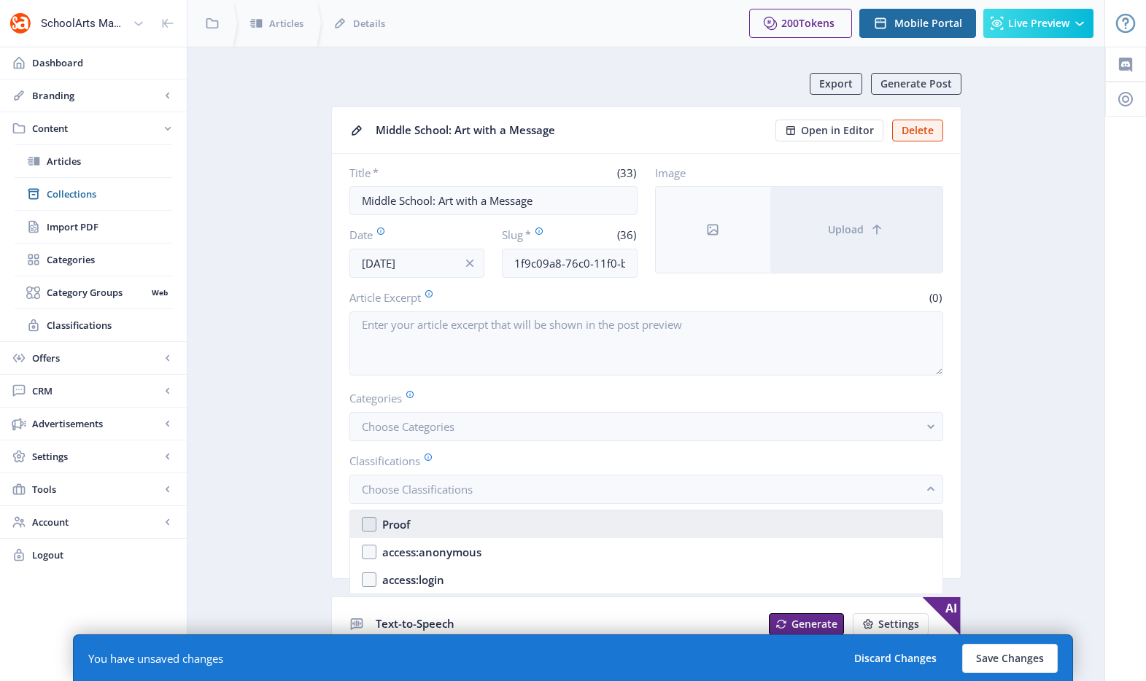
click at [418, 522] on nb-option "Proof" at bounding box center [646, 525] width 592 height 28
checkbox input "true"
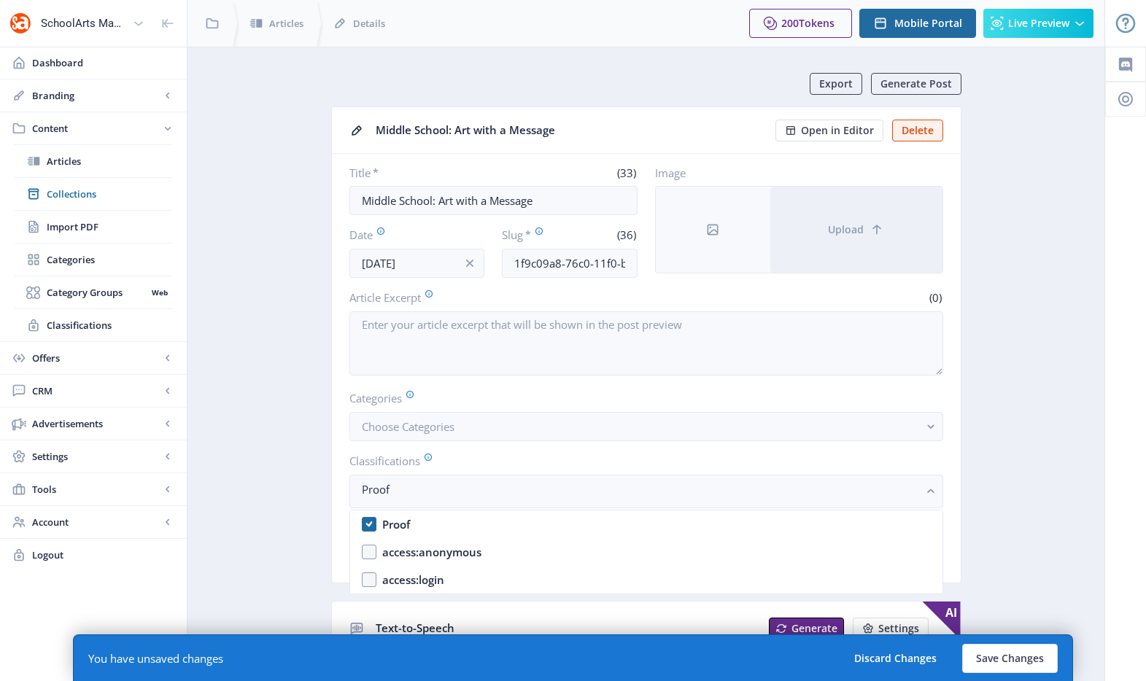
click at [340, 544] on nb-card-body "Title * (33) Middle School: Art with a Message Date [DATE] Slug * (36) 1f9c09a8…" at bounding box center [646, 368] width 629 height 429
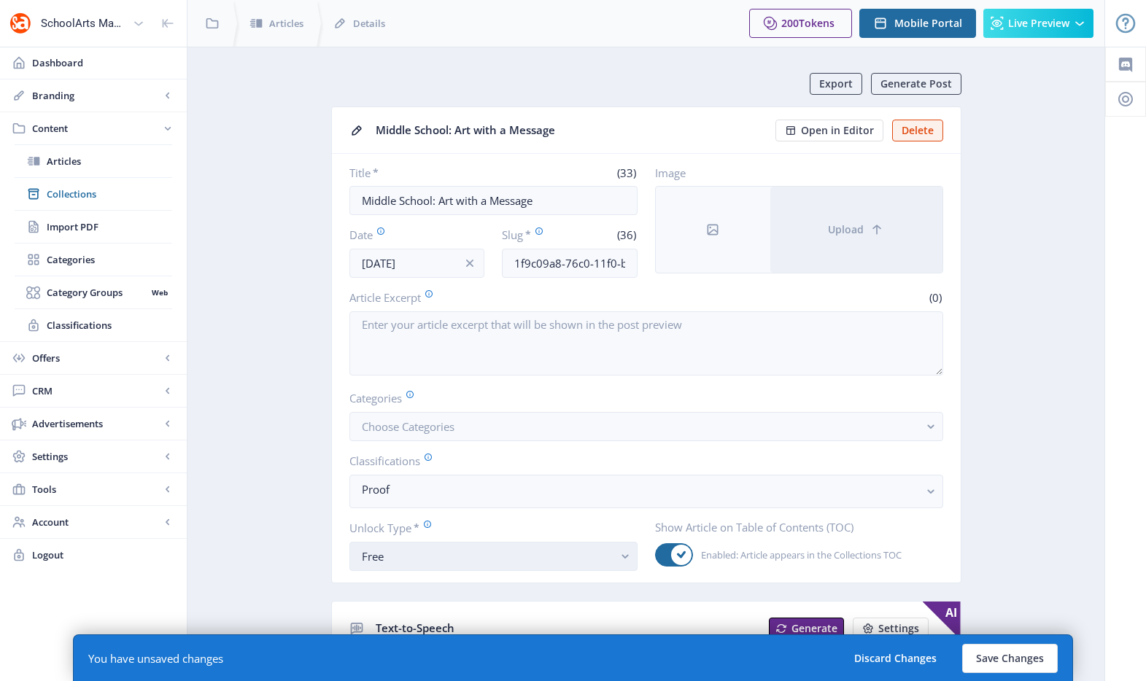
click at [396, 557] on div "Free" at bounding box center [488, 557] width 252 height 18
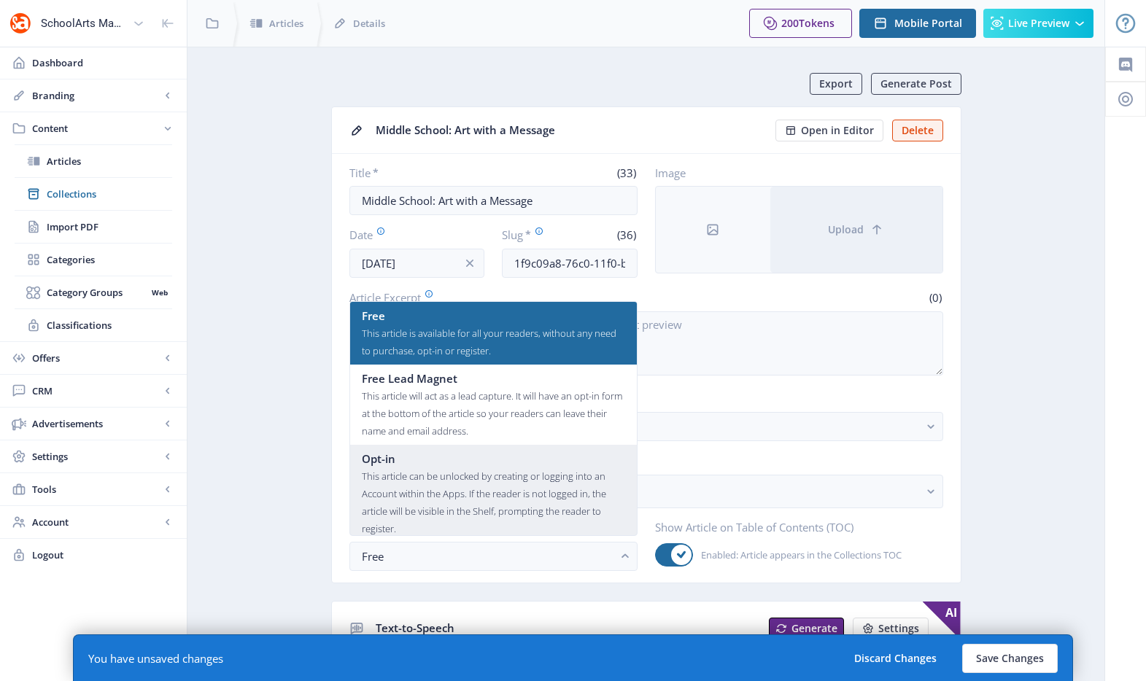
scroll to position [88, 0]
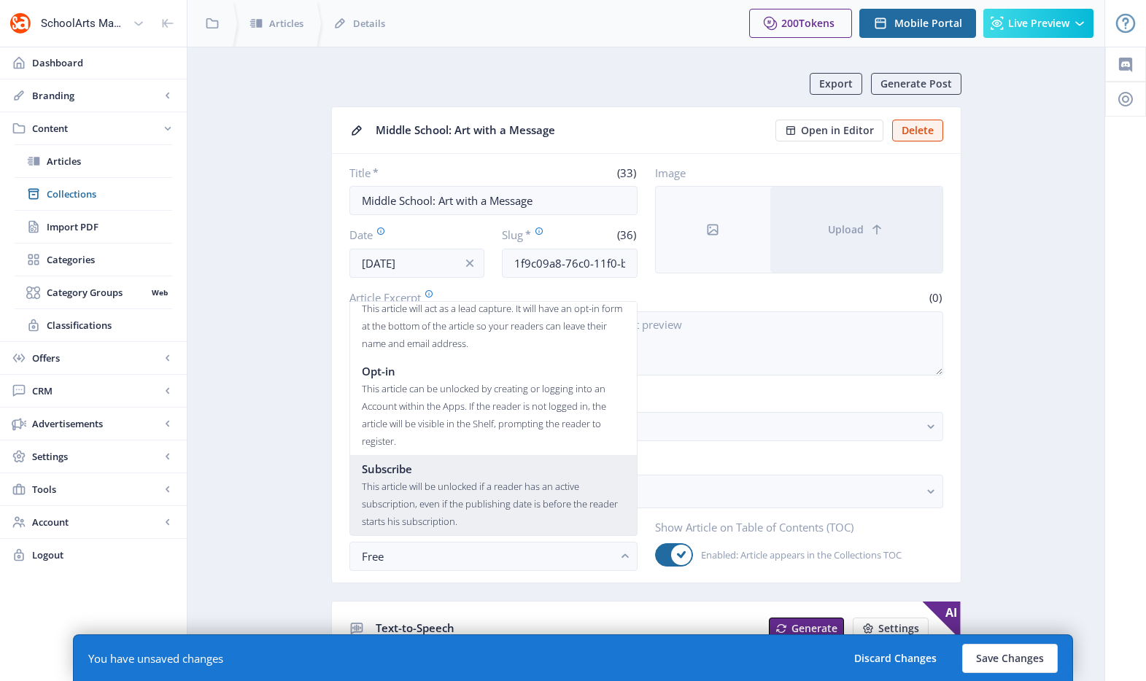
click at [421, 486] on div "This article will be unlocked if a reader has an active subscription, even if t…" at bounding box center [493, 504] width 263 height 53
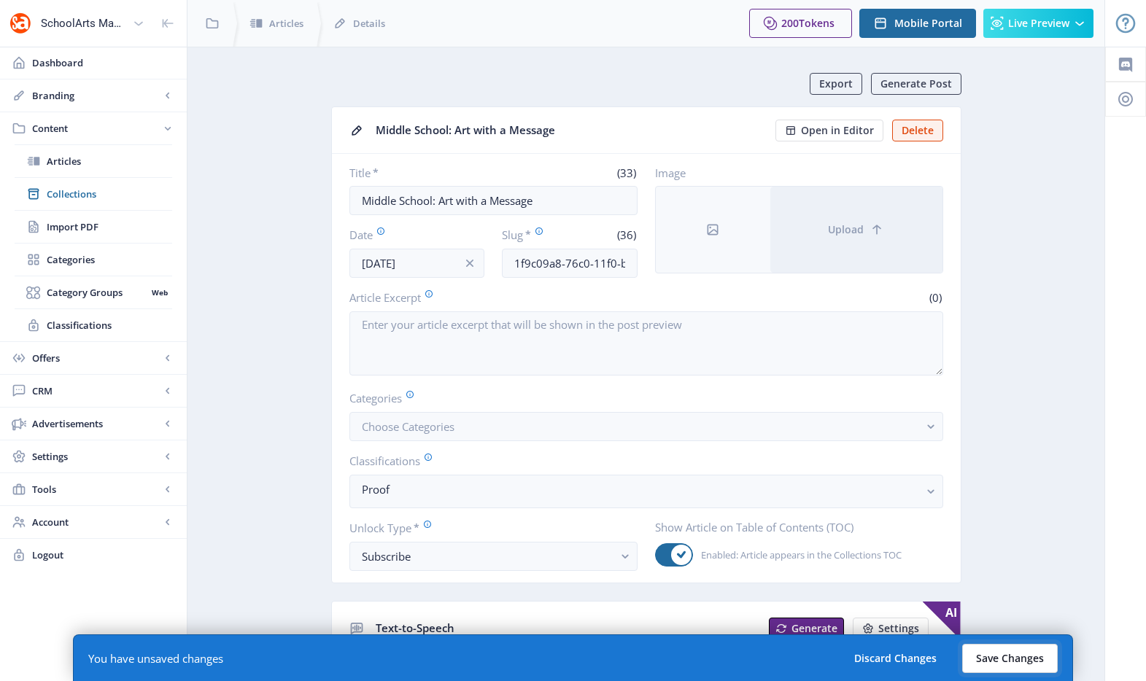
click at [1036, 654] on button "Save Changes" at bounding box center [1010, 658] width 96 height 29
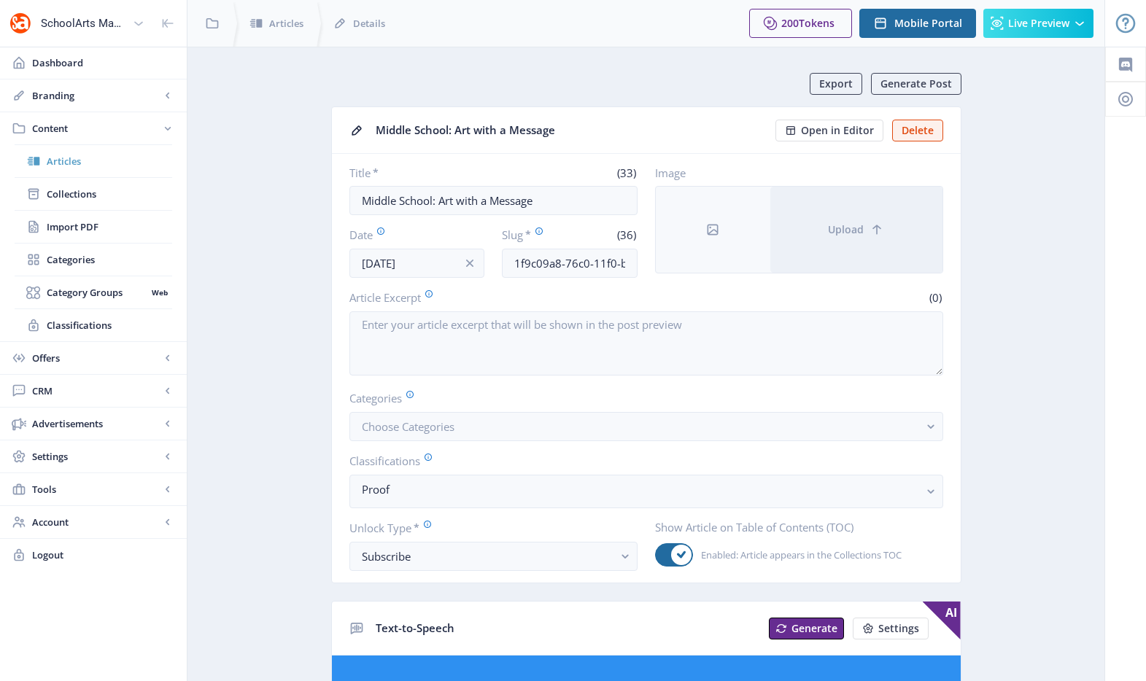
click at [77, 168] on span "Articles" at bounding box center [109, 161] width 125 height 15
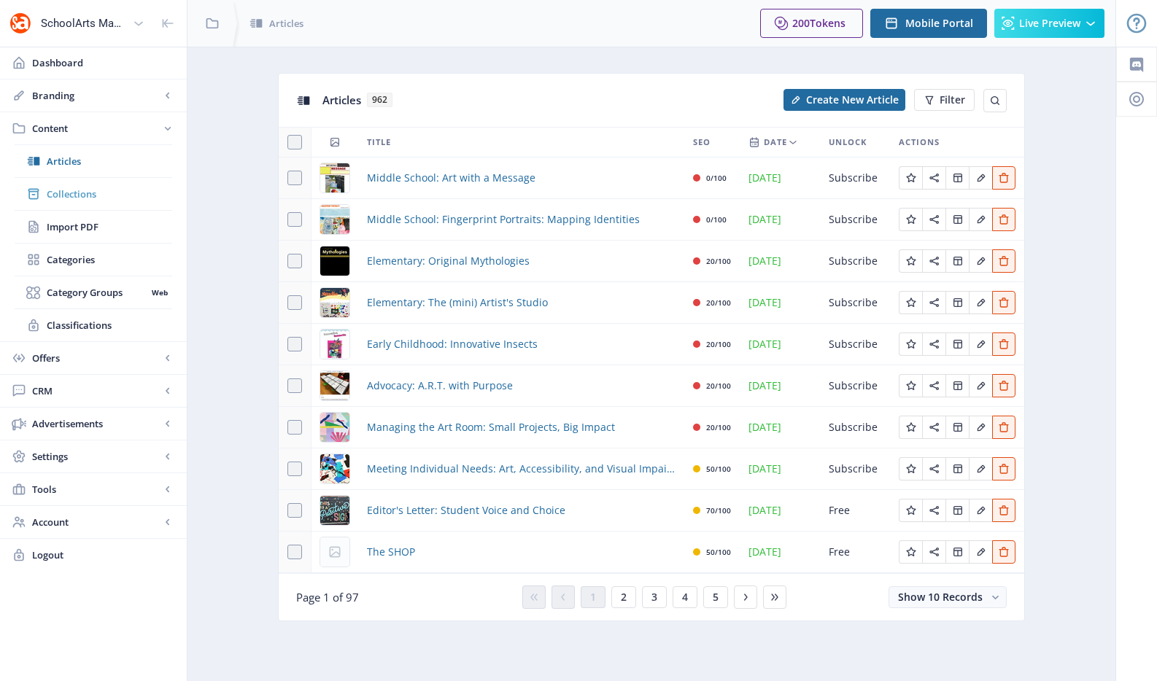
click at [84, 203] on link "Collections" at bounding box center [94, 194] width 158 height 32
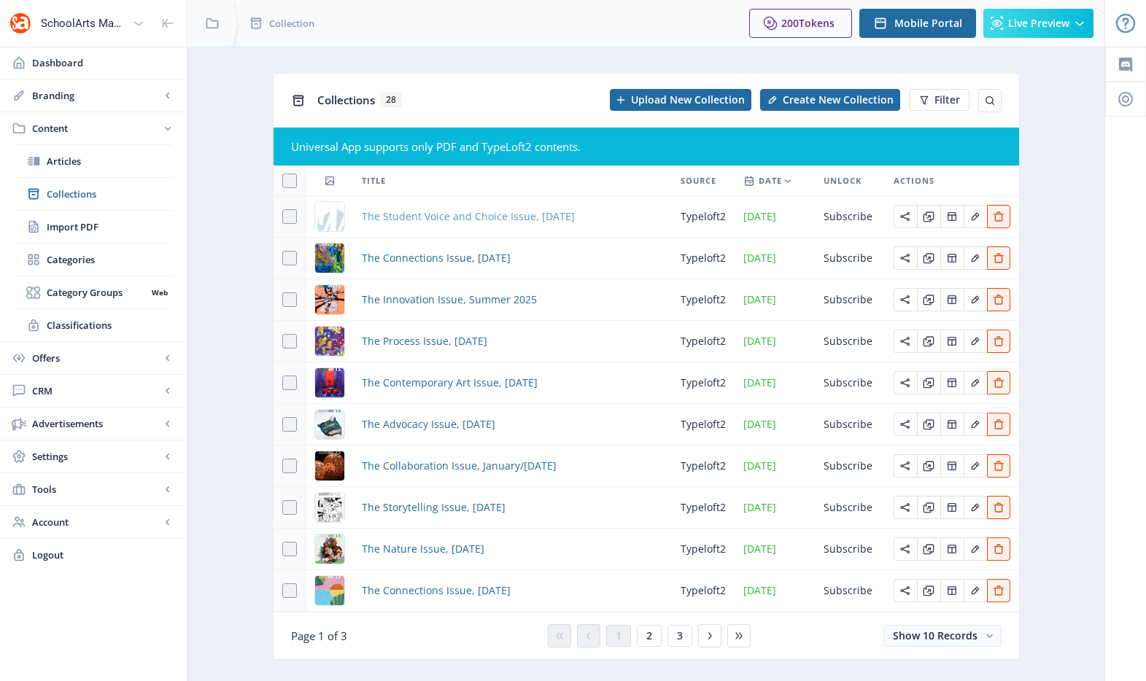
click at [410, 224] on span "The Student Voice and Choice Issue, [DATE]" at bounding box center [468, 217] width 213 height 18
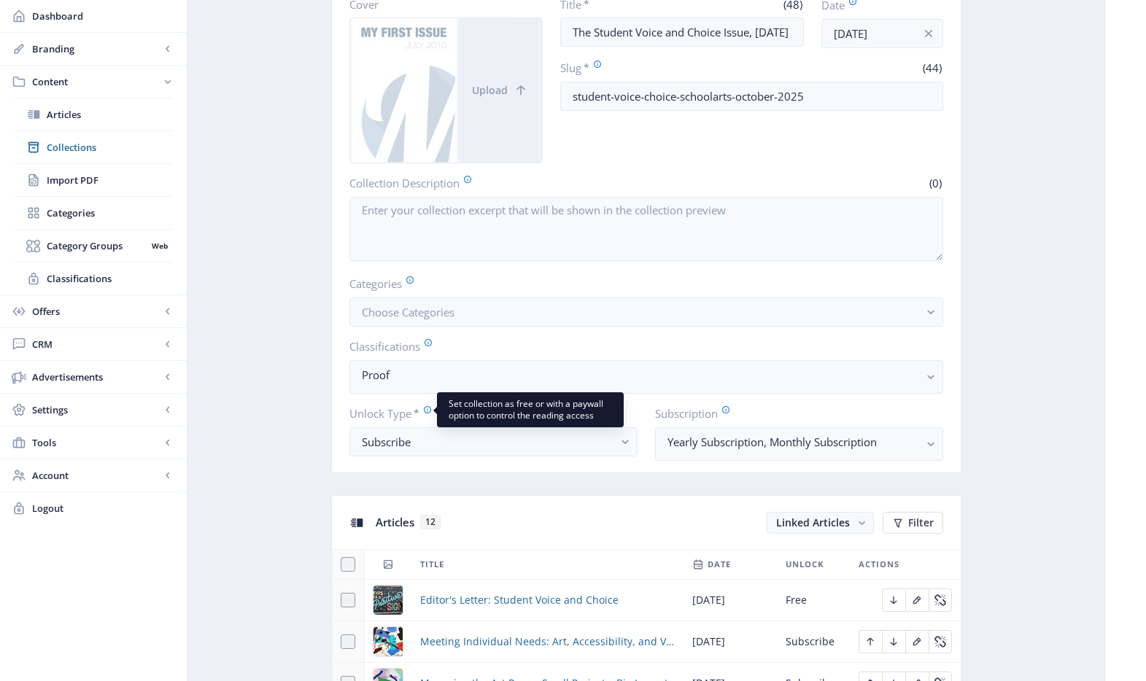
scroll to position [641, 0]
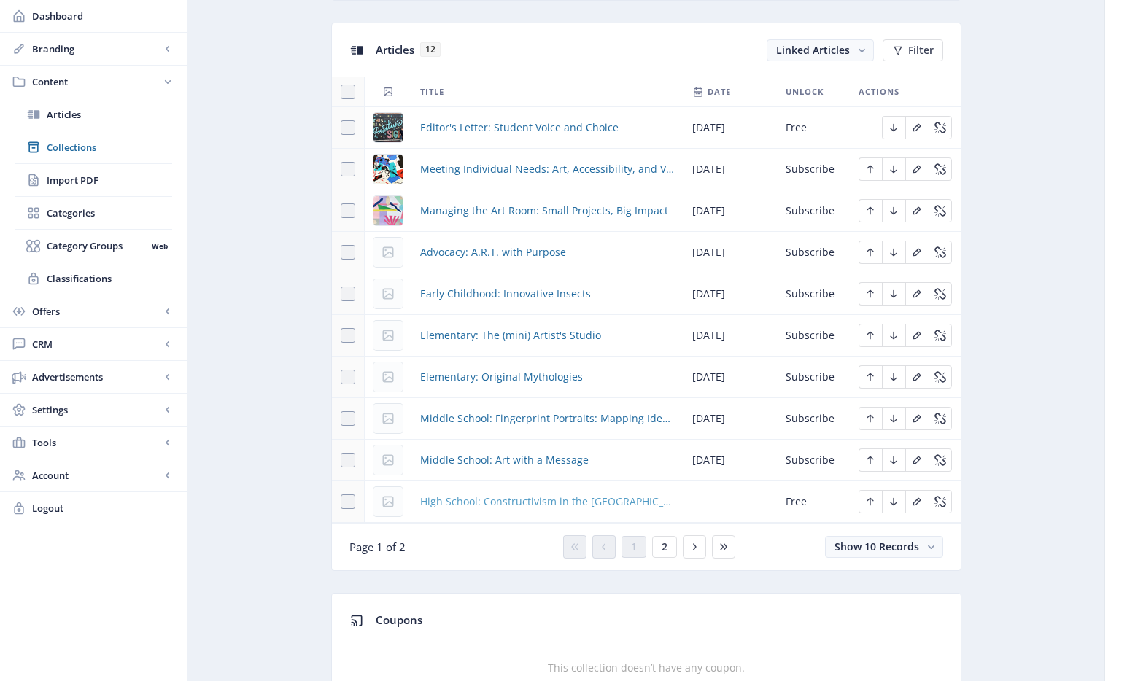
click at [462, 501] on span "High School: Constructivism in the [GEOGRAPHIC_DATA]" at bounding box center [547, 502] width 255 height 18
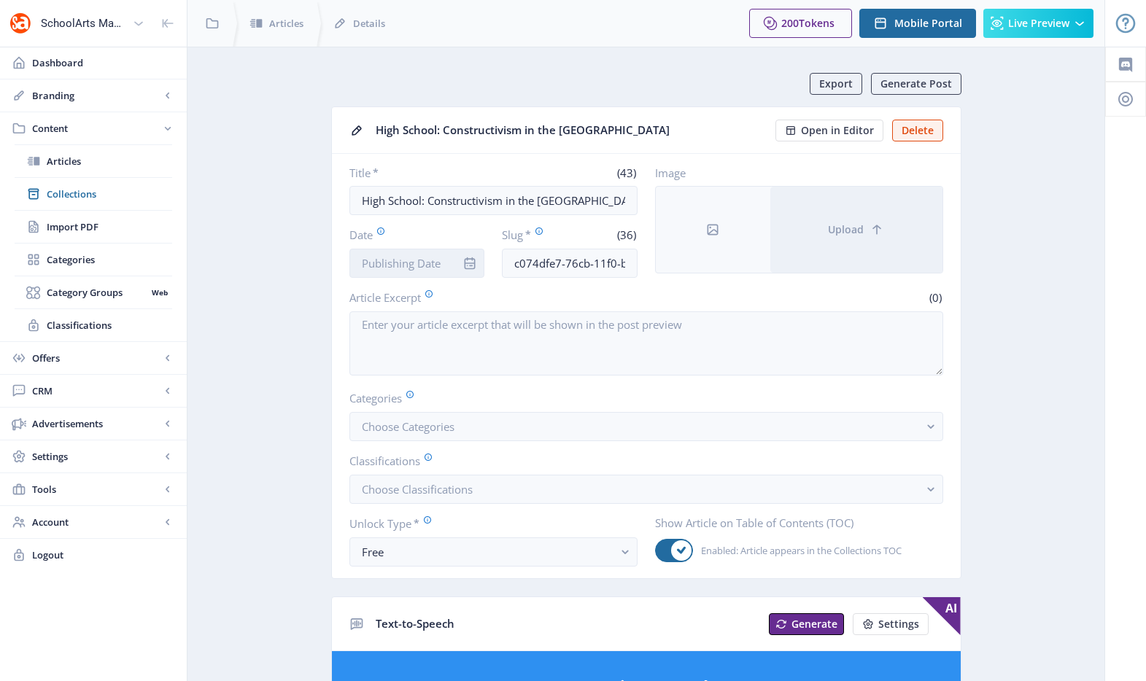
click at [414, 260] on input "Date" at bounding box center [417, 263] width 136 height 29
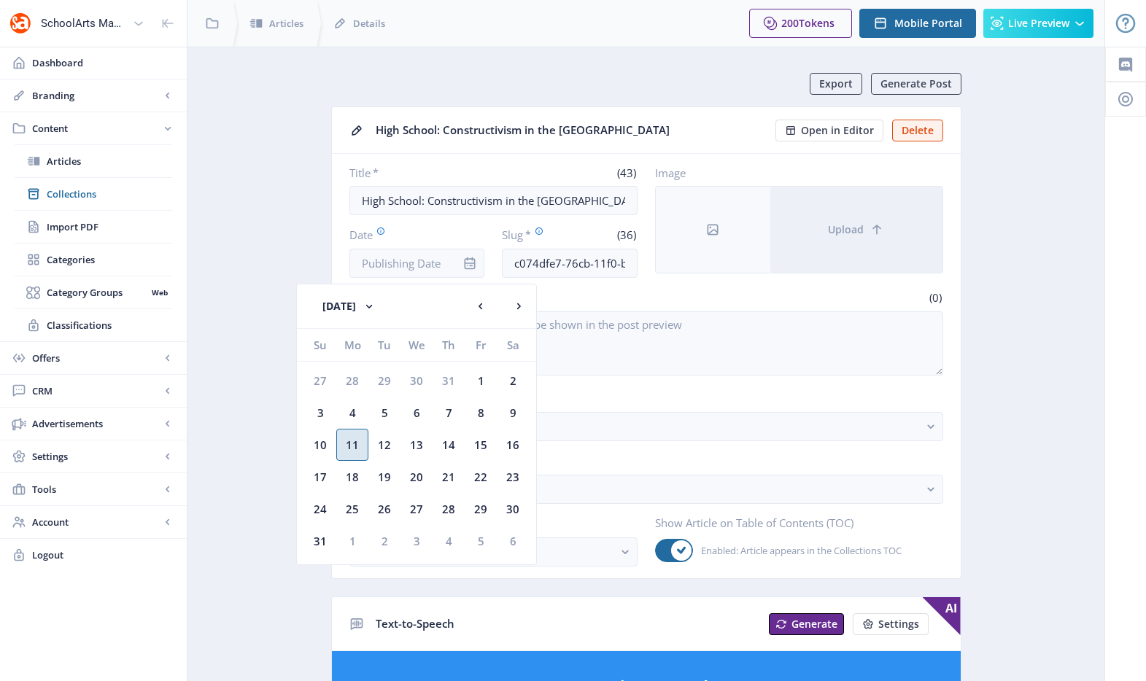
click at [365, 446] on div "11" at bounding box center [352, 445] width 32 height 32
type input "[DATE]"
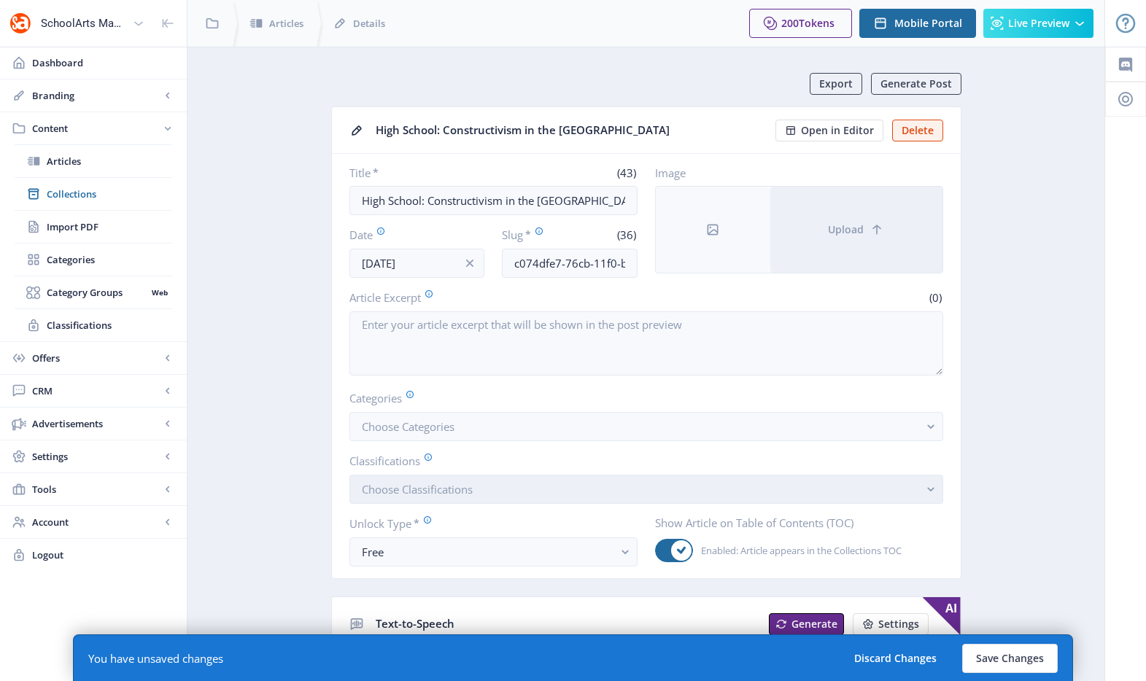
click at [399, 476] on button "Choose Classifications" at bounding box center [646, 489] width 594 height 29
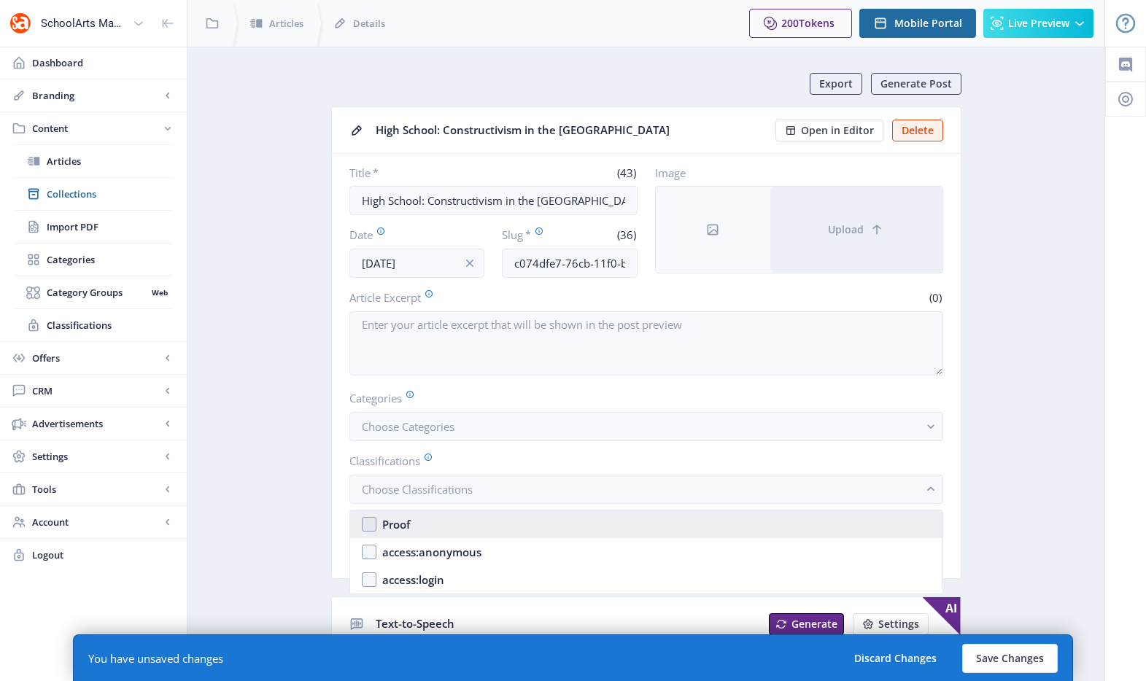
click at [405, 527] on div "Proof" at bounding box center [396, 525] width 28 height 18
checkbox input "true"
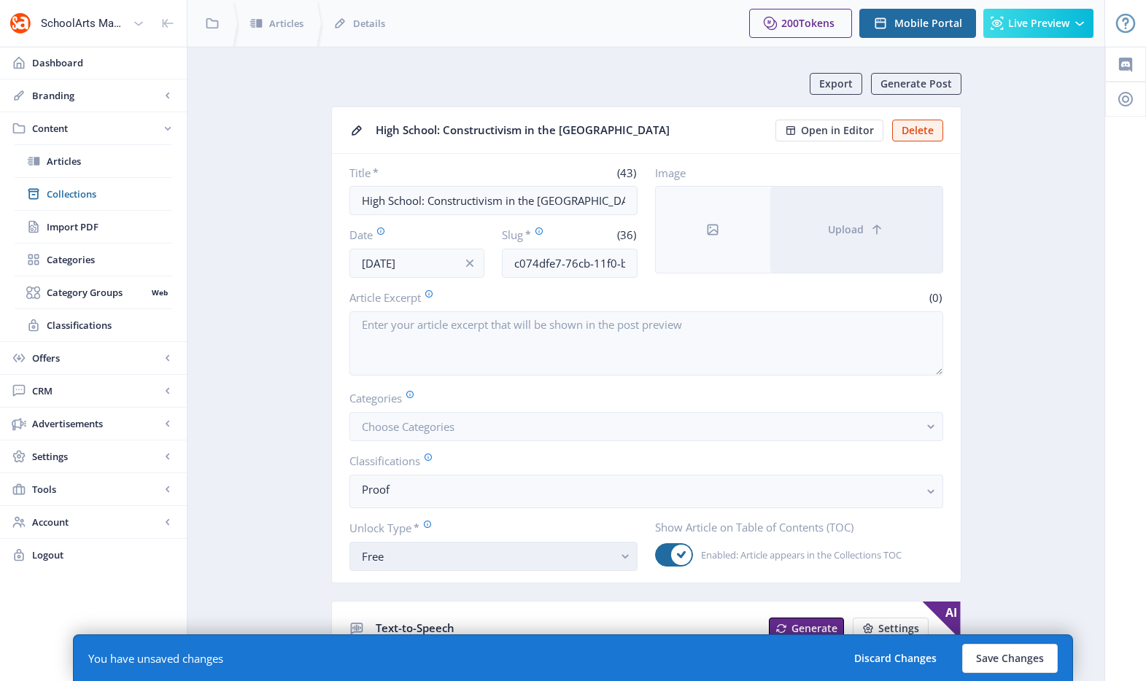
click at [378, 554] on div "Free" at bounding box center [488, 557] width 252 height 18
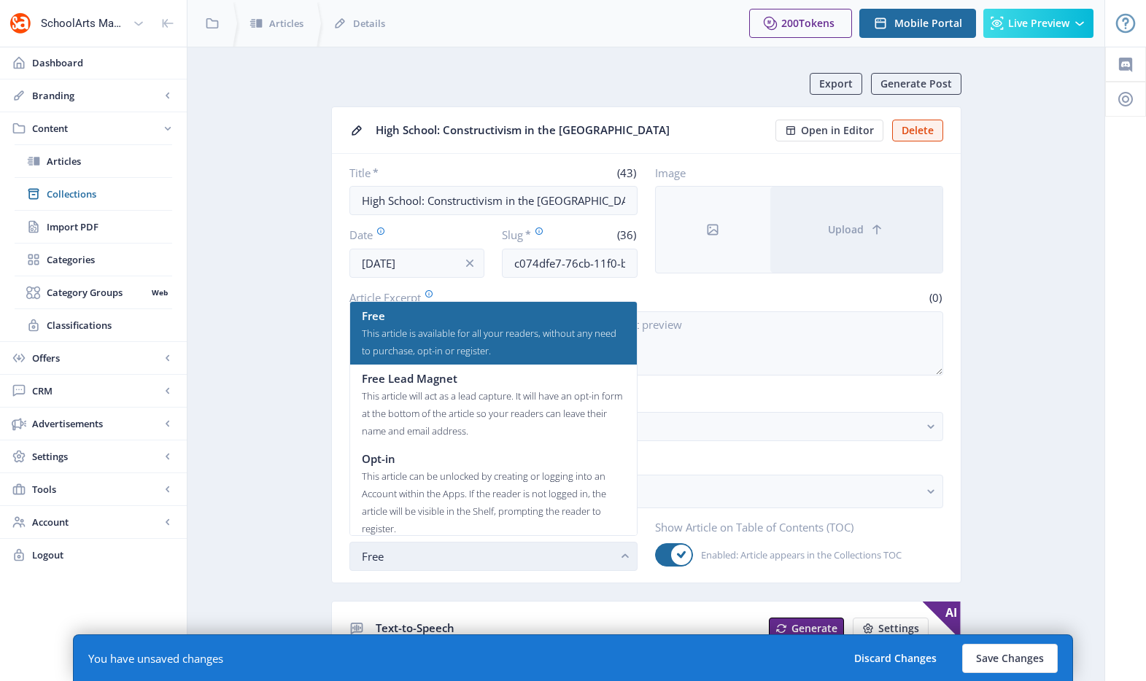
click at [376, 552] on div "Free" at bounding box center [488, 557] width 252 height 18
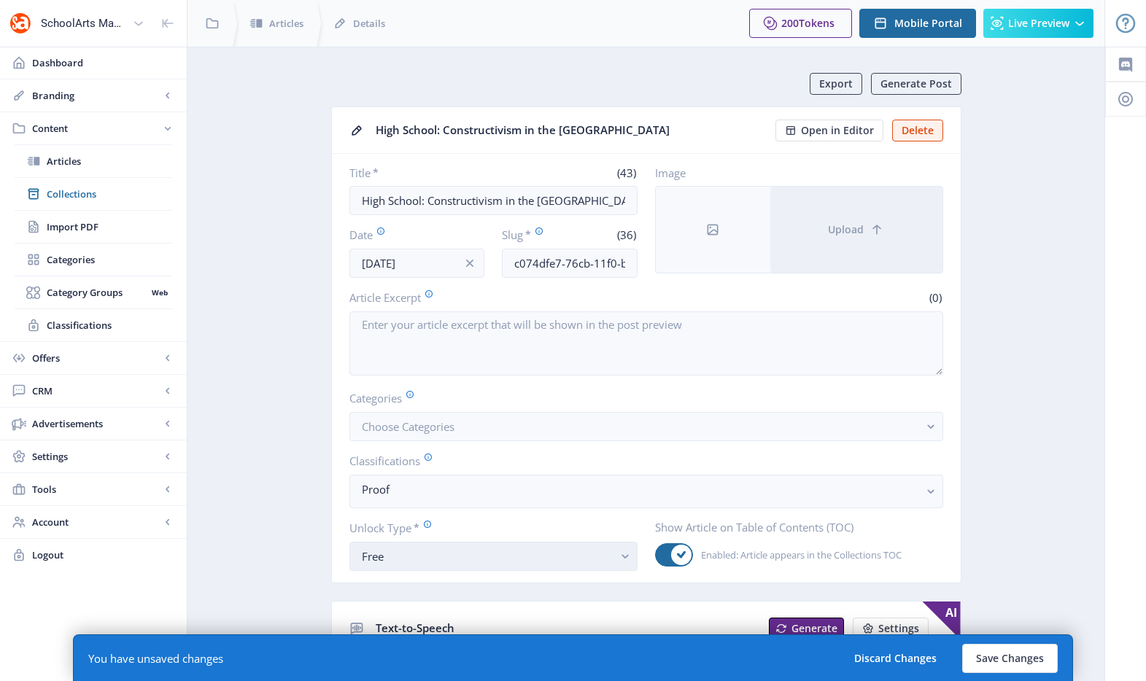
click at [376, 552] on div "Free" at bounding box center [488, 557] width 252 height 18
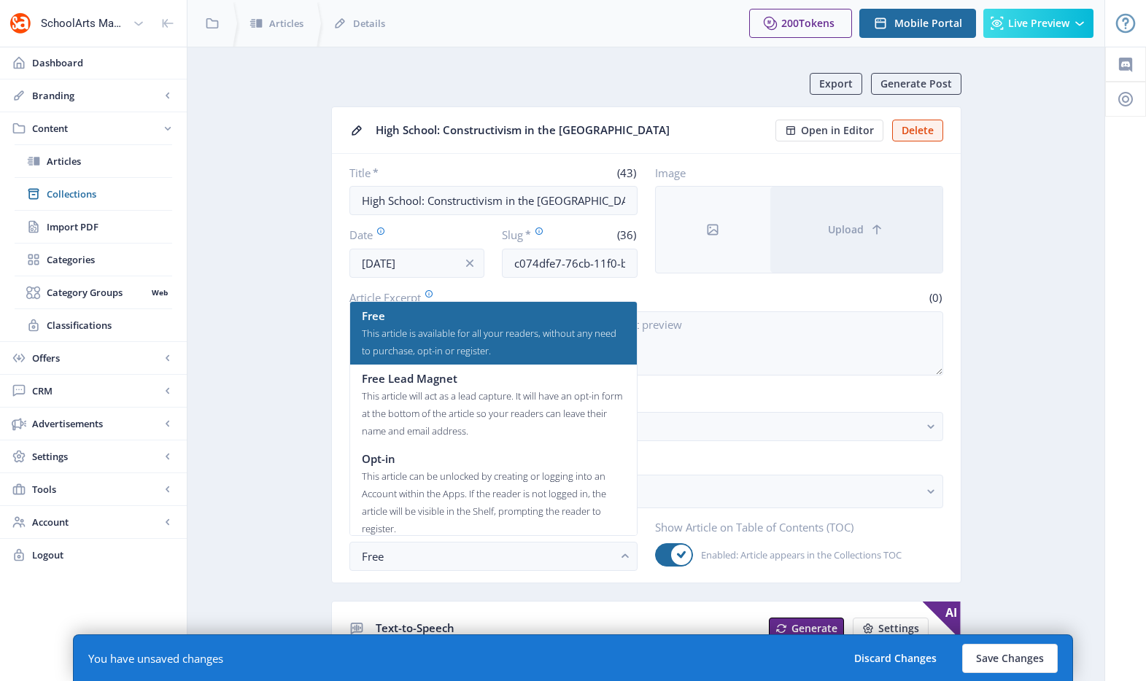
scroll to position [88, 0]
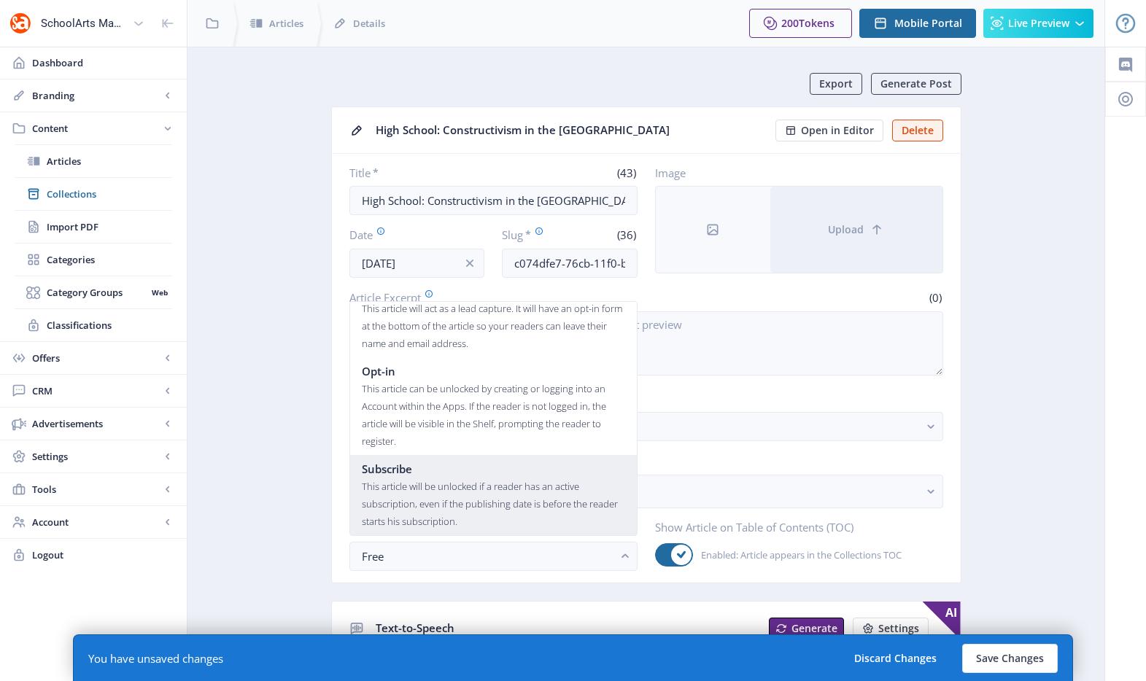
click at [428, 511] on div "This article will be unlocked if a reader has an active subscription, even if t…" at bounding box center [493, 504] width 263 height 53
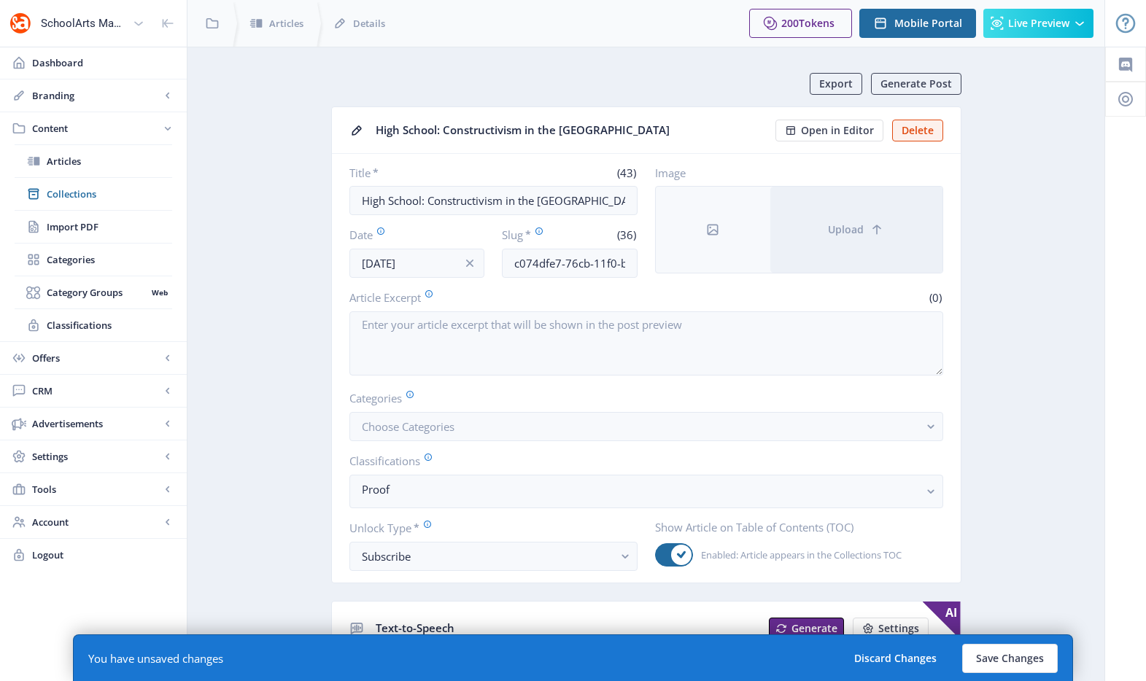
drag, startPoint x: 249, startPoint y: 511, endPoint x: 654, endPoint y: 594, distance: 413.1
click at [972, 661] on button "Save Changes" at bounding box center [1010, 658] width 96 height 29
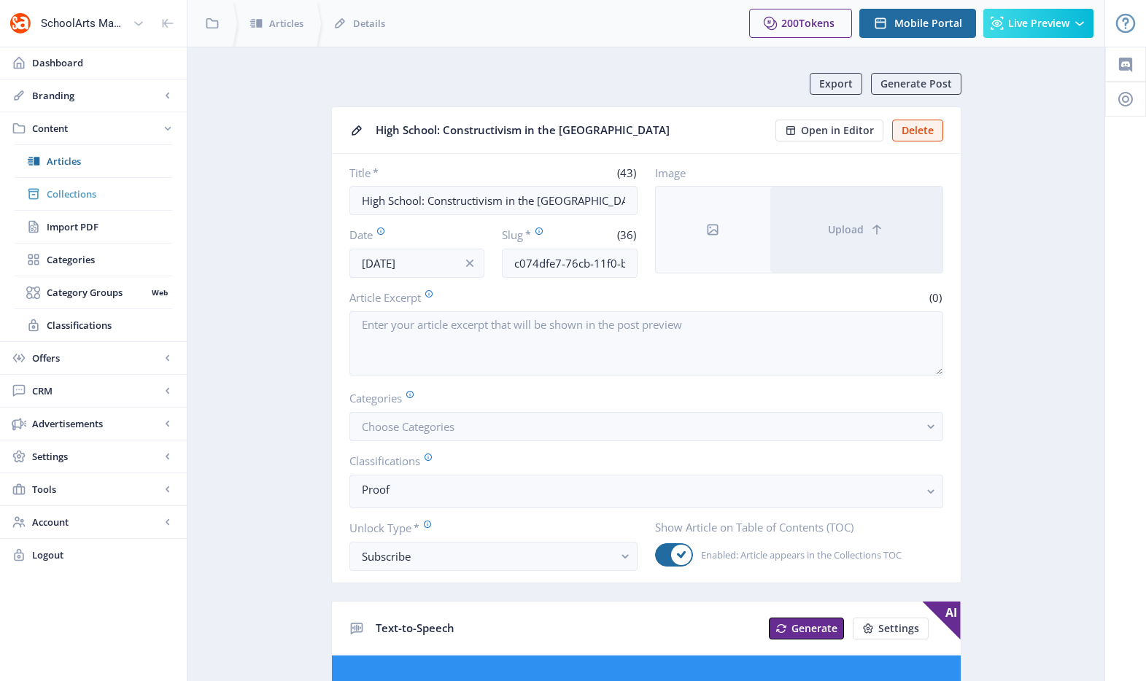
click at [77, 195] on span "Collections" at bounding box center [109, 194] width 125 height 15
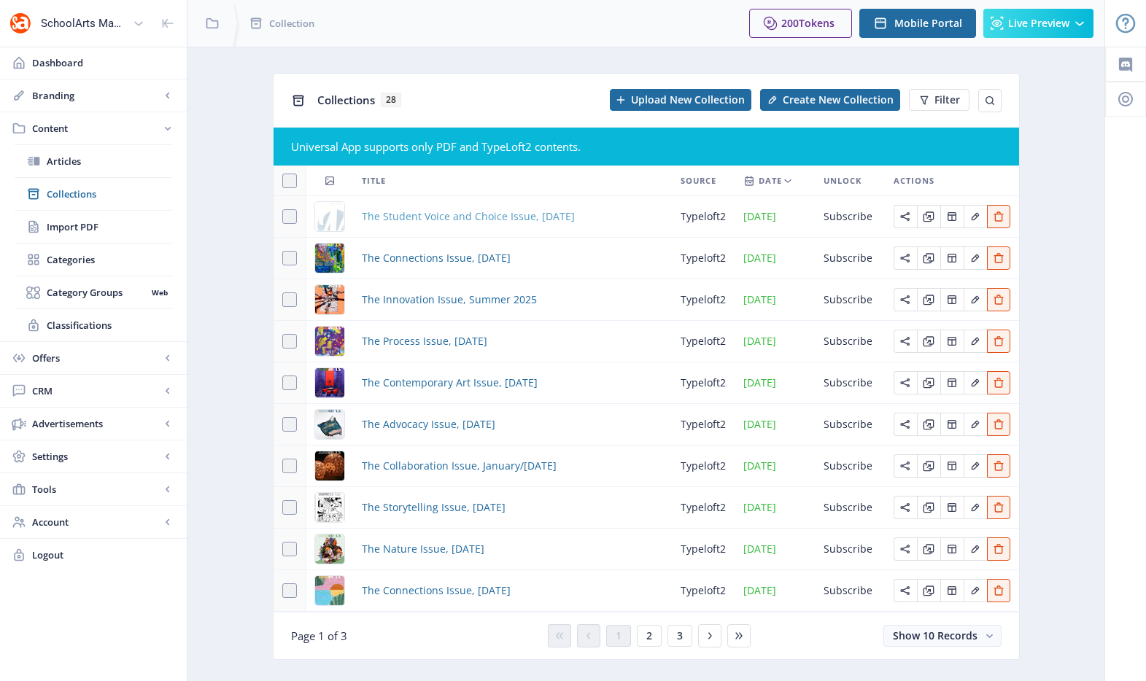
click at [419, 212] on span "The Student Voice and Choice Issue, [DATE]" at bounding box center [468, 217] width 213 height 18
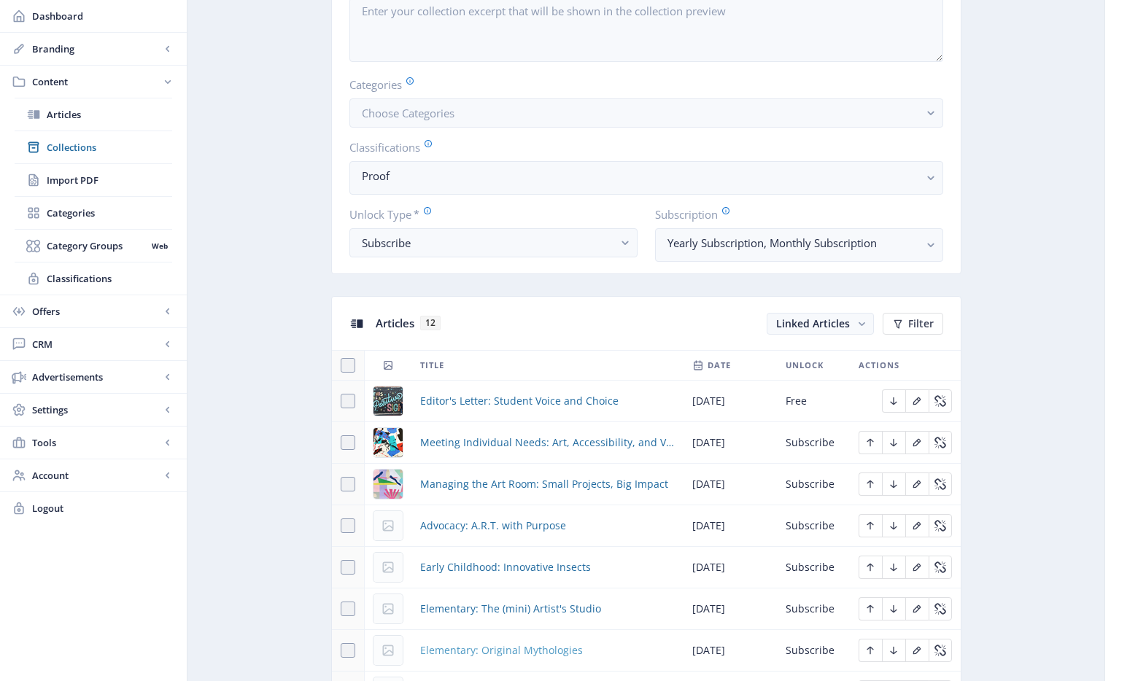
scroll to position [696, 0]
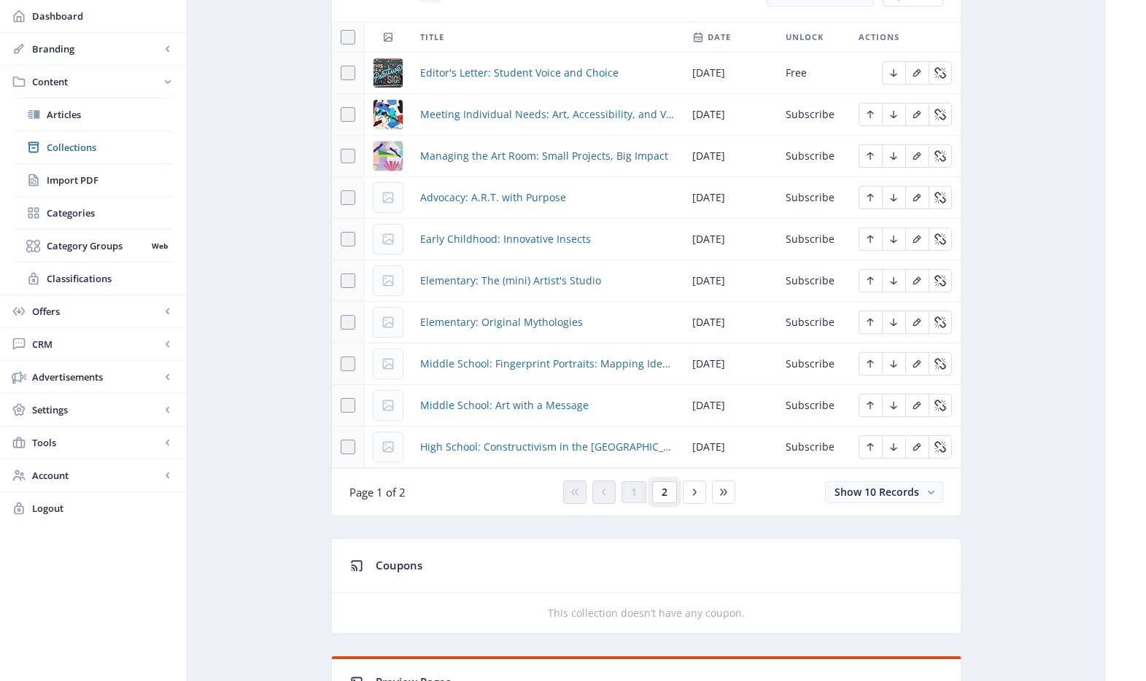
click at [659, 492] on button "2" at bounding box center [664, 492] width 25 height 22
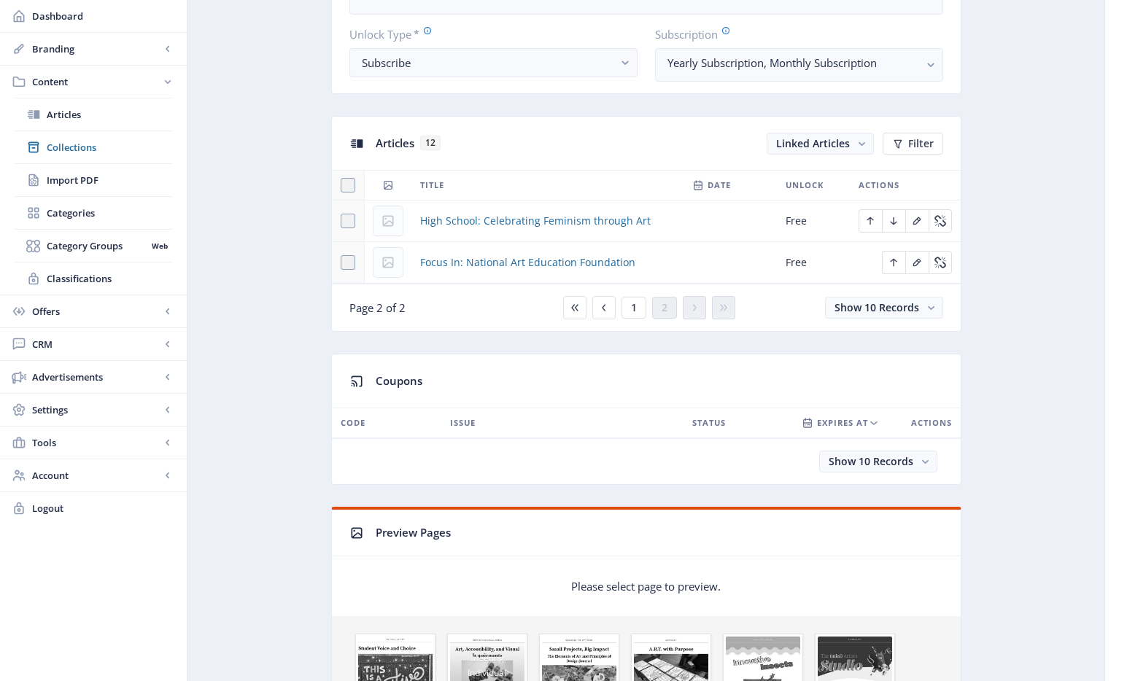
scroll to position [473, 0]
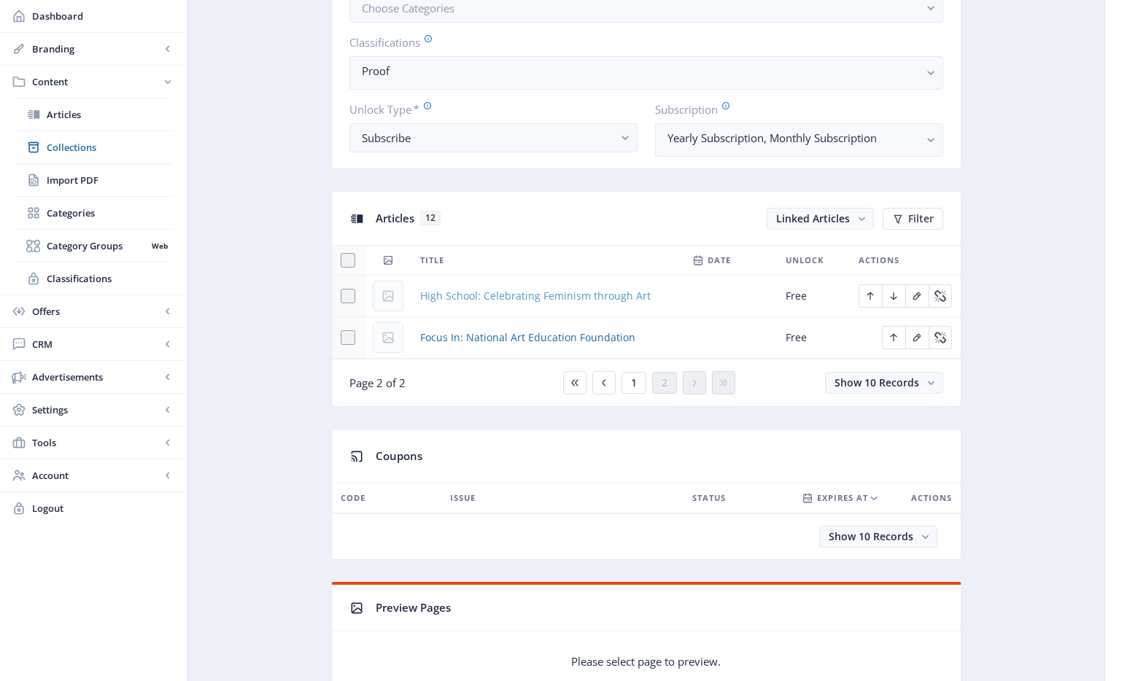
click at [466, 298] on span "High School: Celebrating Feminism through Art" at bounding box center [535, 296] width 230 height 18
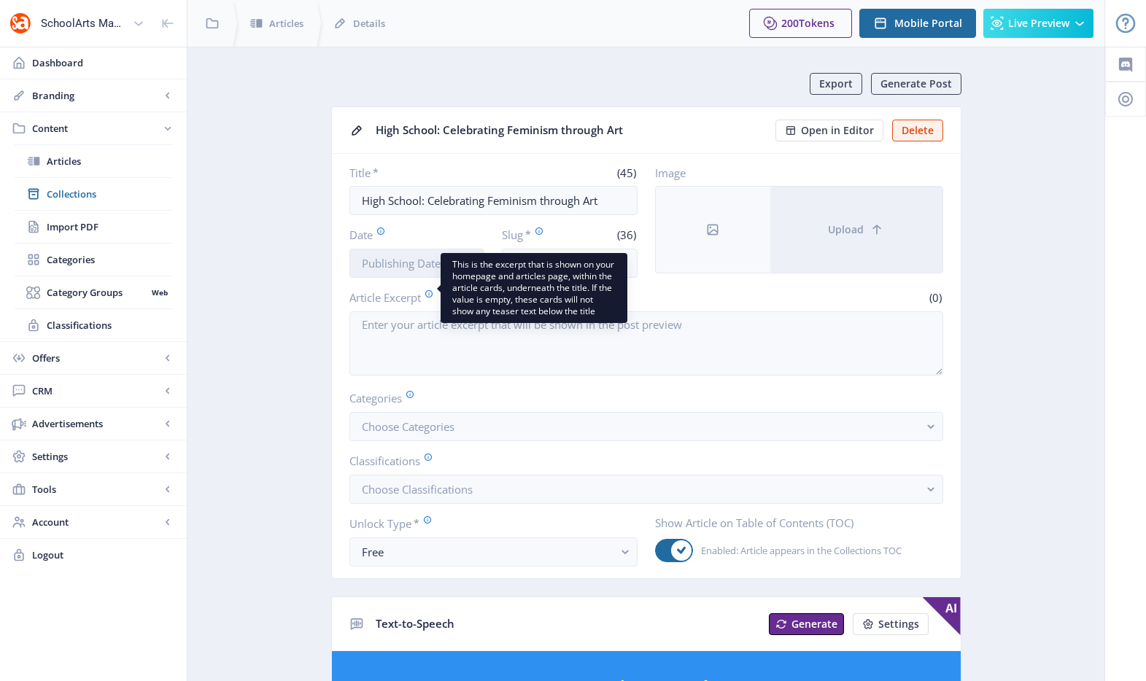
click at [413, 268] on input "Date" at bounding box center [417, 263] width 136 height 29
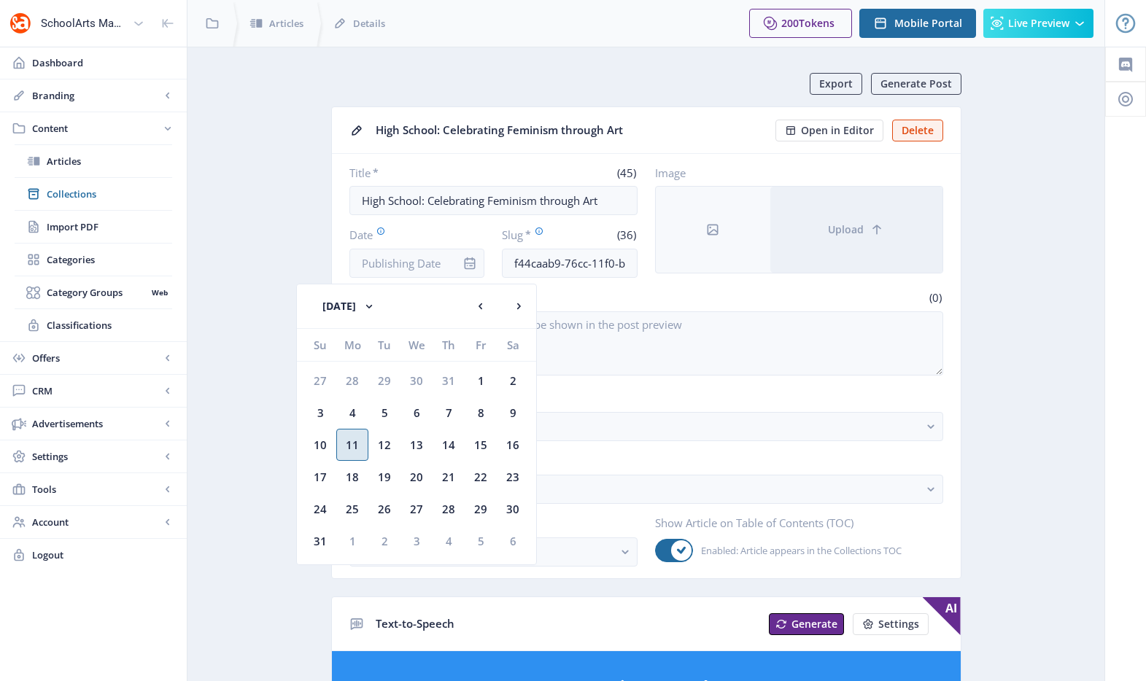
click at [361, 440] on div "11" at bounding box center [352, 445] width 32 height 32
type input "[DATE]"
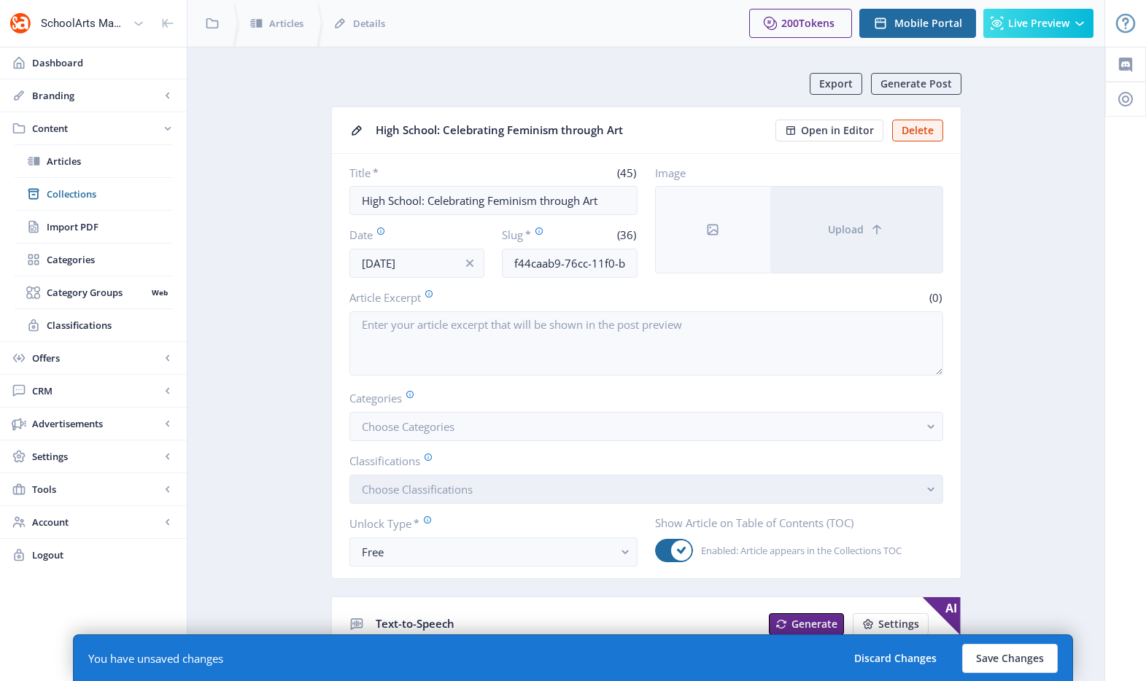
click at [424, 492] on span "Choose Classifications" at bounding box center [417, 489] width 111 height 15
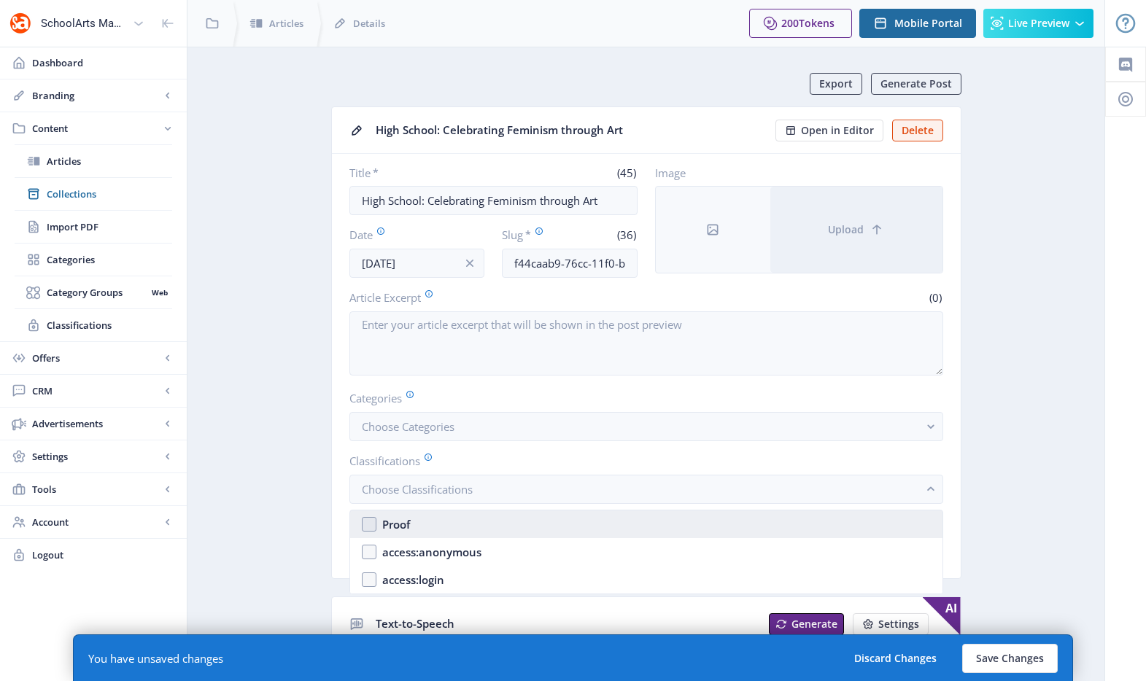
click at [412, 523] on nb-option "Proof" at bounding box center [646, 525] width 592 height 28
checkbox input "true"
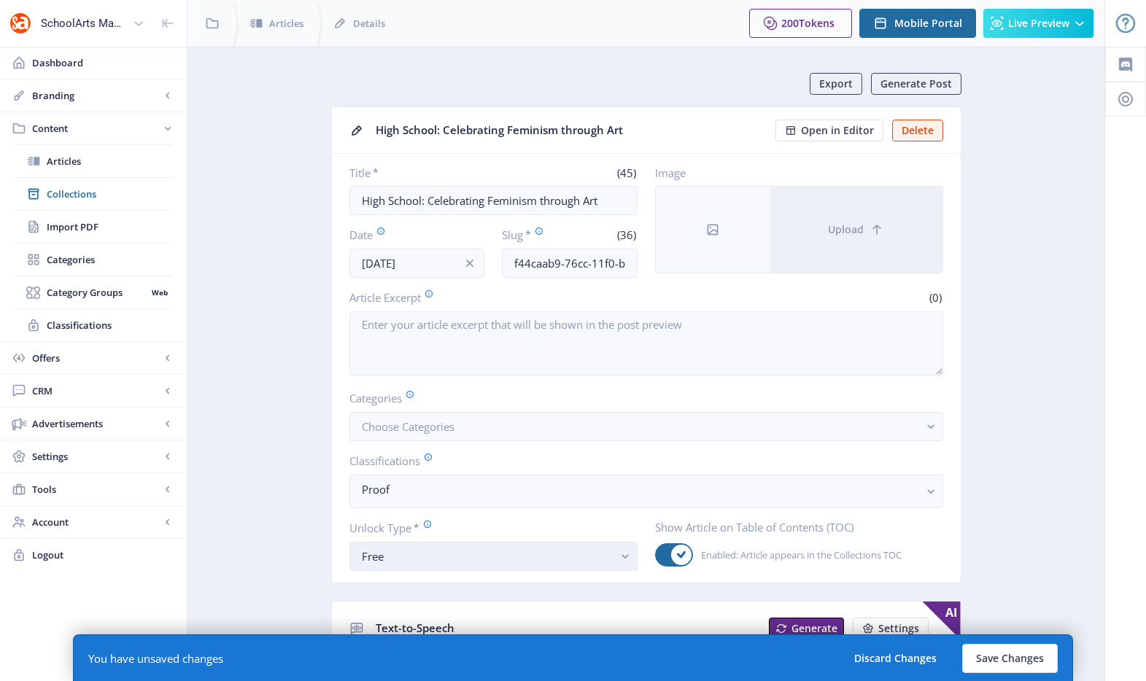
click at [398, 564] on div "Free" at bounding box center [488, 557] width 252 height 18
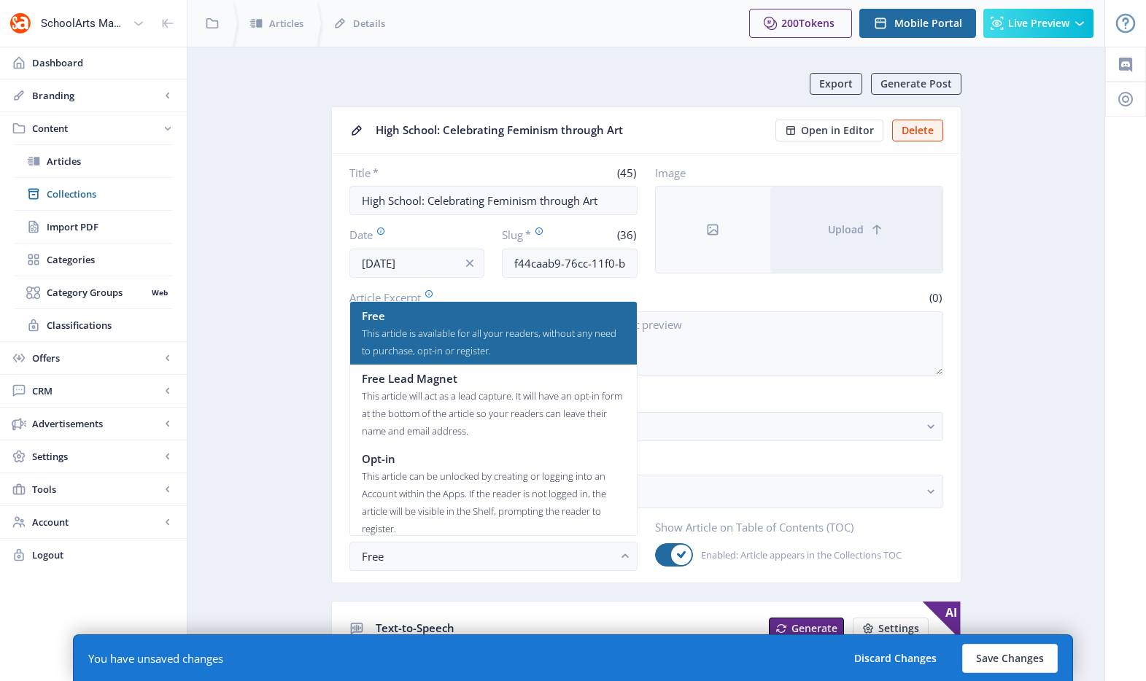
scroll to position [88, 0]
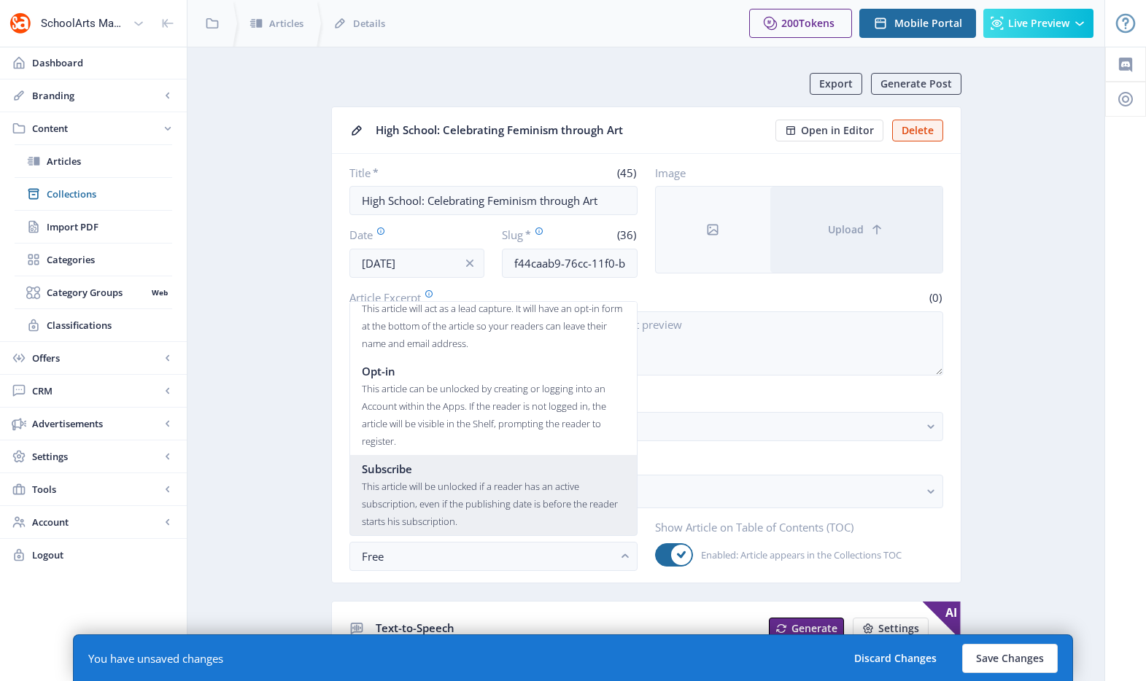
click at [411, 484] on div "This article will be unlocked if a reader has an active subscription, even if t…" at bounding box center [493, 504] width 263 height 53
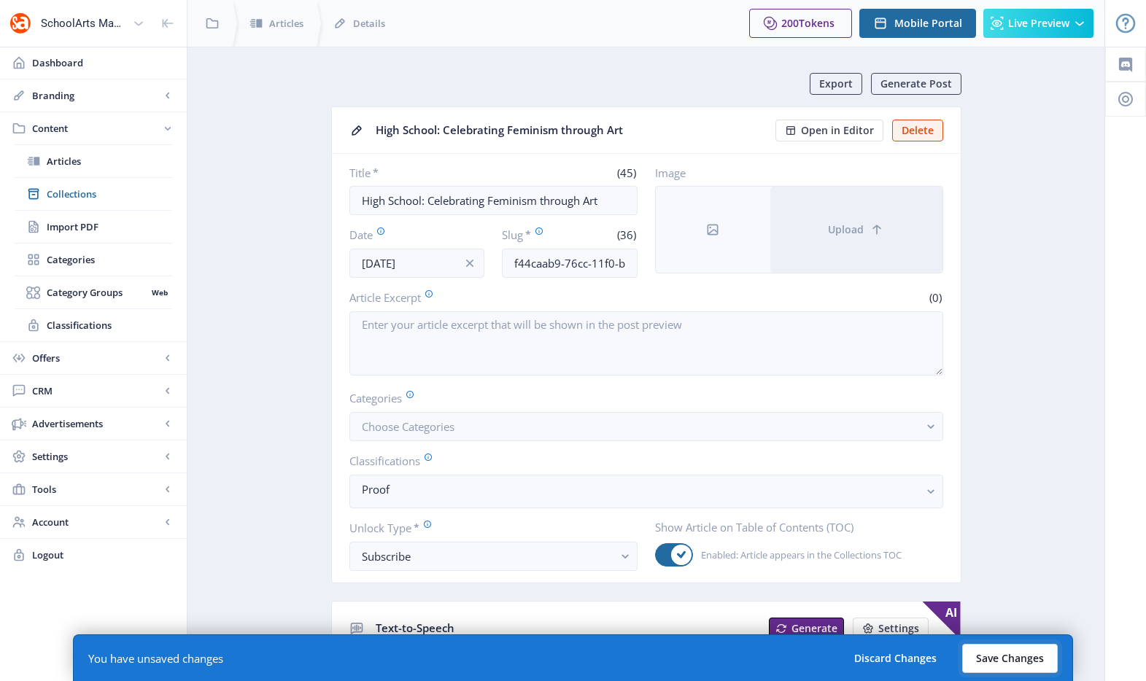
click at [1017, 654] on button "Save Changes" at bounding box center [1010, 658] width 96 height 29
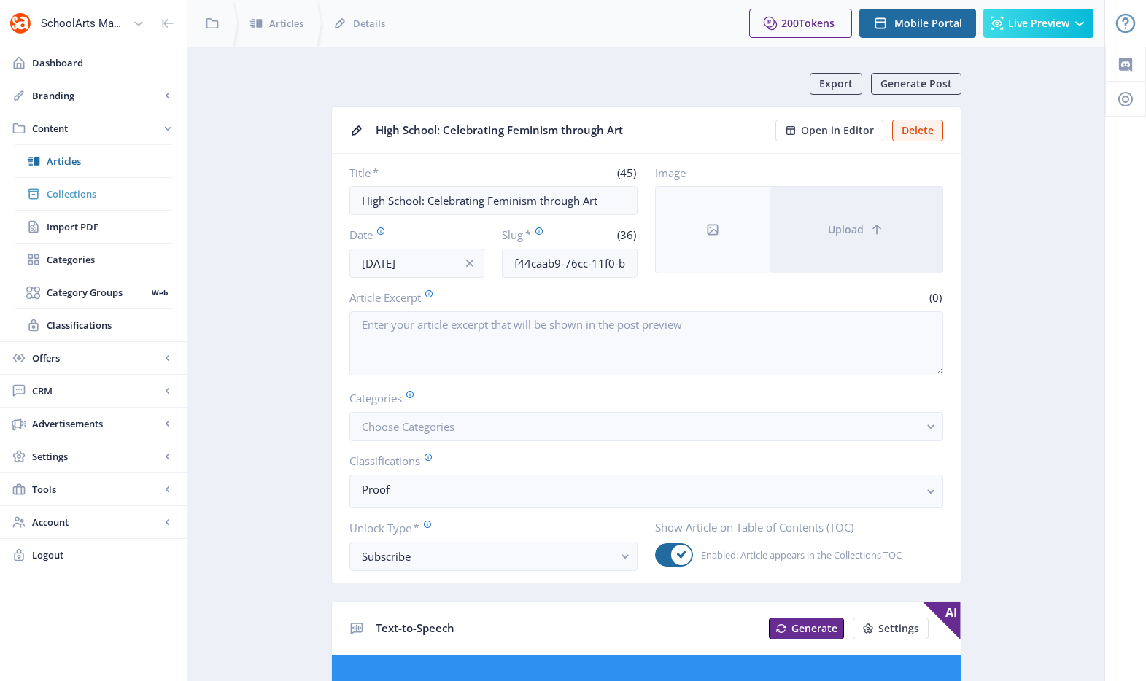
click at [89, 195] on span "Collections" at bounding box center [109, 194] width 125 height 15
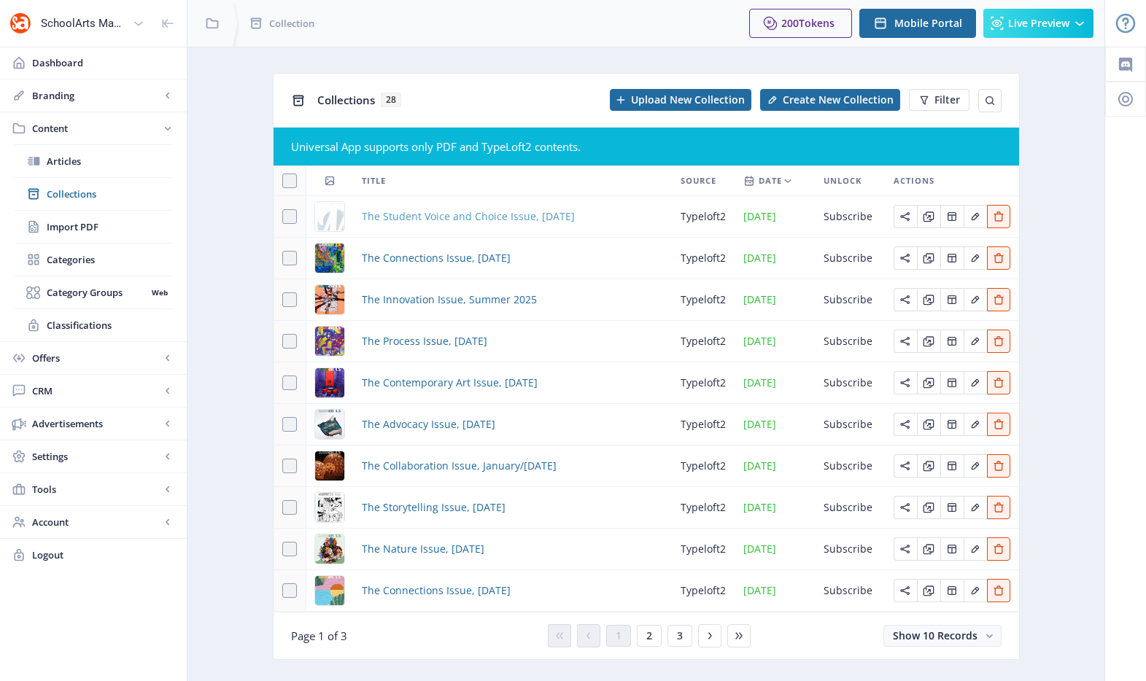
click at [519, 220] on span "The Student Voice and Choice Issue, [DATE]" at bounding box center [468, 217] width 213 height 18
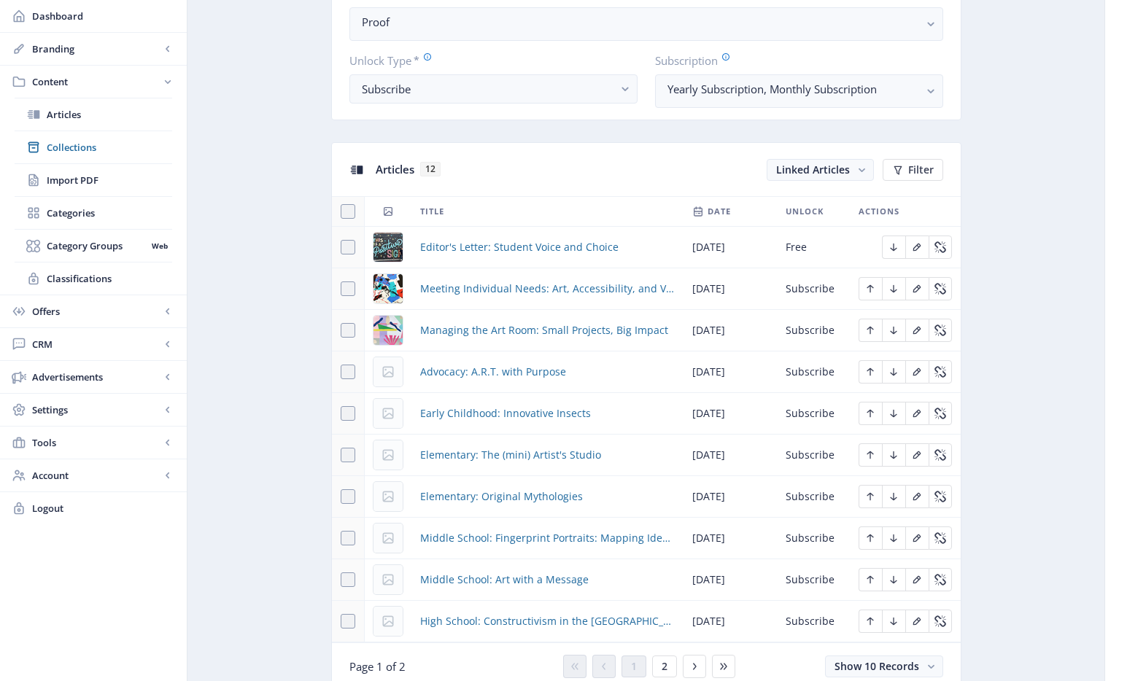
scroll to position [839, 0]
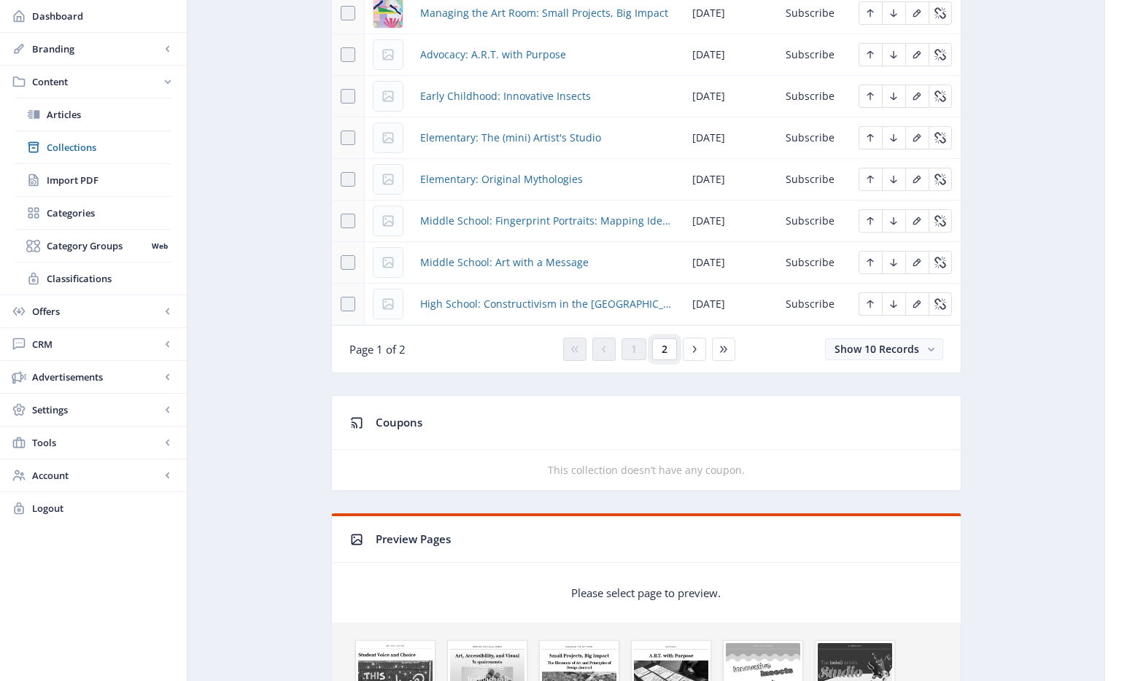
click at [662, 348] on span "2" at bounding box center [665, 350] width 6 height 12
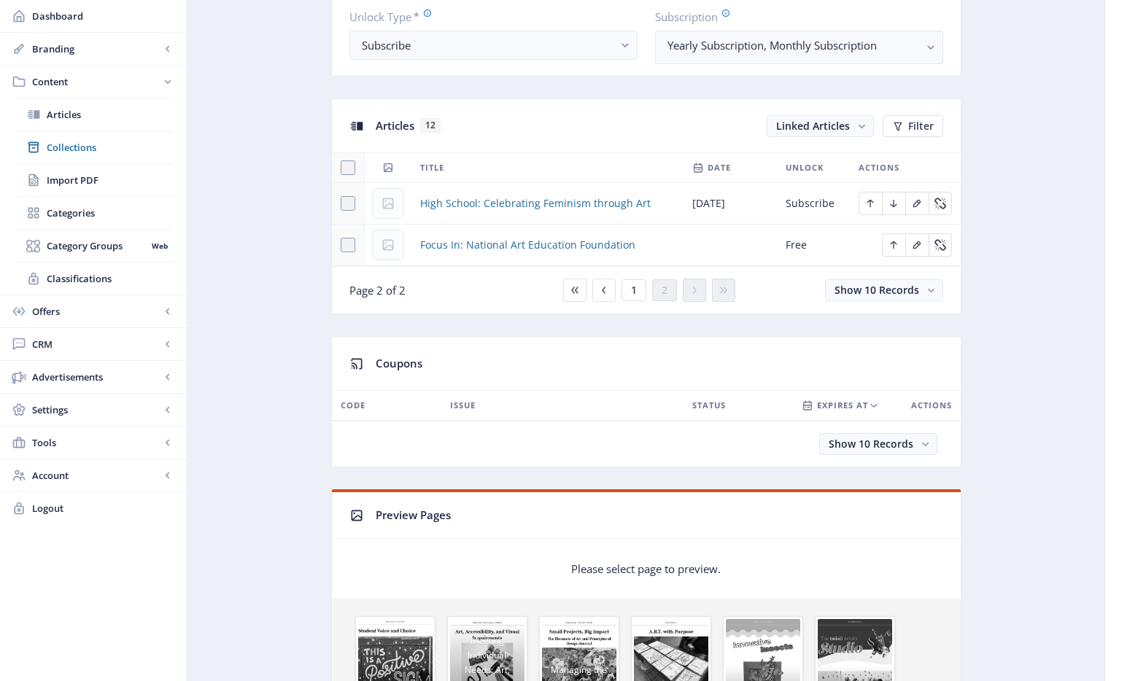
scroll to position [546, 0]
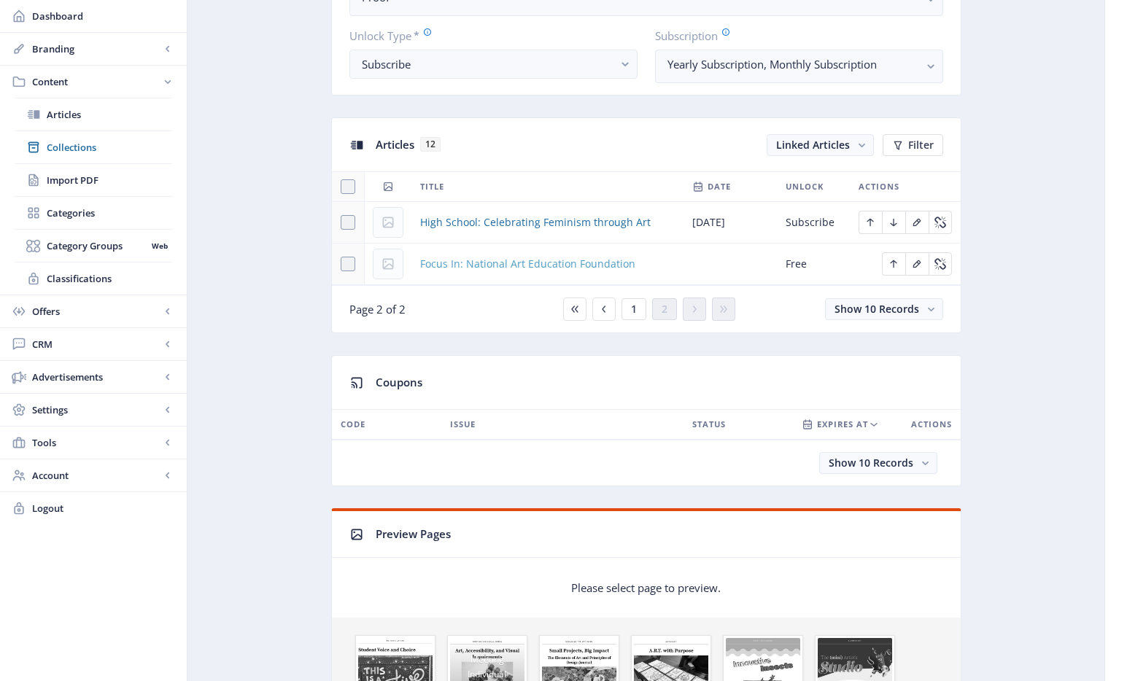
click at [511, 261] on span "Focus In: National Art Education Foundation" at bounding box center [527, 264] width 215 height 18
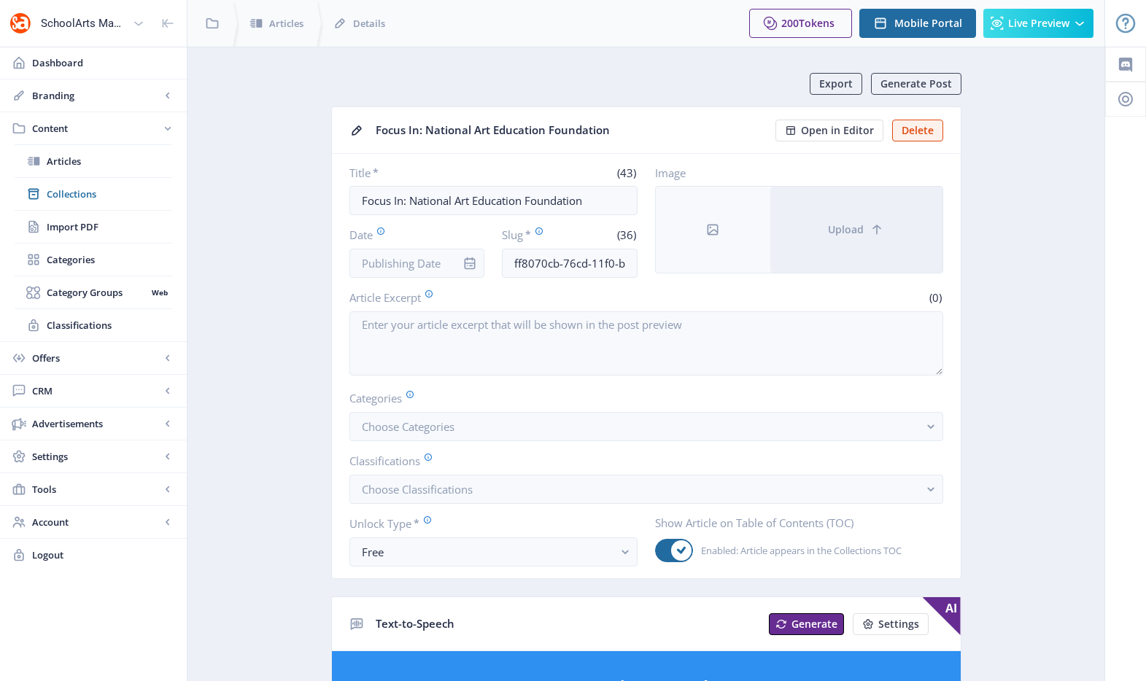
click at [388, 240] on label "Date" at bounding box center [411, 235] width 124 height 16
click at [389, 254] on input "Date" at bounding box center [417, 263] width 136 height 29
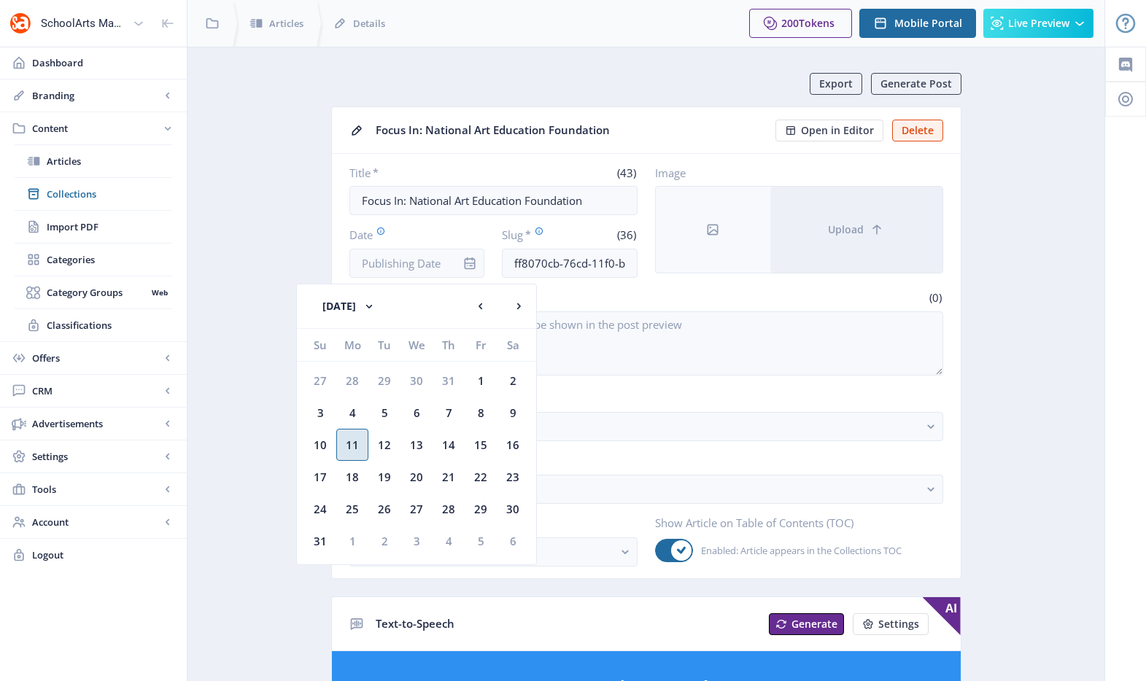
click at [344, 443] on div "11" at bounding box center [352, 445] width 32 height 32
type input "[DATE]"
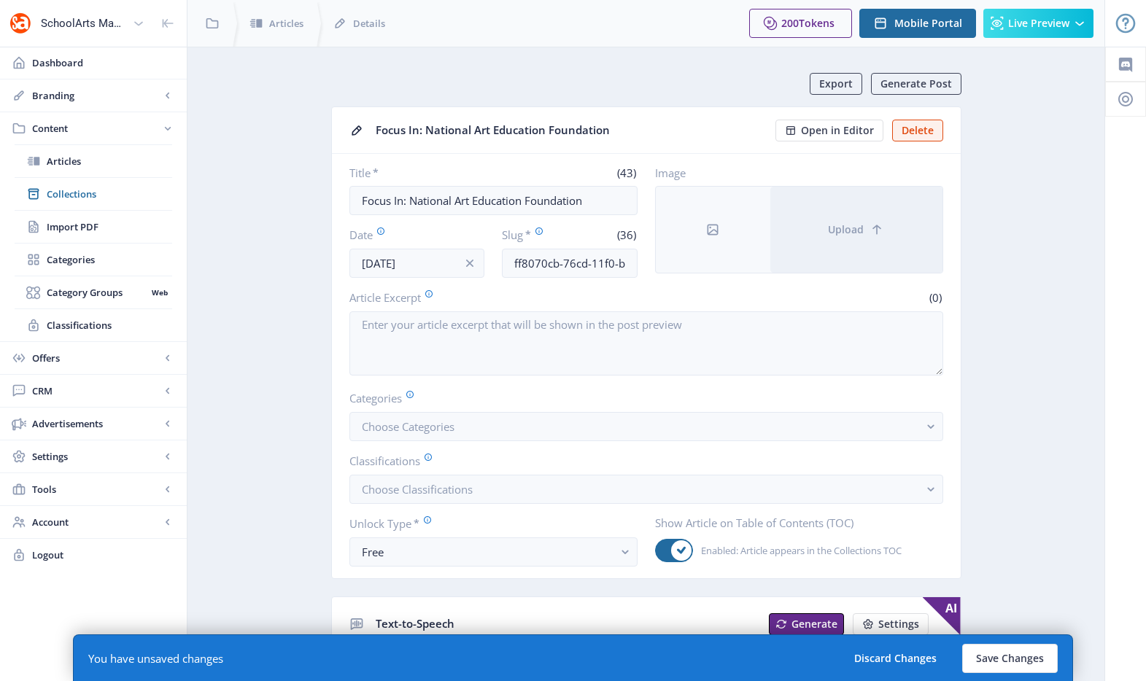
drag, startPoint x: 392, startPoint y: 430, endPoint x: 372, endPoint y: 421, distance: 22.5
click at [392, 430] on span "Choose Categories" at bounding box center [408, 426] width 93 height 15
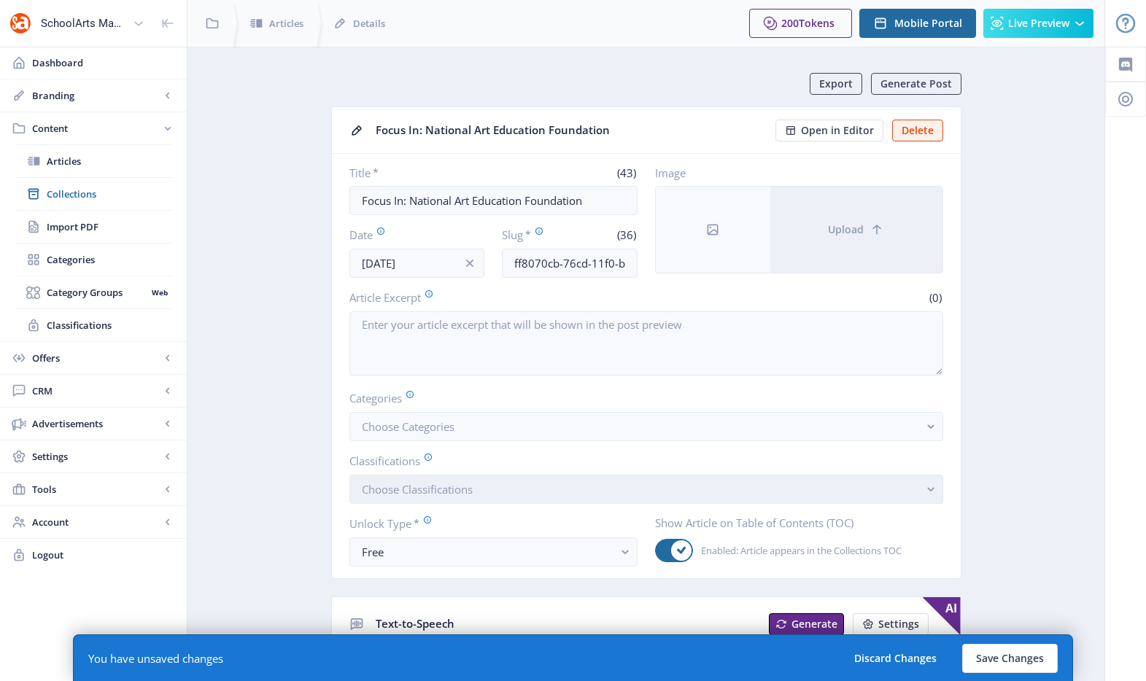
click at [411, 492] on span "Choose Classifications" at bounding box center [417, 489] width 111 height 15
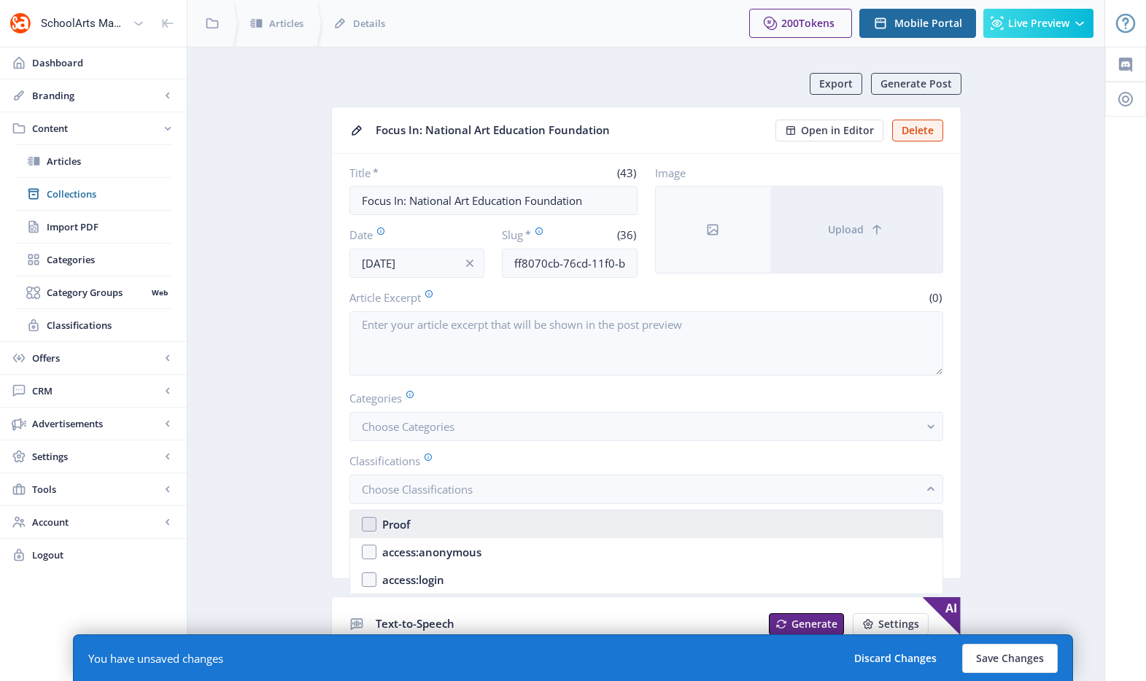
click at [410, 526] on div "Proof" at bounding box center [396, 525] width 28 height 18
checkbox input "true"
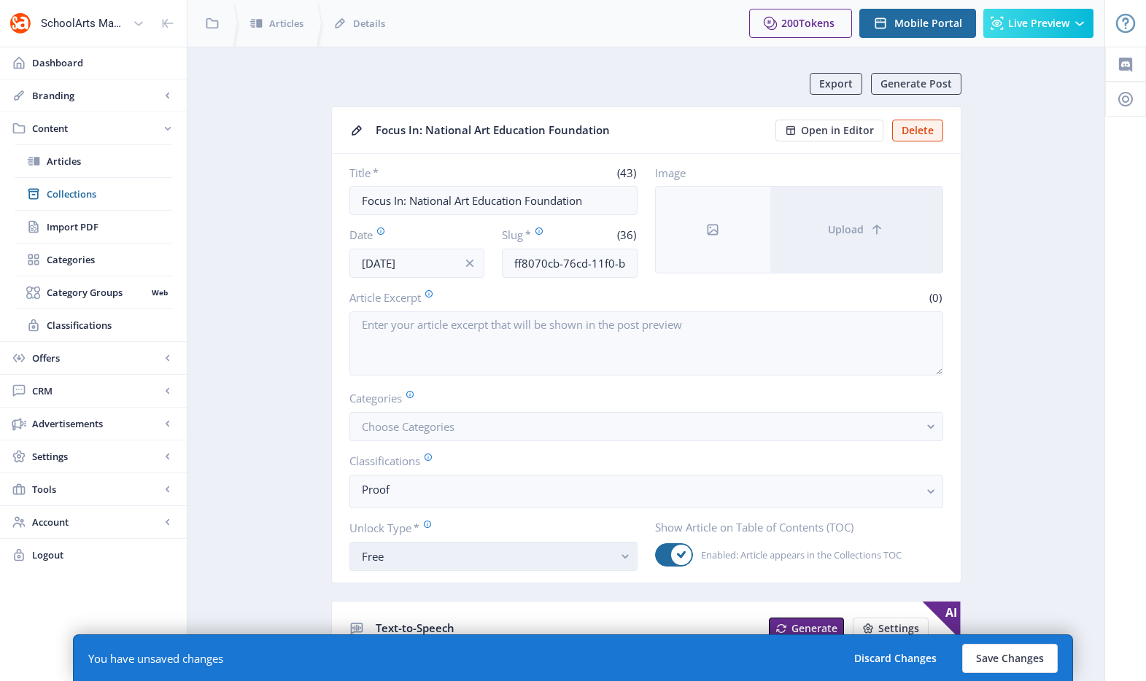
click at [416, 555] on div "Free" at bounding box center [488, 557] width 252 height 18
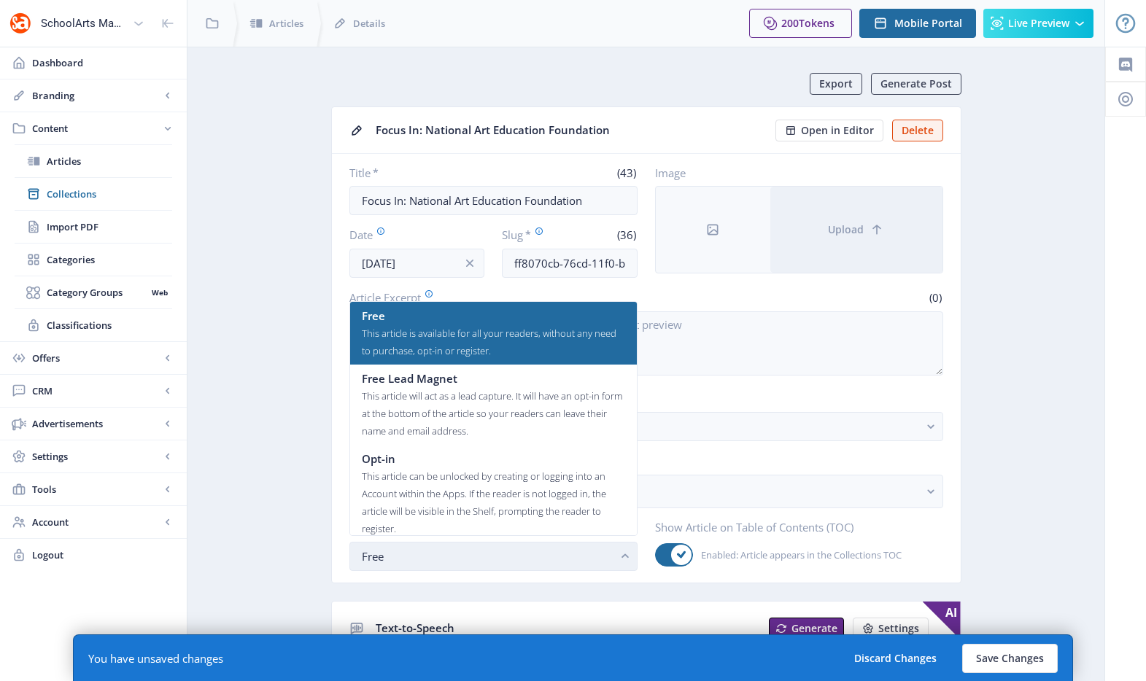
scroll to position [88, 0]
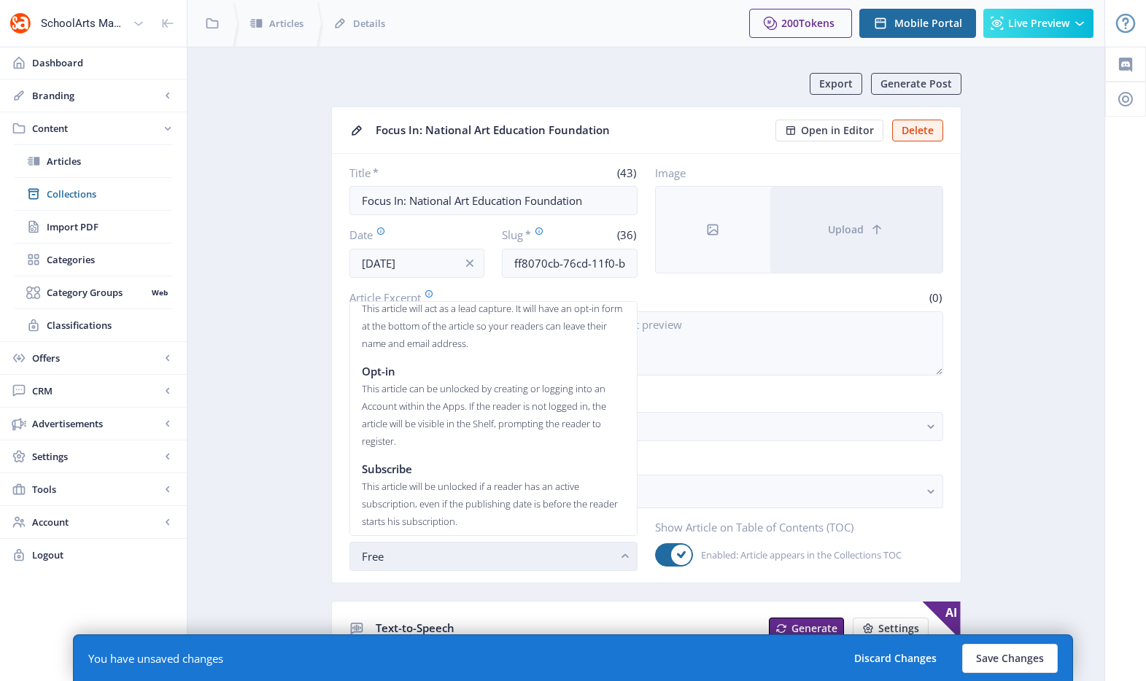
click at [427, 542] on button "Free" at bounding box center [493, 556] width 288 height 29
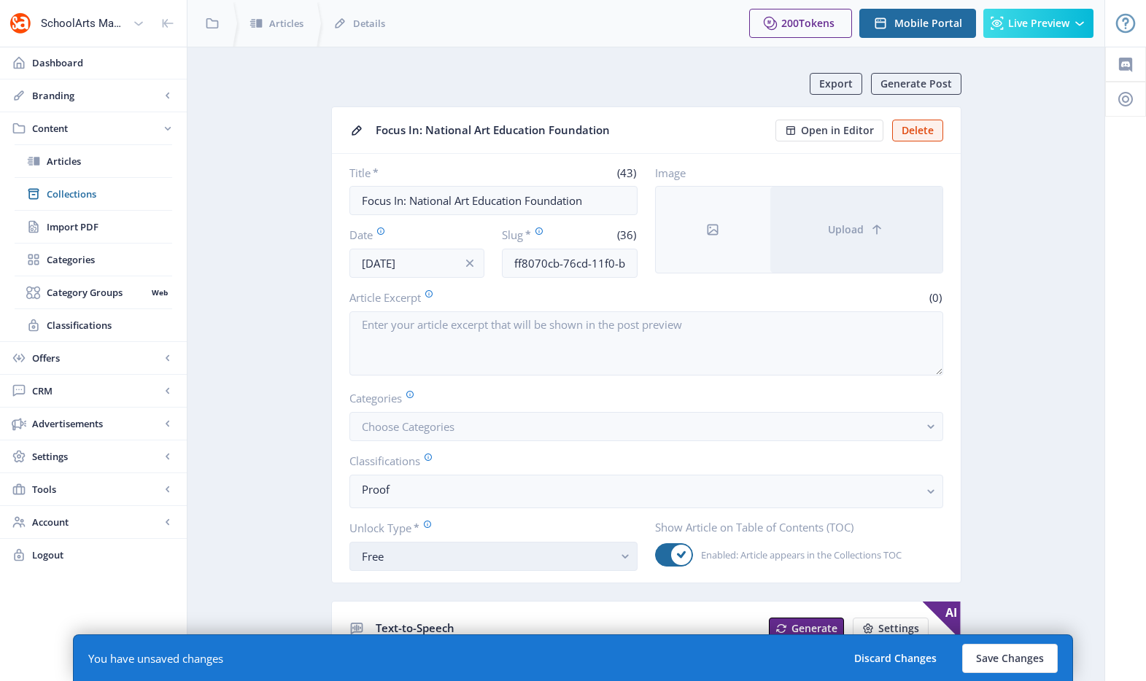
click at [421, 551] on div "Free" at bounding box center [488, 557] width 252 height 18
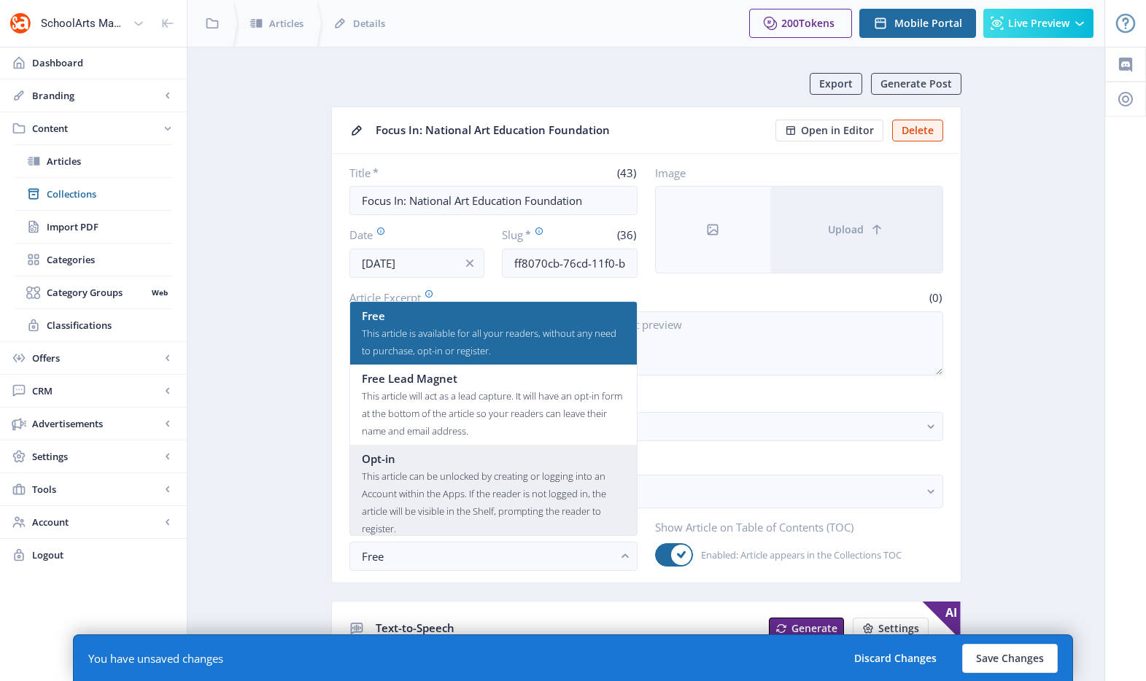
click at [379, 506] on div "This article can be unlocked by creating or logging into an Account within the …" at bounding box center [493, 503] width 263 height 70
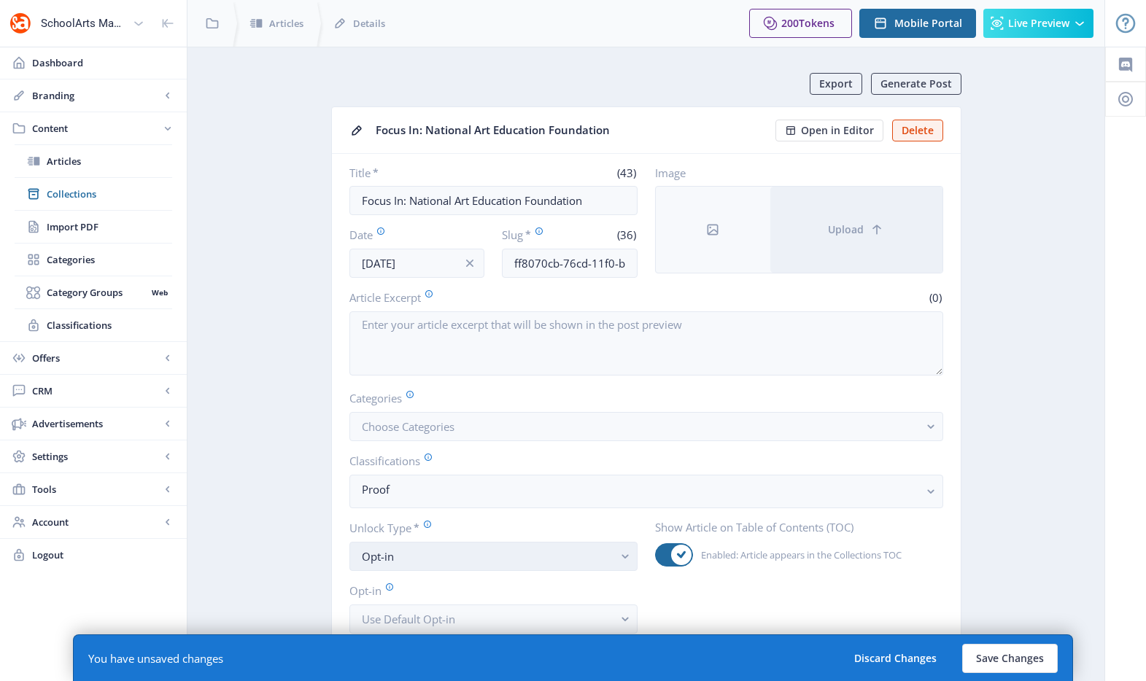
click at [413, 548] on div "Opt-in" at bounding box center [488, 557] width 252 height 18
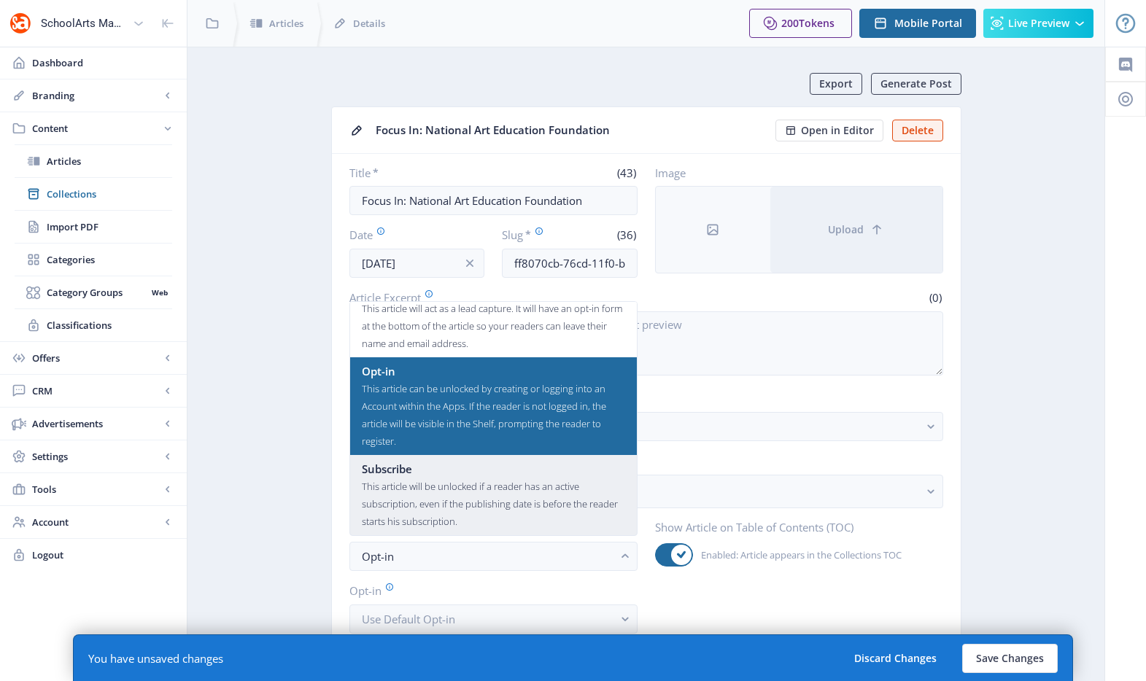
click at [437, 509] on div "This article will be unlocked if a reader has an active subscription, even if t…" at bounding box center [493, 504] width 263 height 53
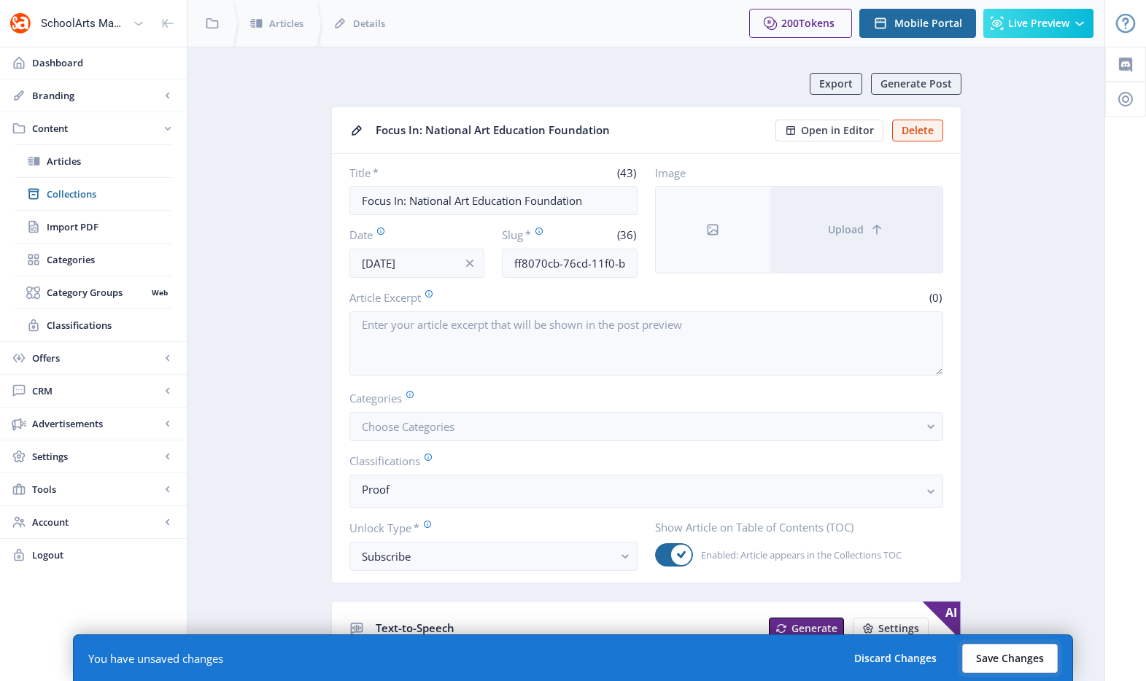
click at [1001, 663] on button "Save Changes" at bounding box center [1010, 658] width 96 height 29
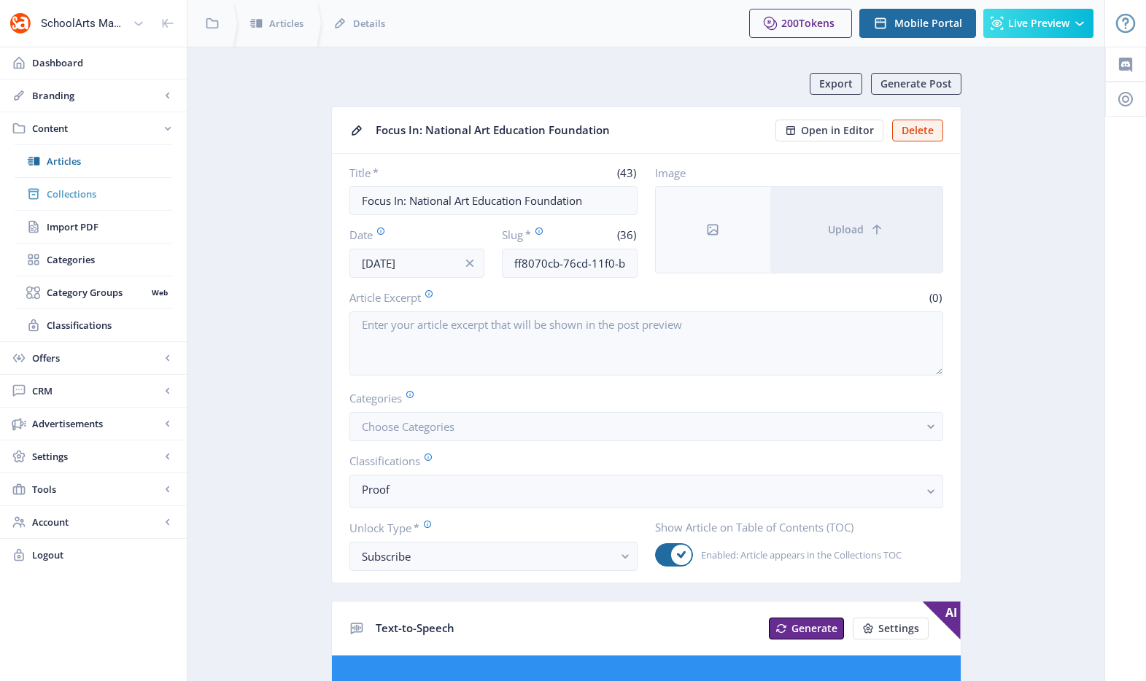
click at [64, 199] on span "Collections" at bounding box center [109, 194] width 125 height 15
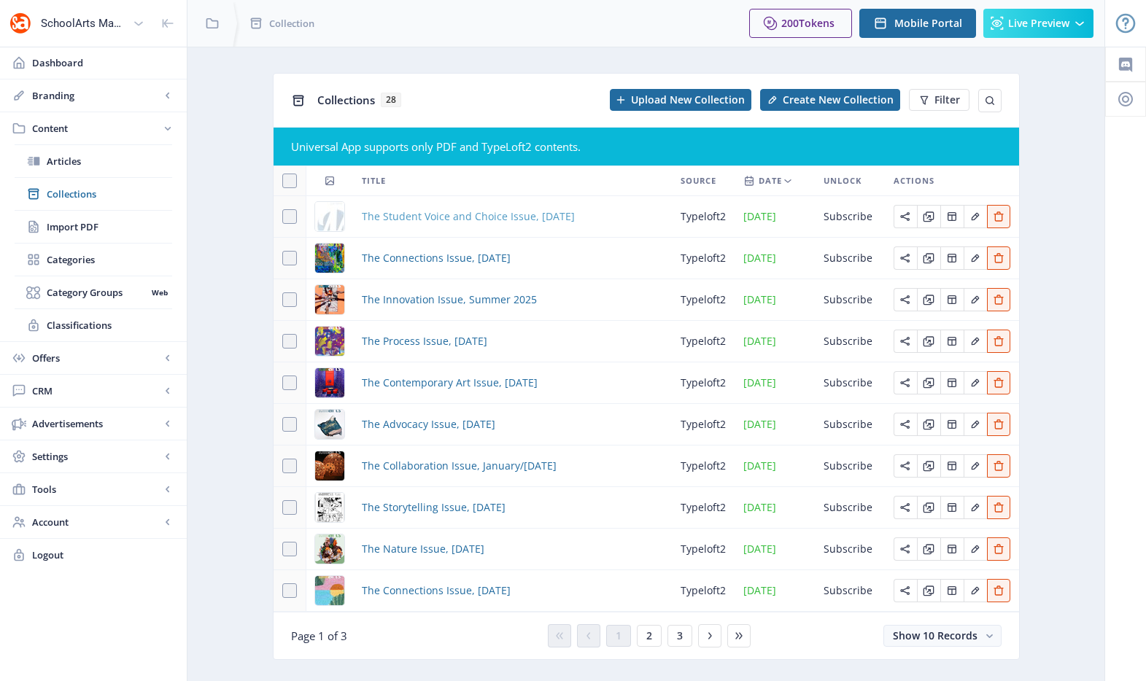
click at [403, 218] on span "The Student Voice and Choice Issue, [DATE]" at bounding box center [468, 217] width 213 height 18
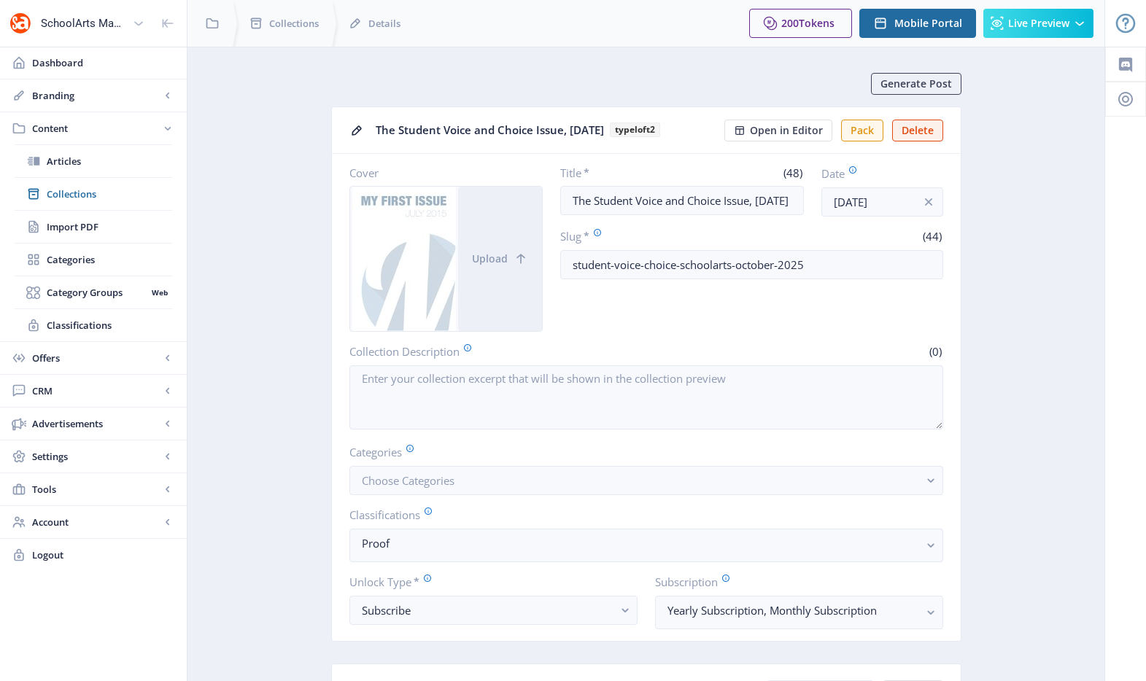
click at [68, 159] on span "Articles" at bounding box center [109, 161] width 125 height 15
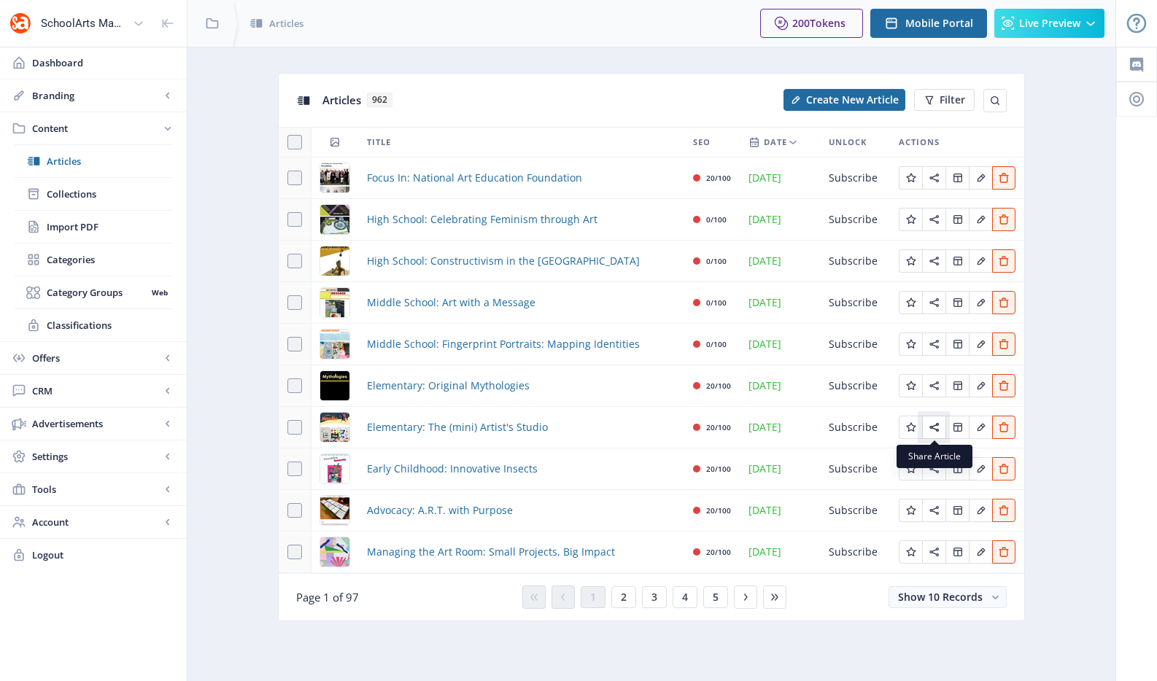
click at [931, 427] on icon "Edit page" at bounding box center [933, 427] width 9 height 9
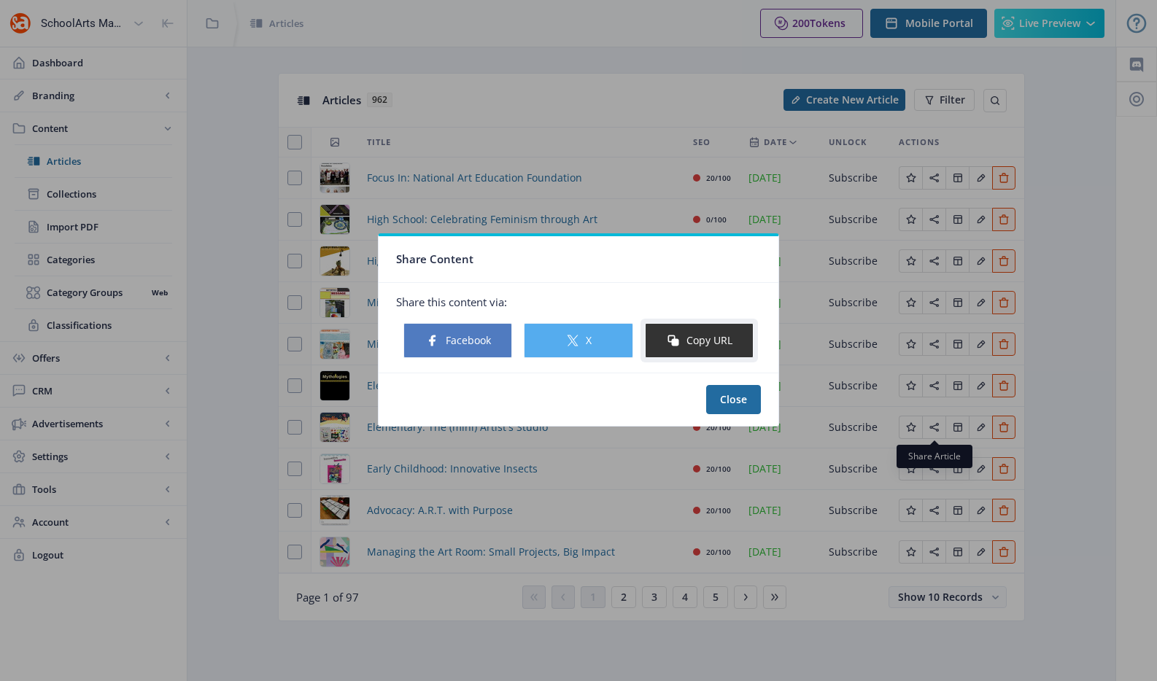
click at [711, 343] on button "Copy URL" at bounding box center [699, 340] width 109 height 35
